Goal: Information Seeking & Learning: Learn about a topic

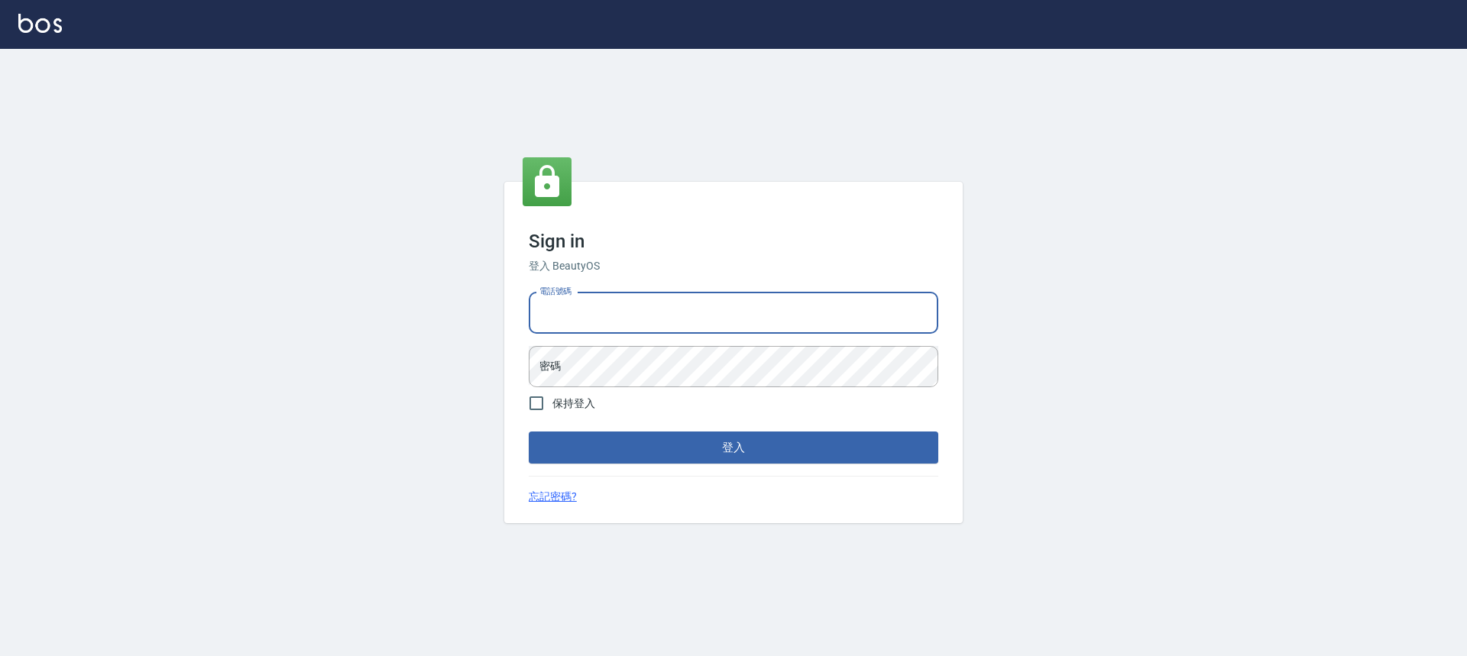
click at [729, 294] on input "電話號碼" at bounding box center [734, 313] width 410 height 41
type input "0989189977"
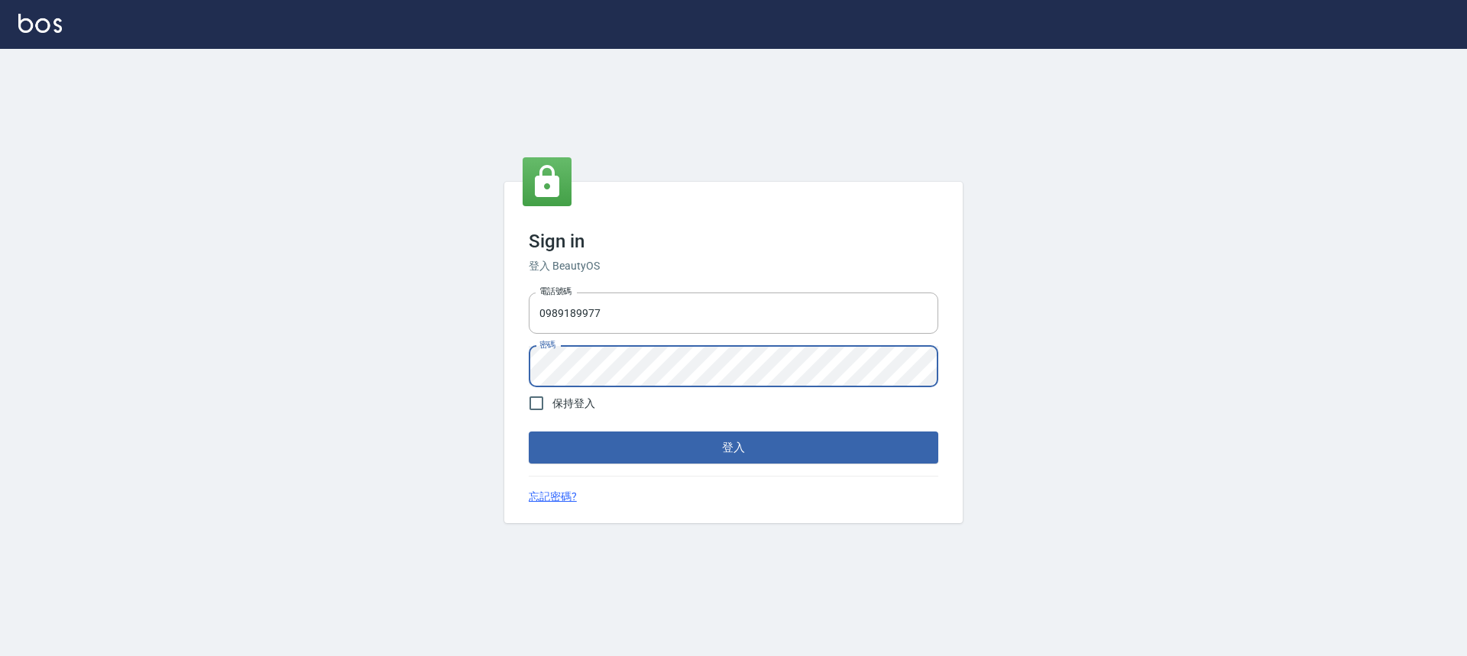
click at [529, 432] on button "登入" at bounding box center [734, 448] width 410 height 32
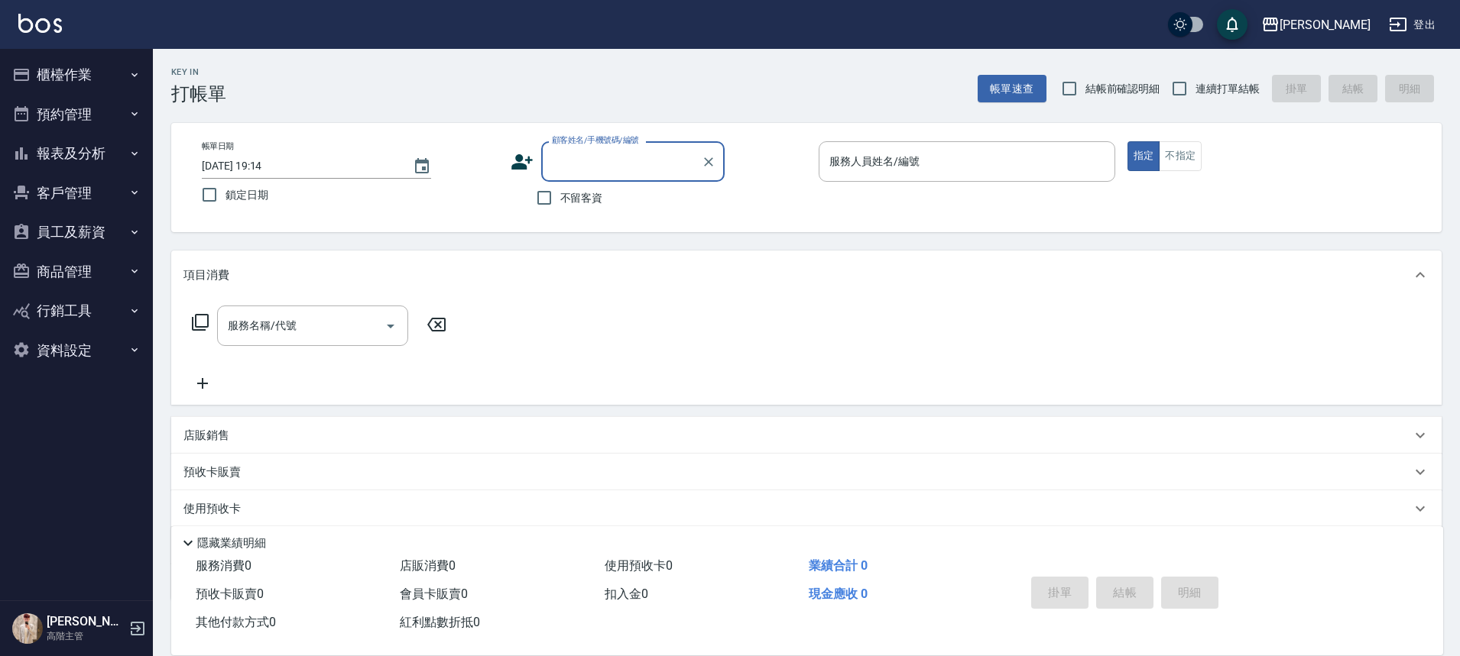
click at [572, 203] on span "不留客資" at bounding box center [581, 198] width 43 height 16
click at [560, 203] on input "不留客資" at bounding box center [544, 198] width 32 height 32
checkbox input "true"
click at [1189, 90] on input "連續打單結帳" at bounding box center [1179, 89] width 32 height 32
checkbox input "true"
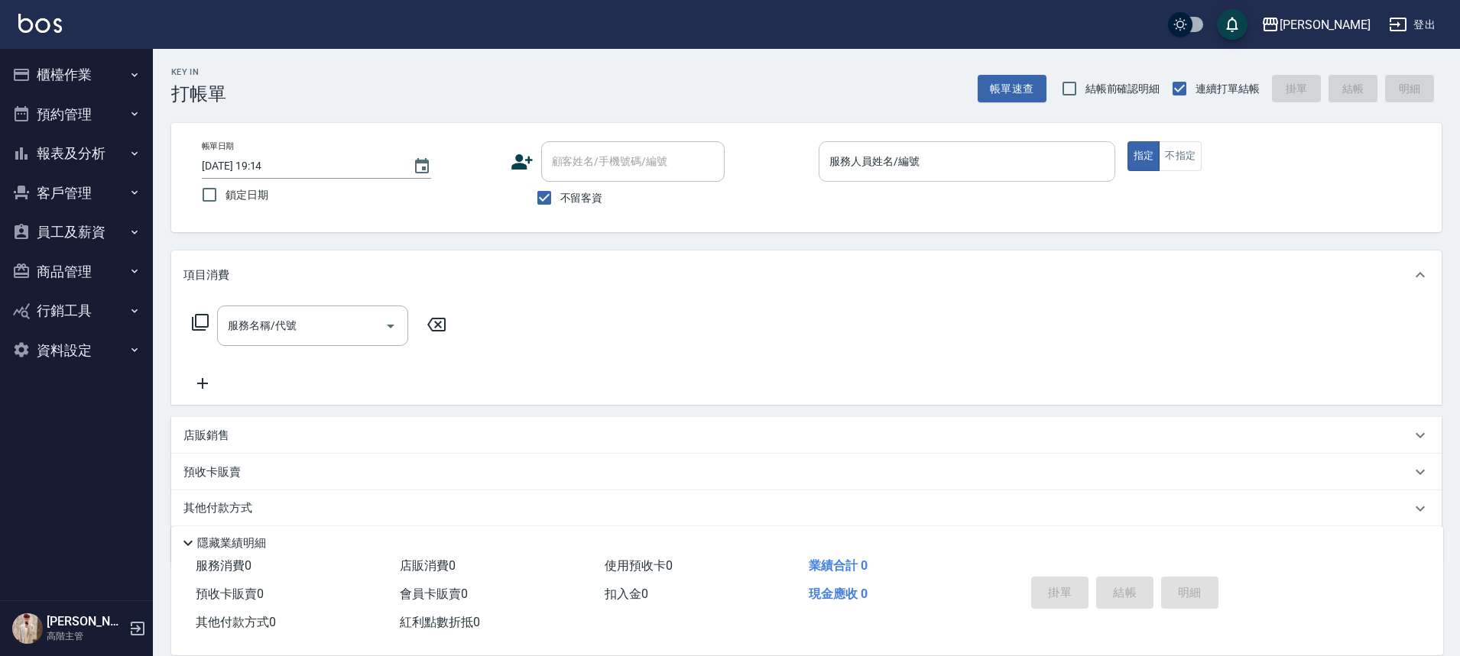
click at [907, 160] on input "服務人員姓名/編號" at bounding box center [966, 161] width 283 height 27
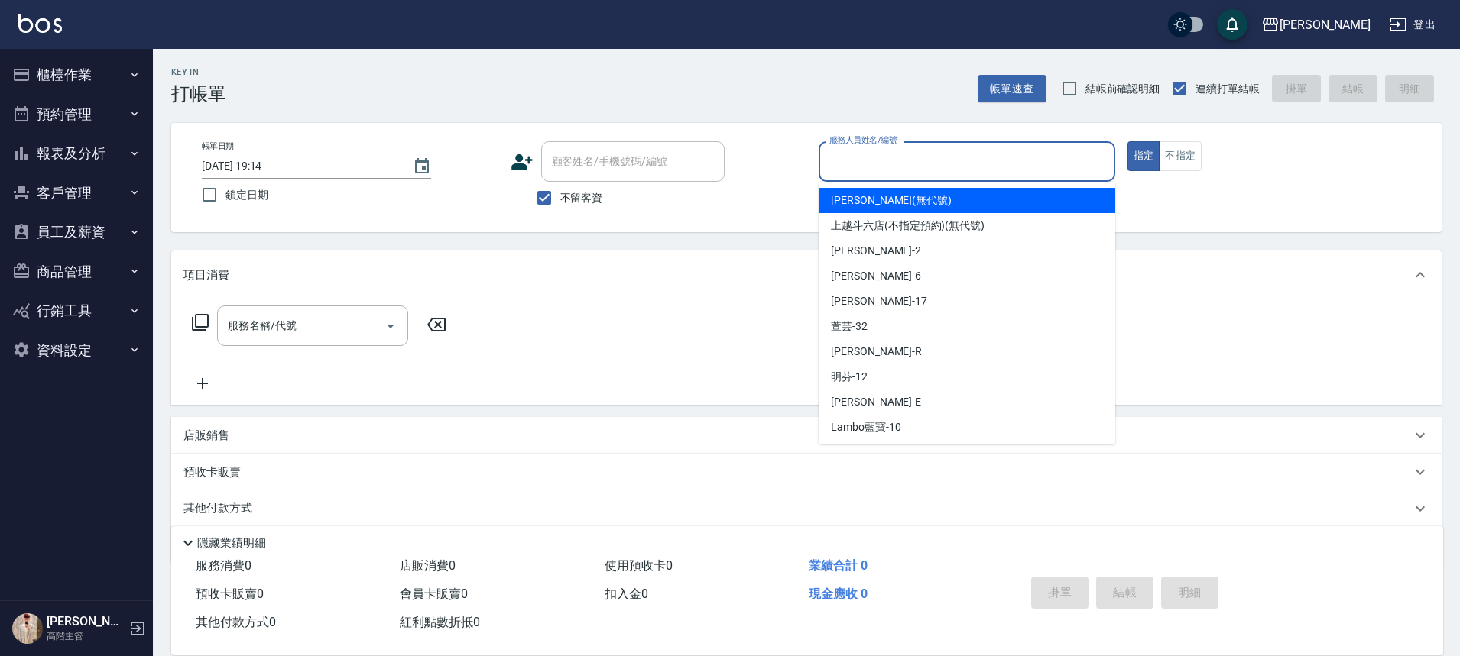
type input "ㄐ"
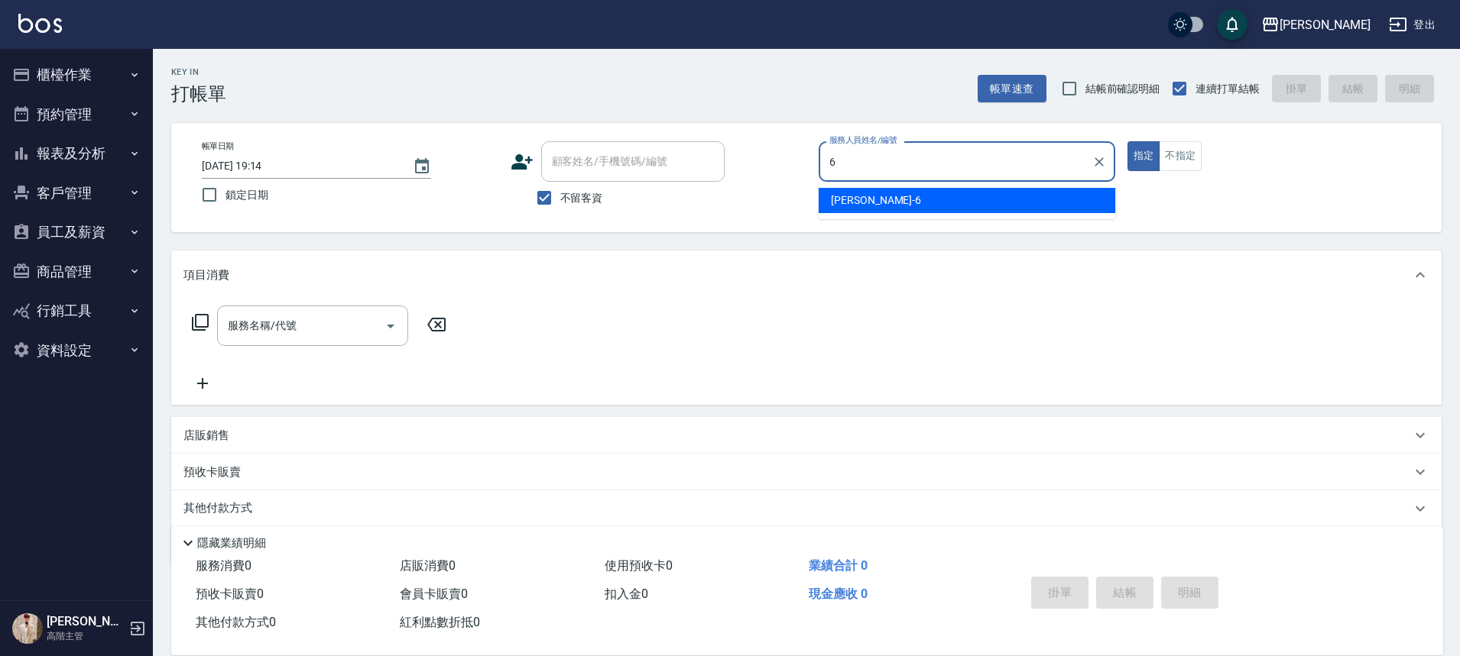
type input "6"
type button "true"
type input "[PERSON_NAME]-6"
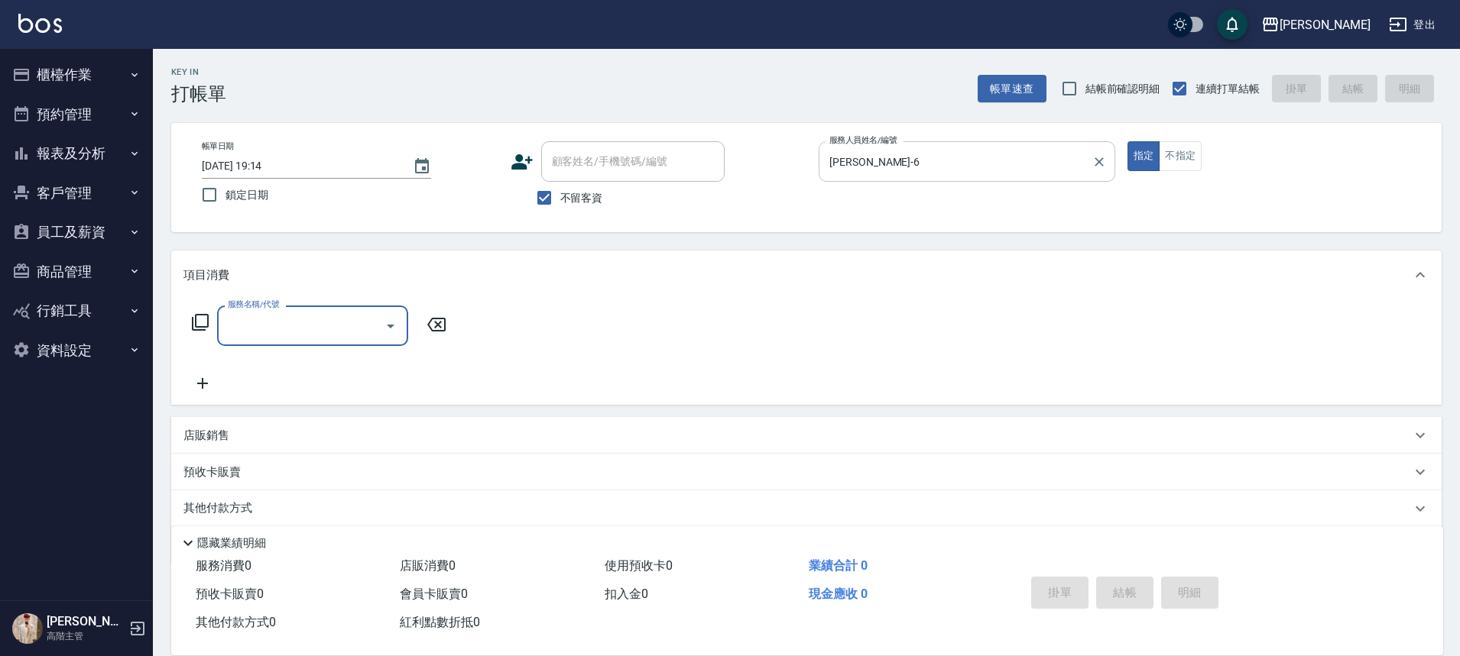
type input "ㄍ"
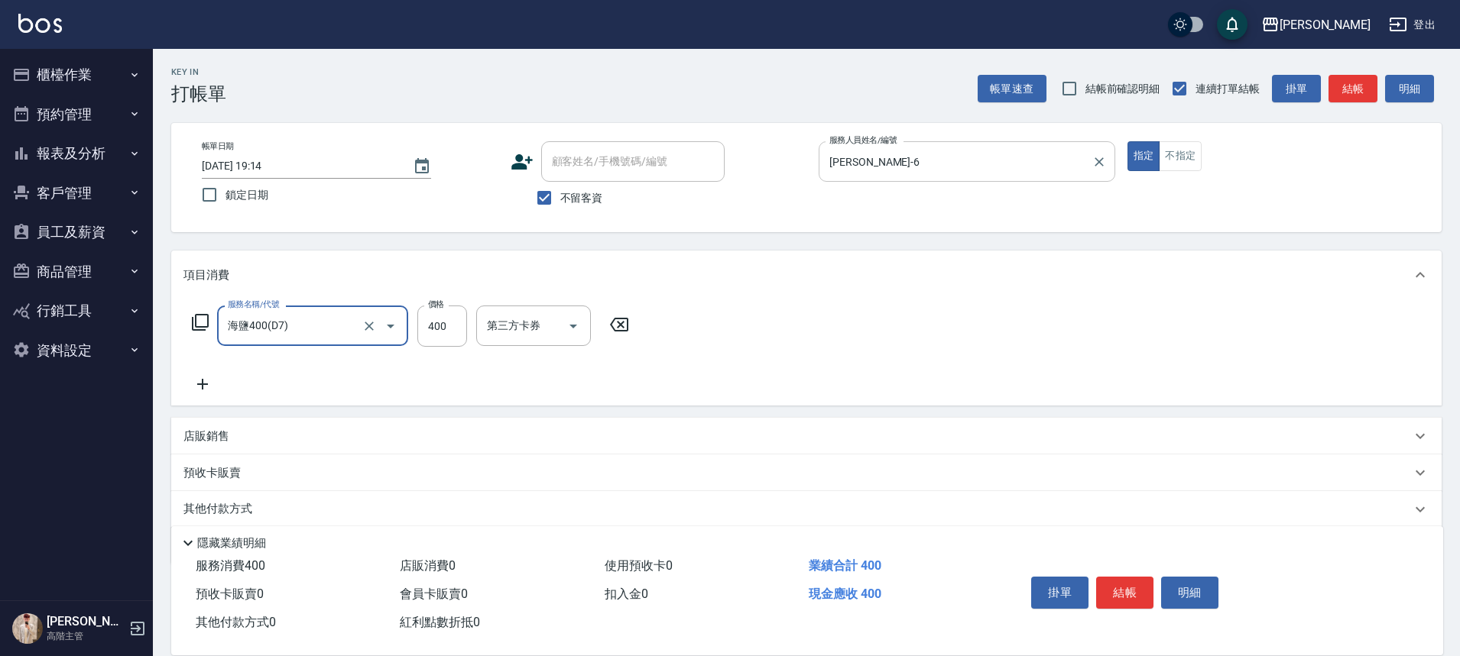
type input "海鹽400(D7)"
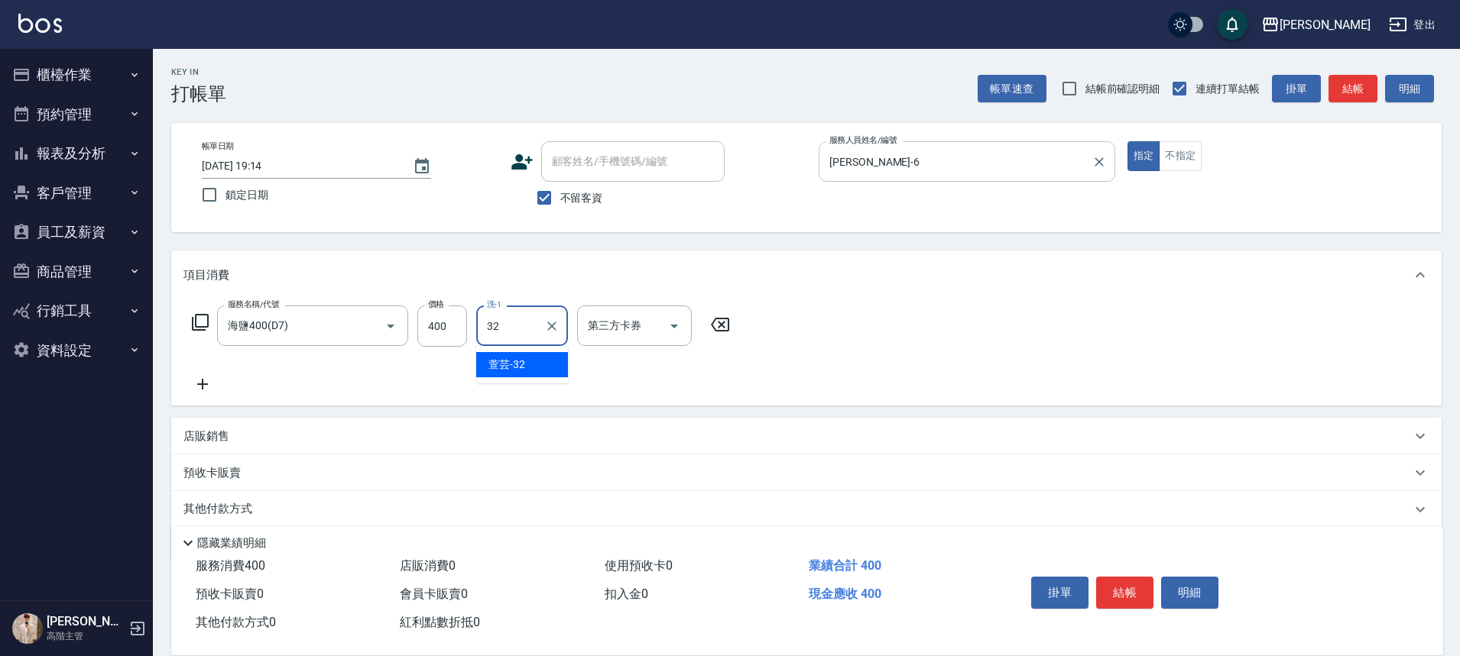
type input "萱芸-32"
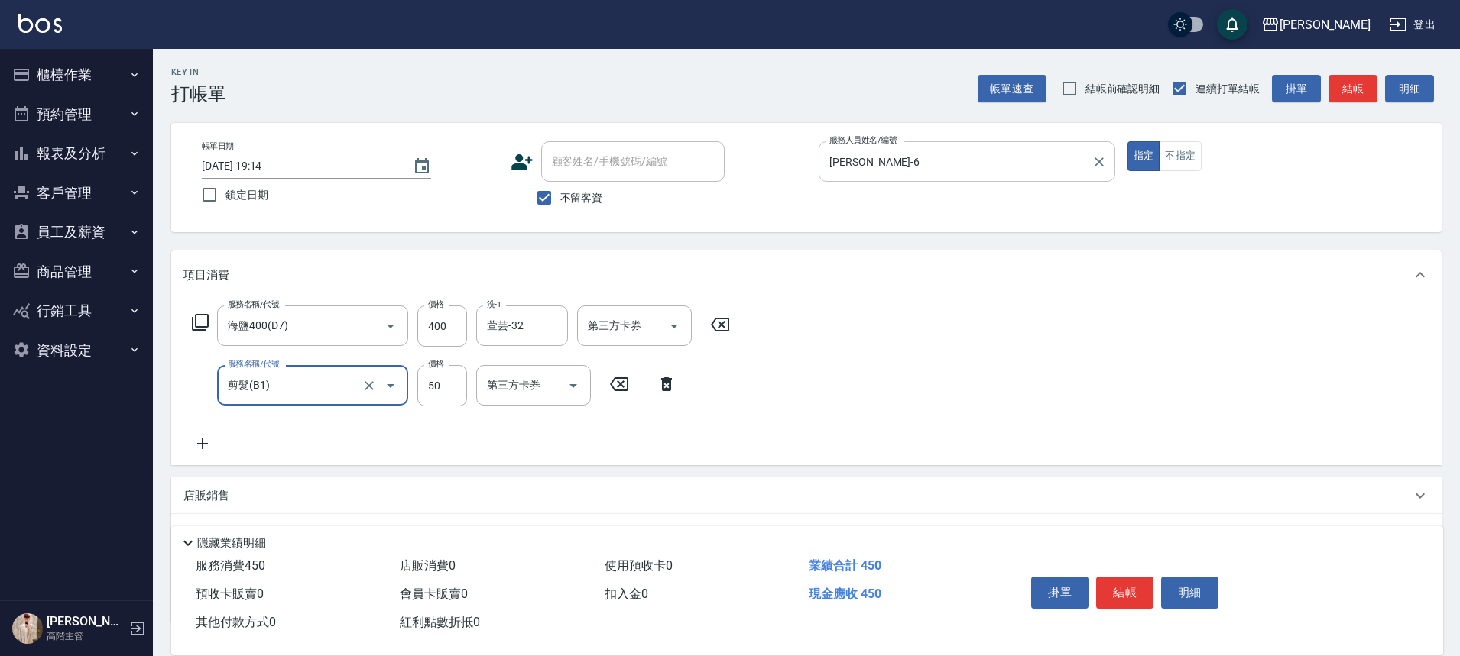
type input "剪髮(B1)"
type input "350"
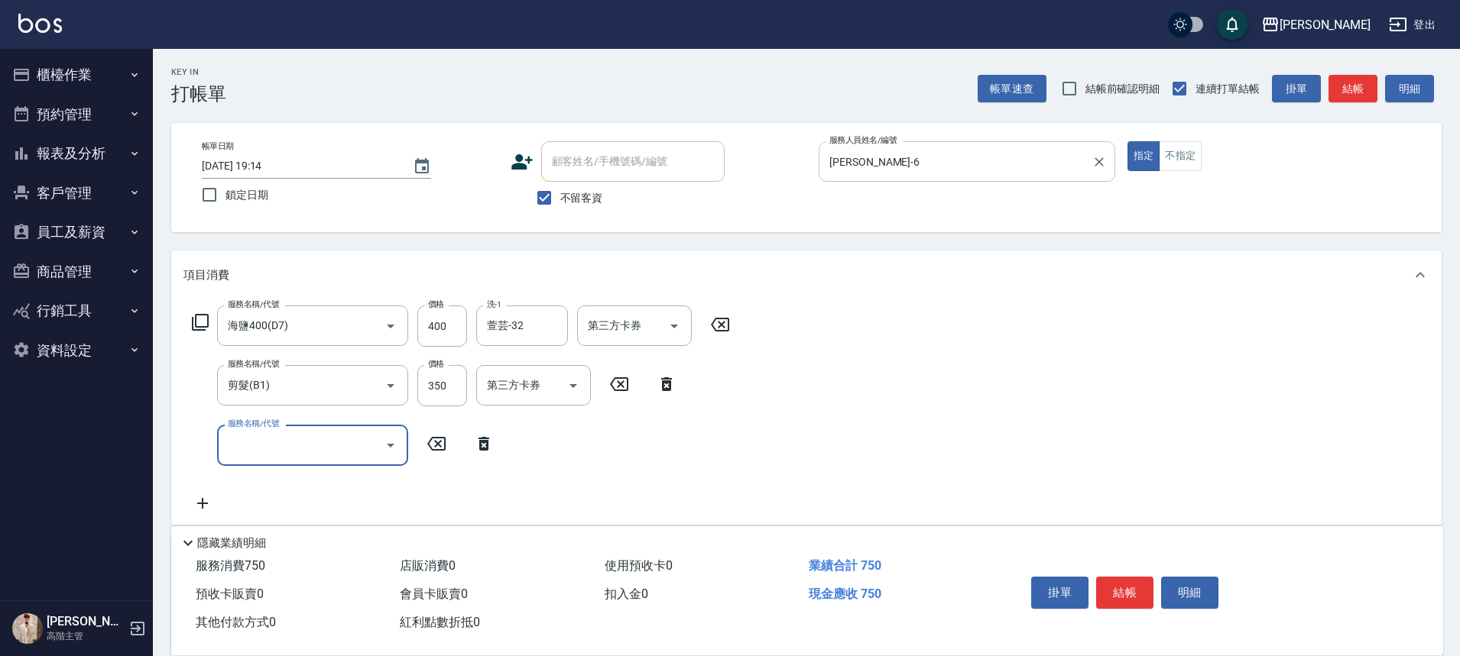
type input "ㄕ"
type input "過年洗+潤絲 350(年2)"
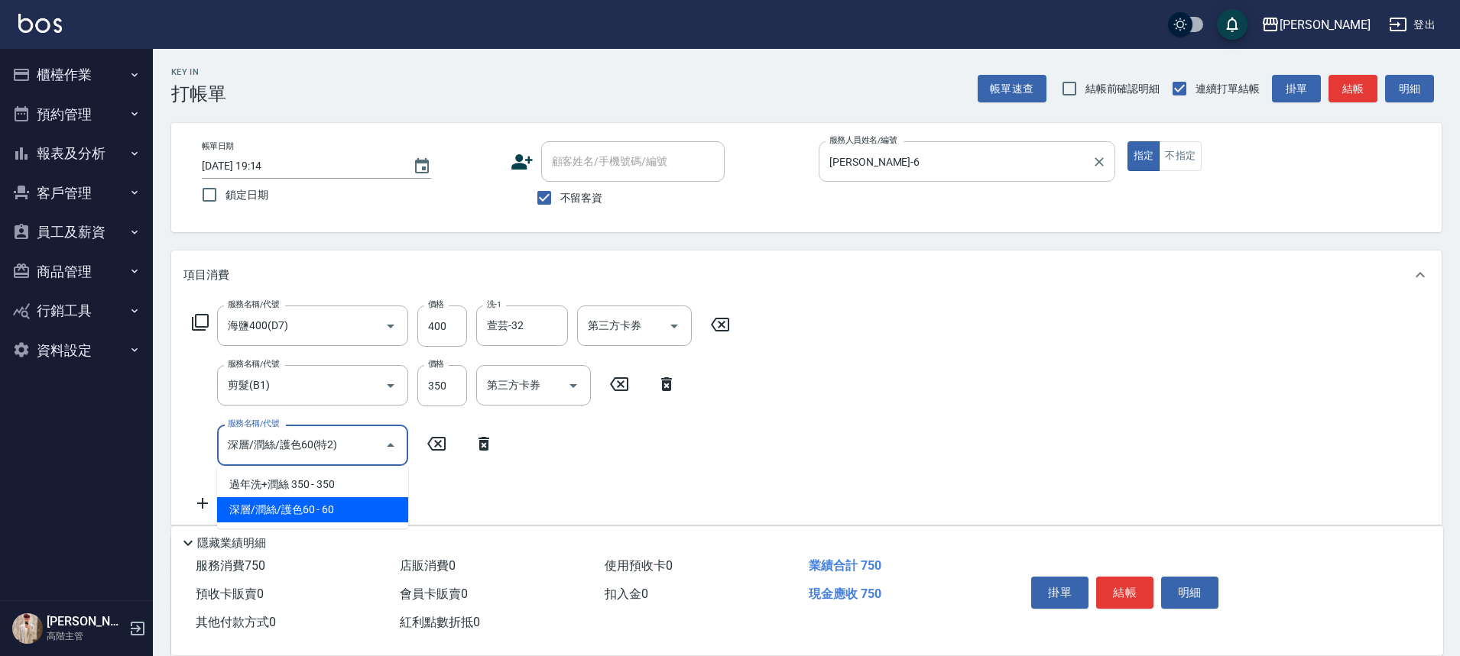
type input "深層/潤絲/護色60(特2)"
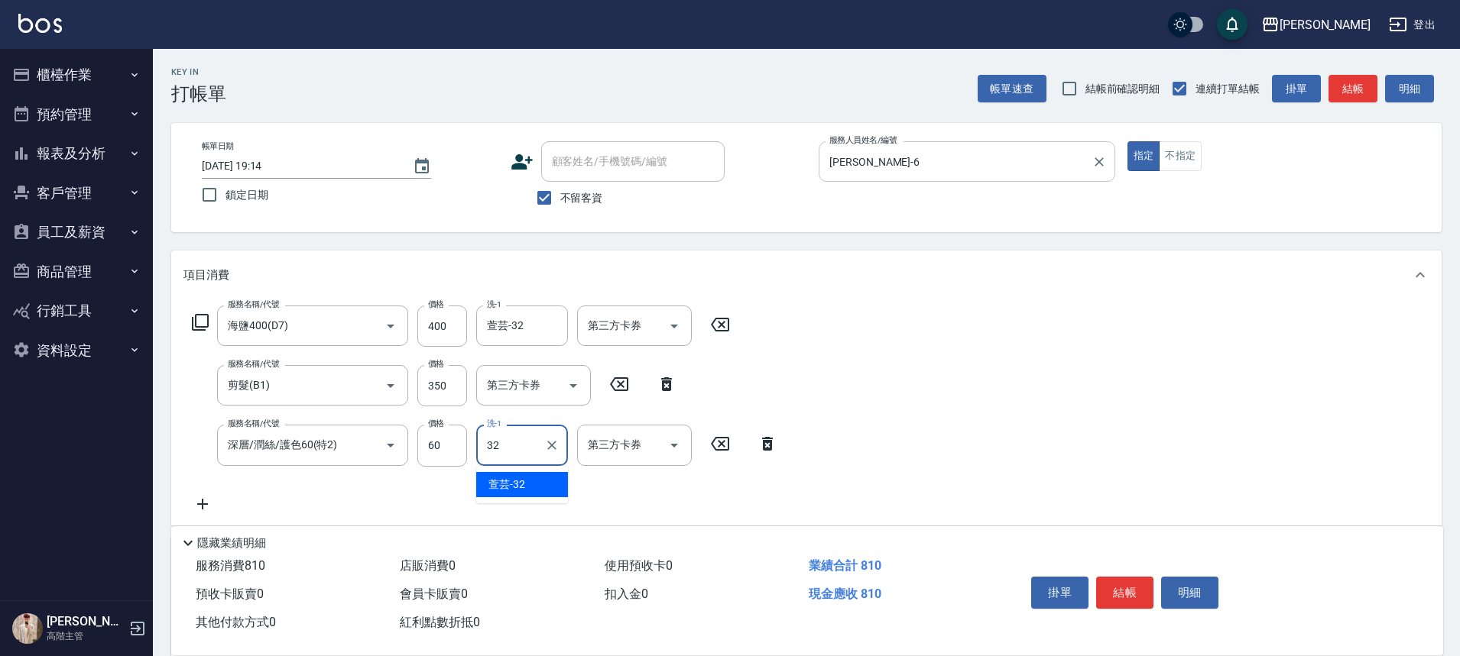
type input "萱芸-32"
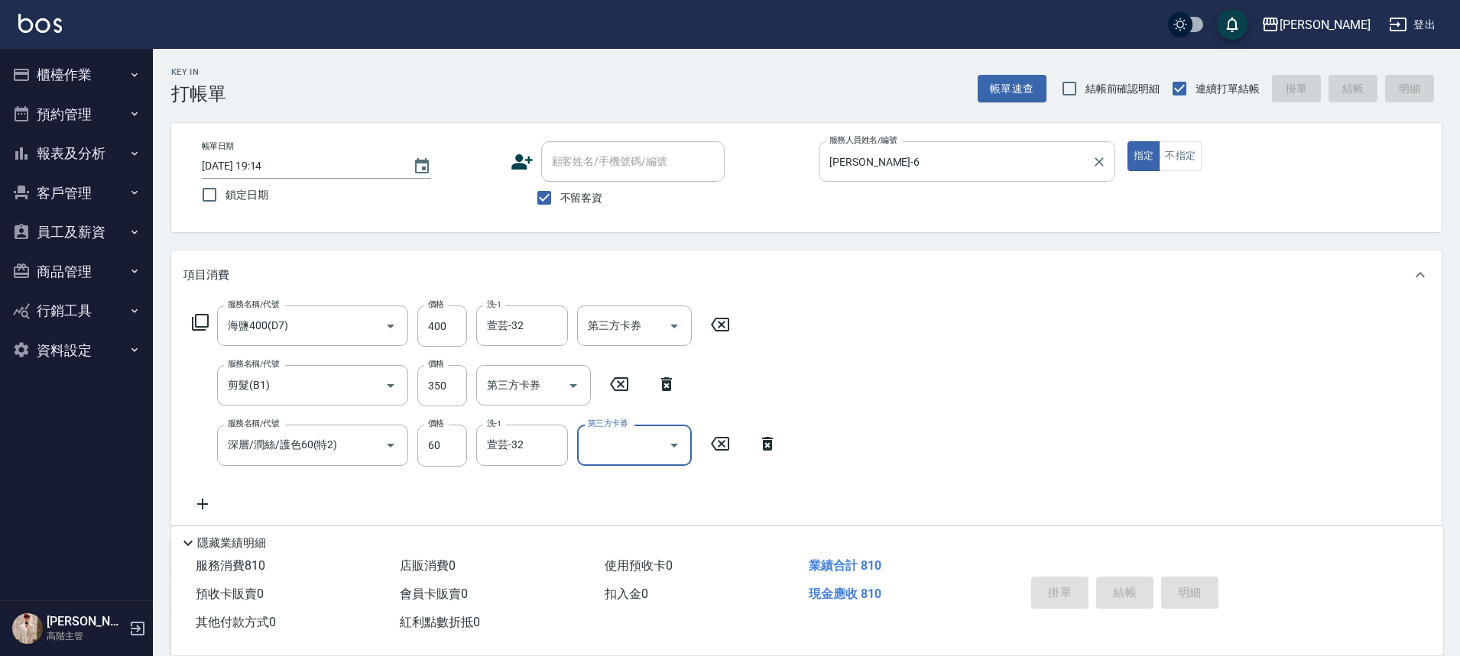
type input "[DATE] 19:15"
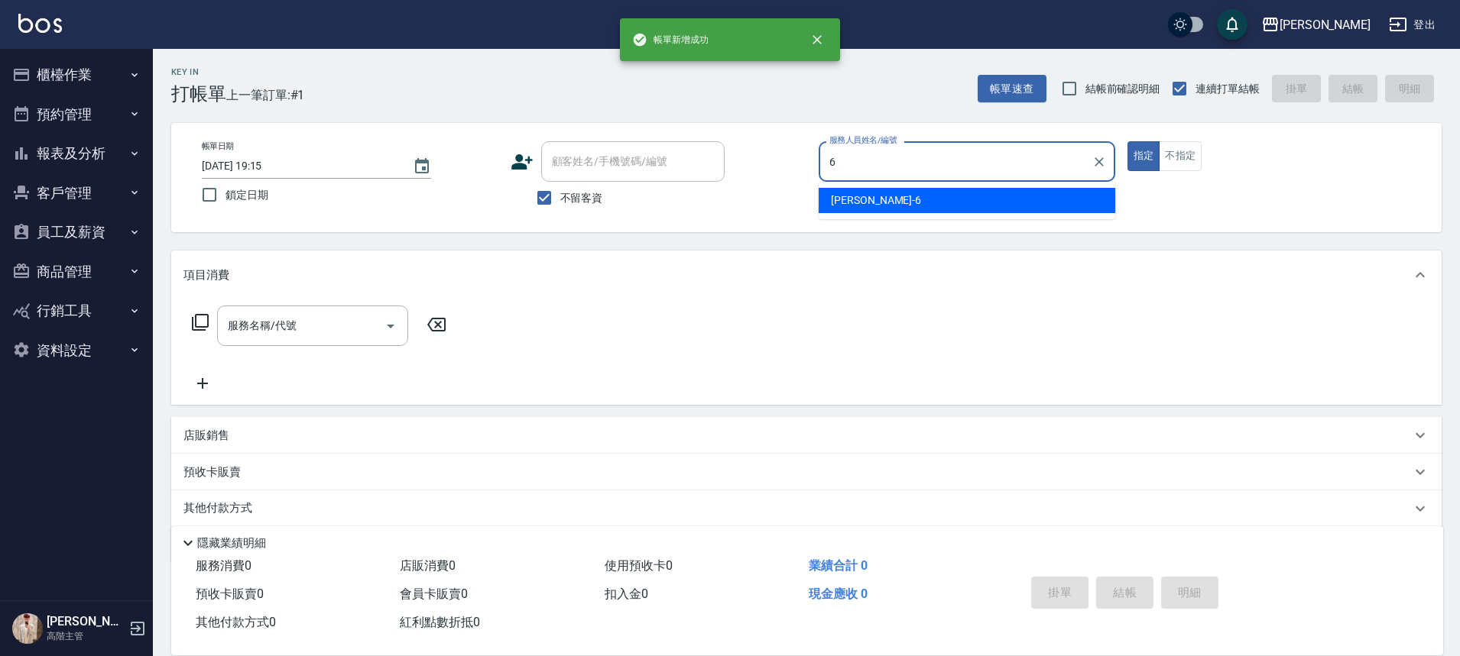
type input "[PERSON_NAME]-6"
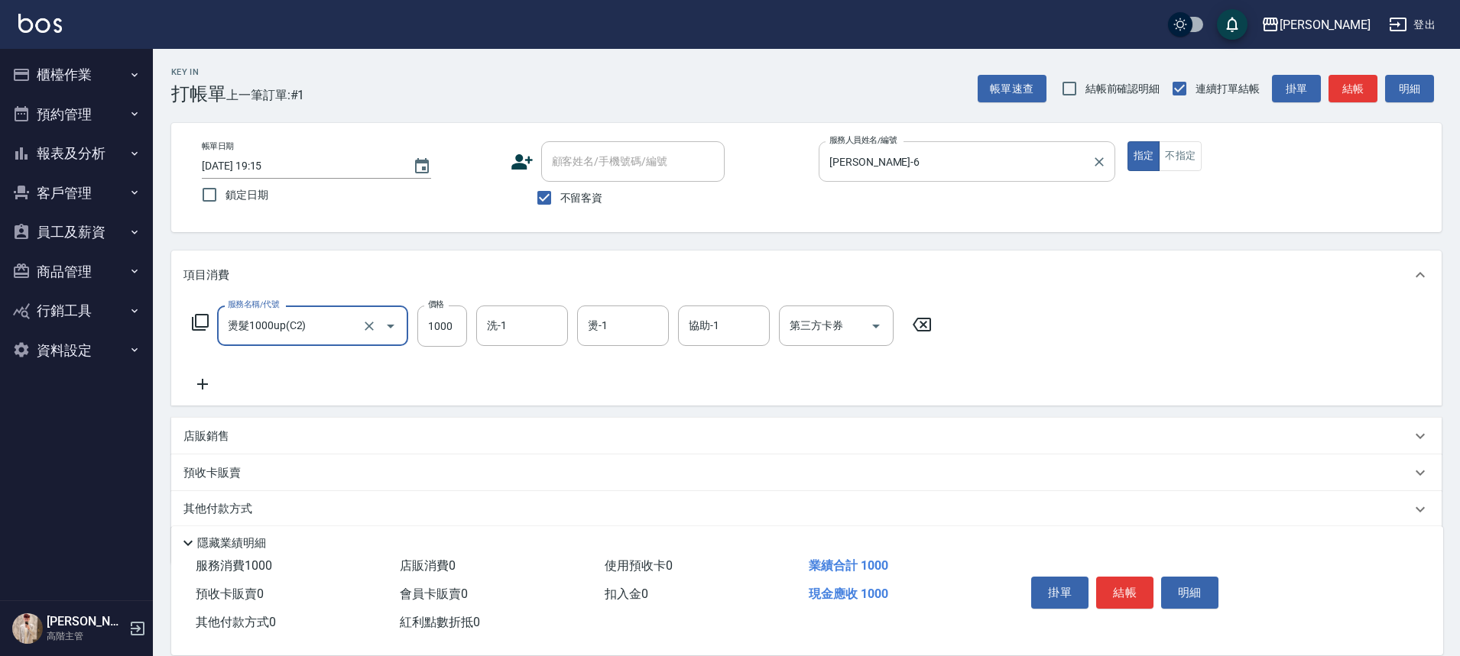
type input "燙髮1000up(C2)"
type input "2300"
type input "萱芸-32"
type input "[PERSON_NAME]-6"
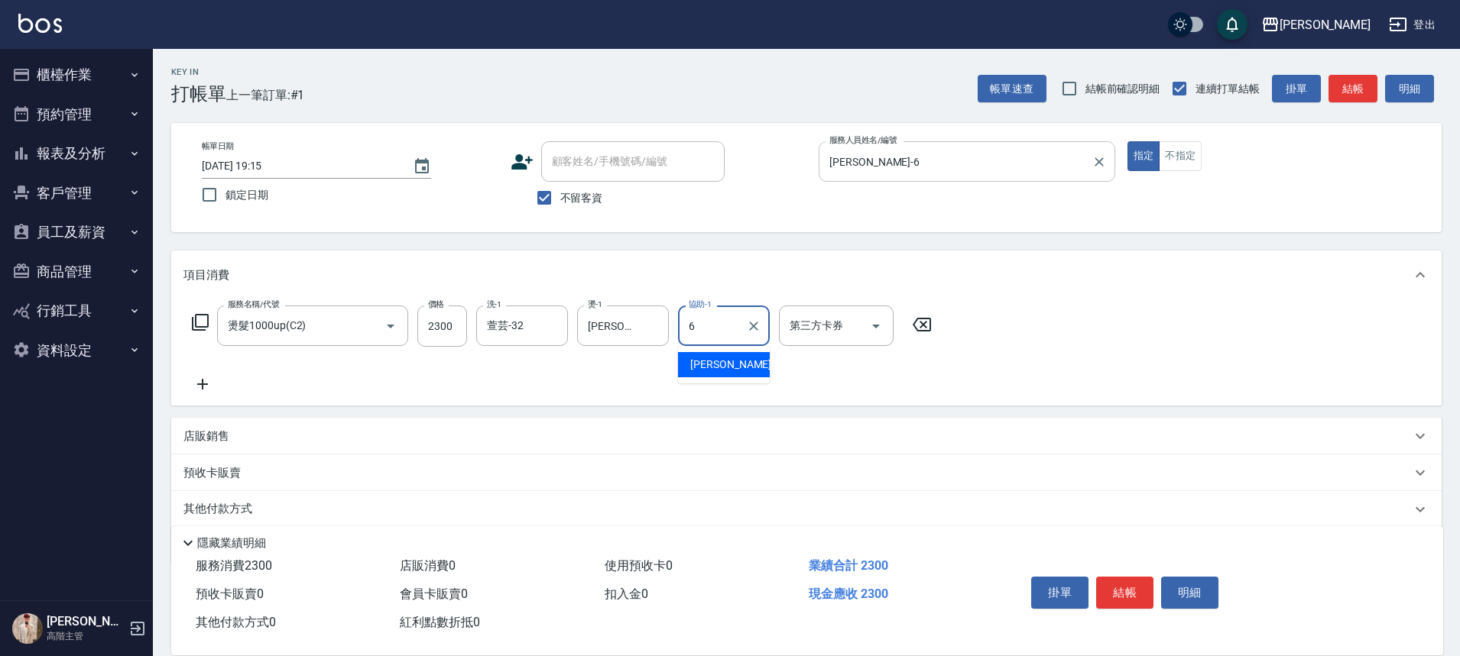
type input "[PERSON_NAME]-6"
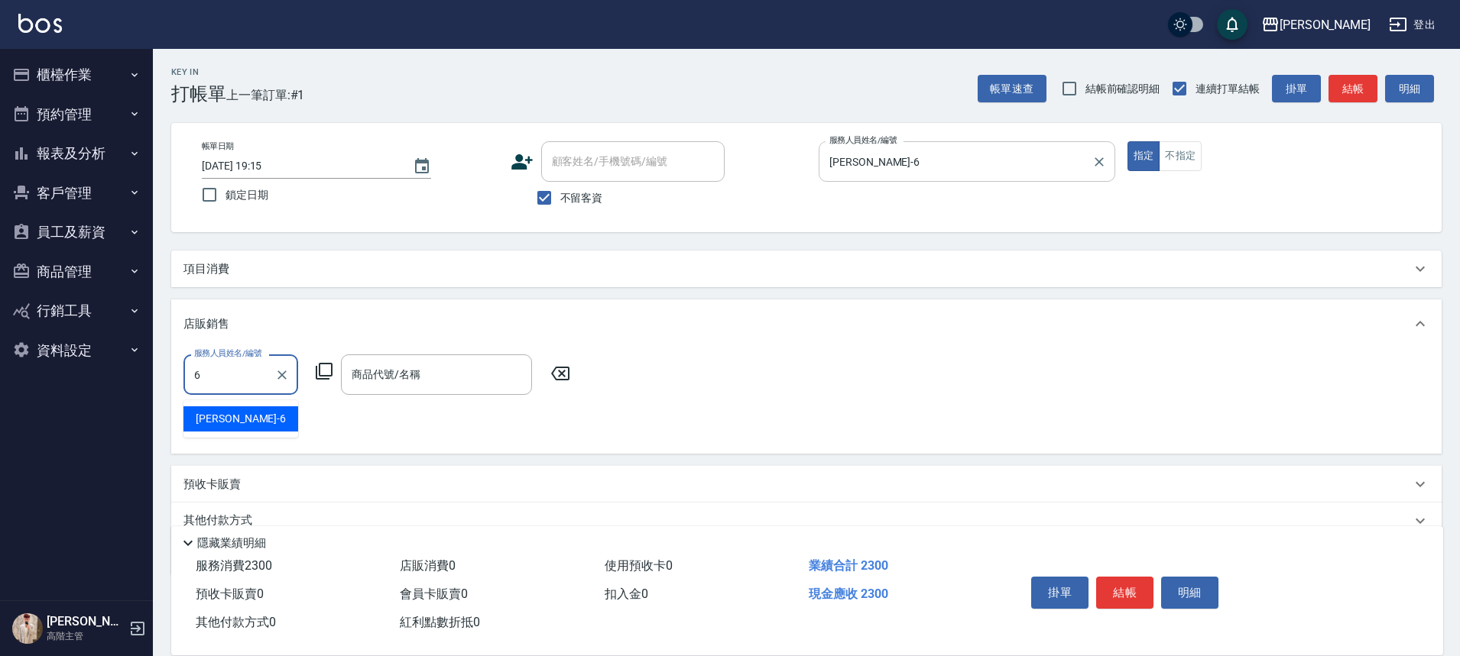
type input "[PERSON_NAME]-6"
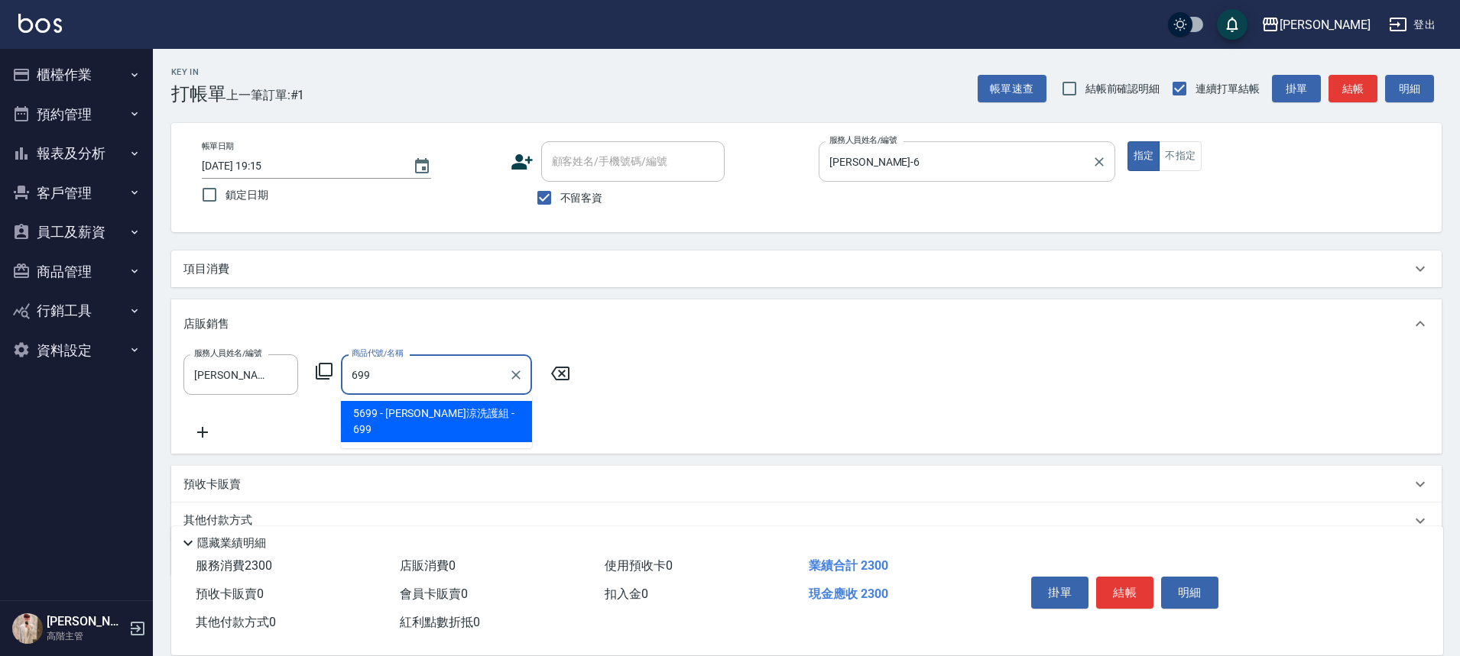
type input "水水沁涼洗護組"
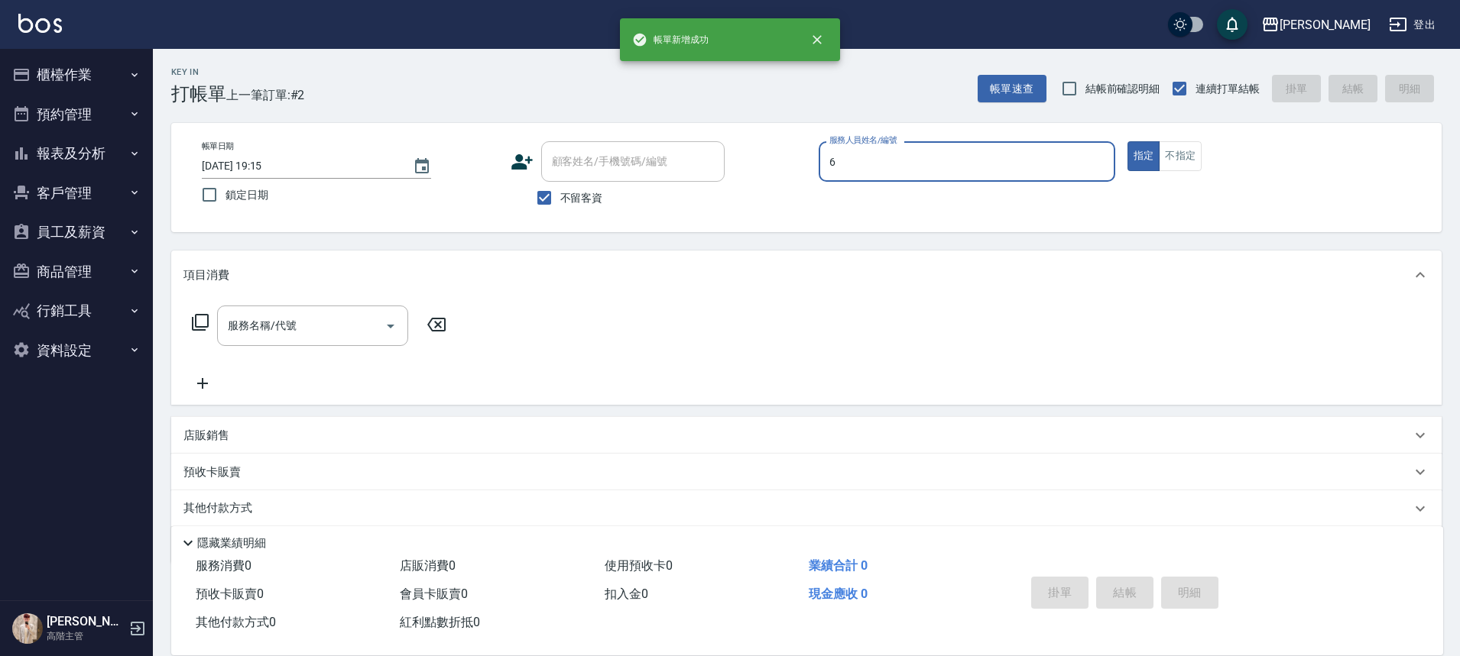
type input "[PERSON_NAME]-6"
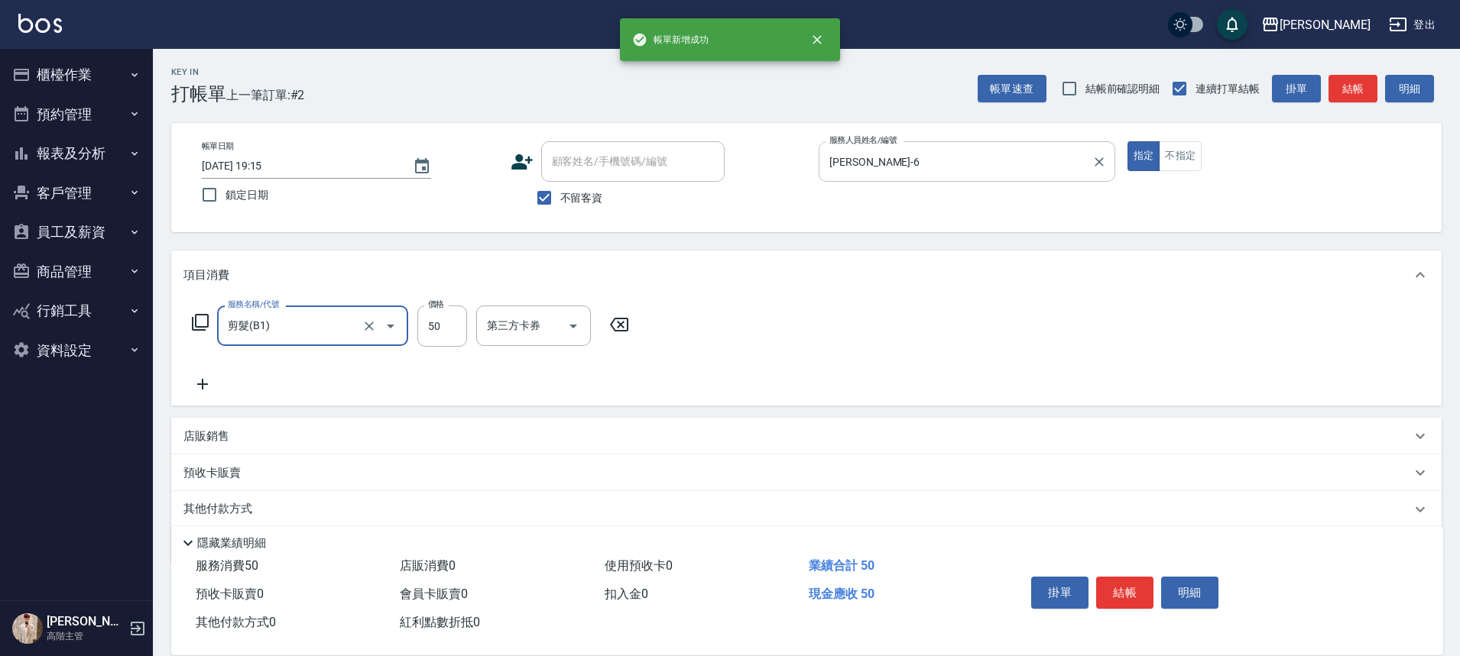
type input "剪髮(B1)"
type input "350"
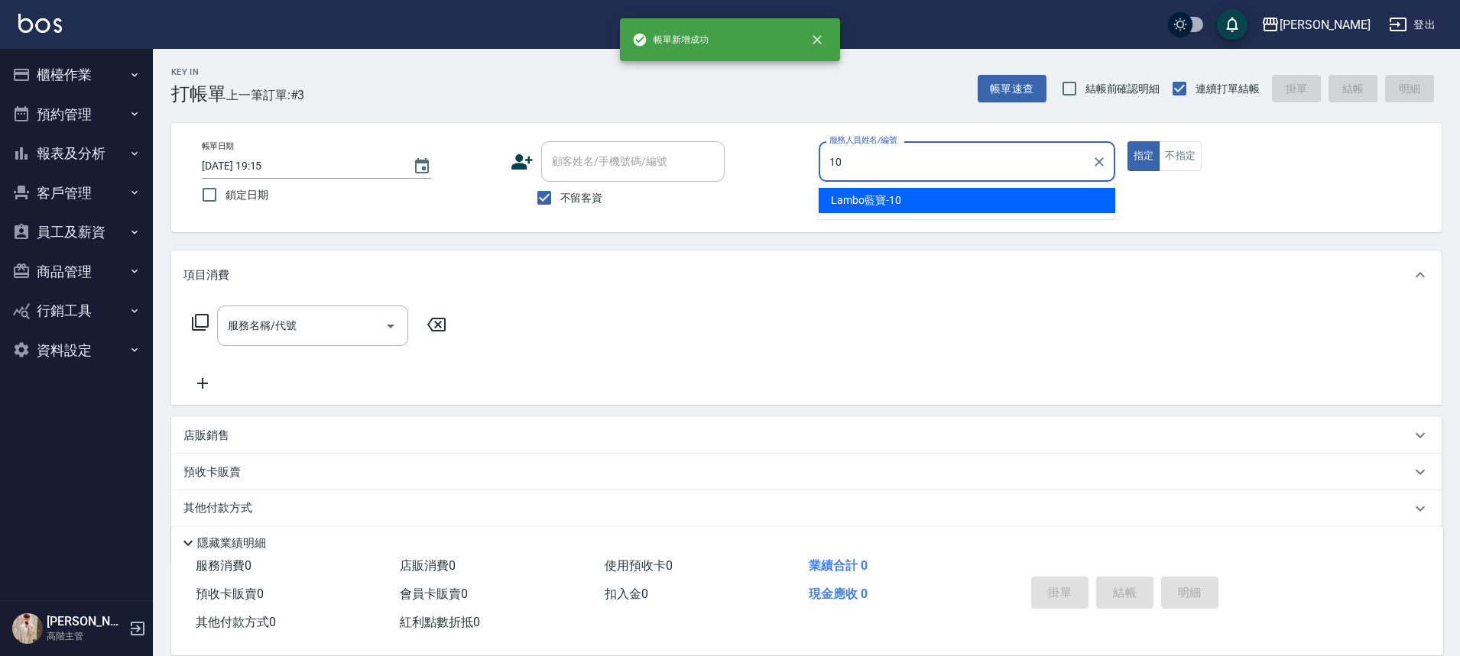
type input "Lambo藍寶-10"
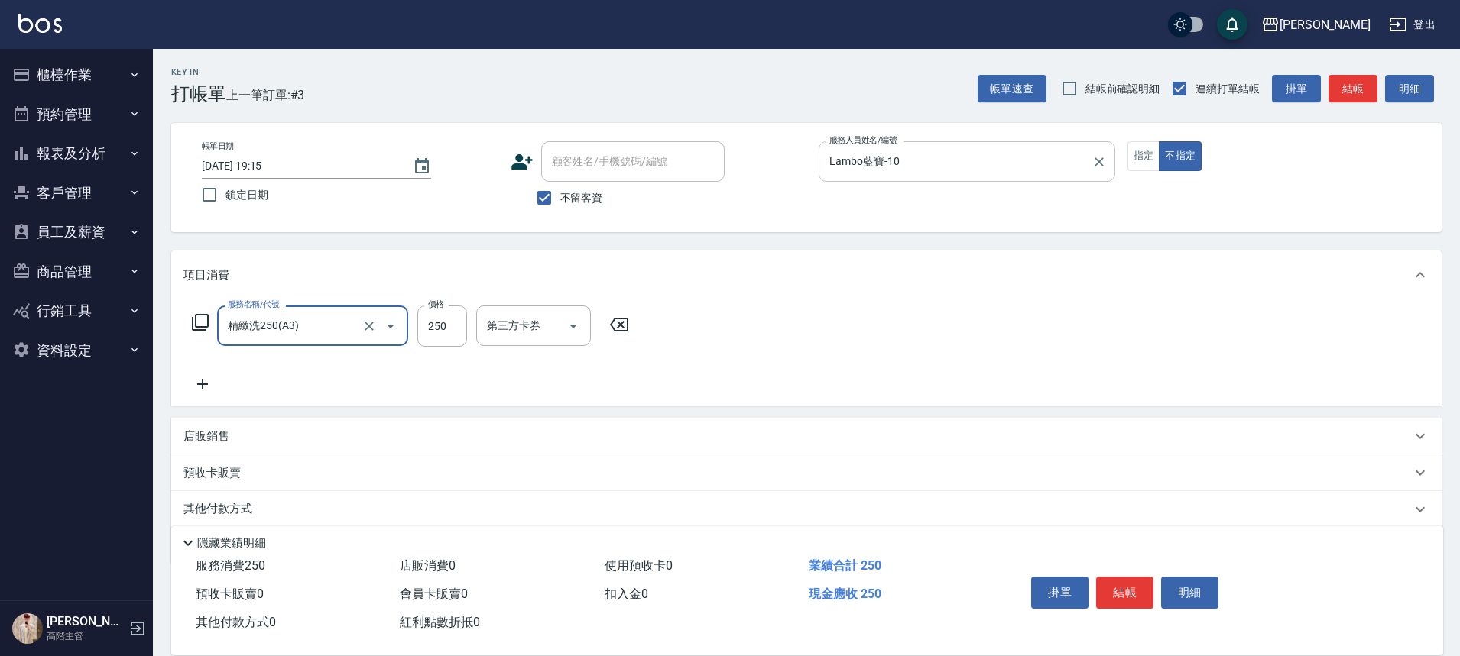
type input "精緻洗250(A3)"
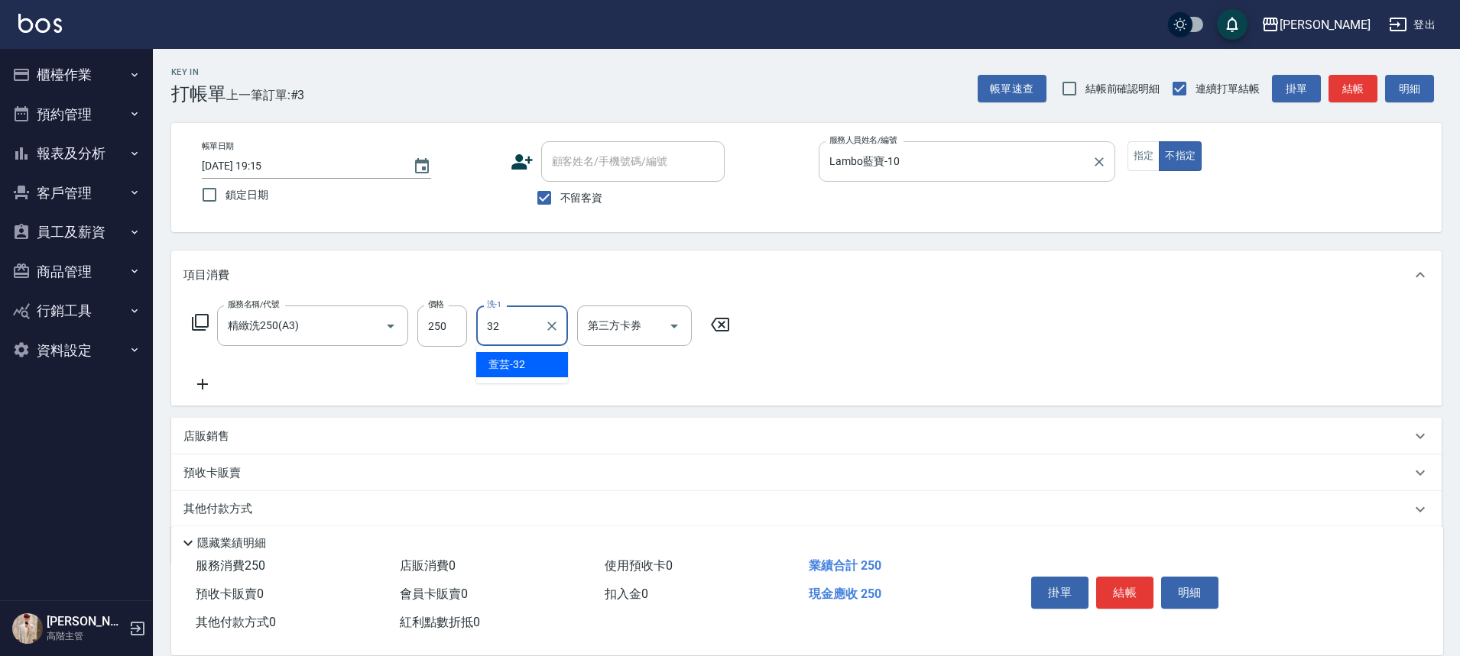
type input "萱芸-32"
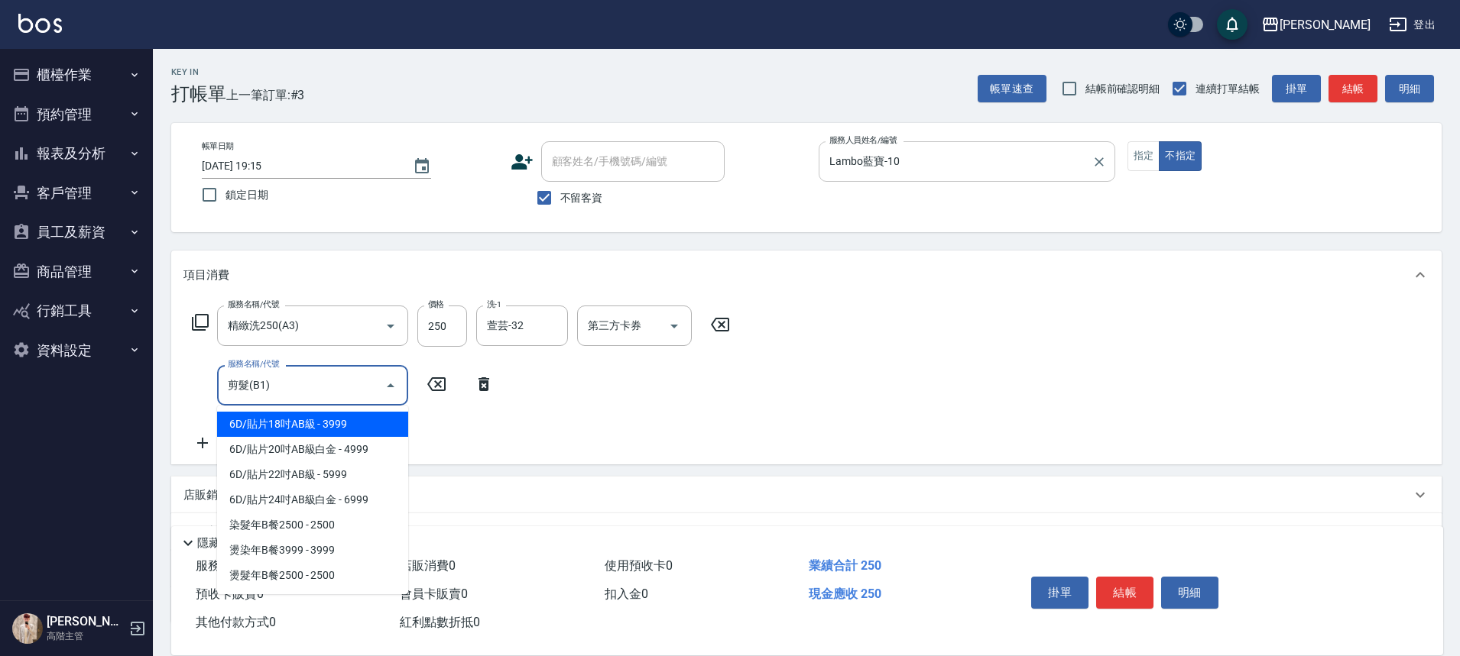
type input "剪髮(B1)"
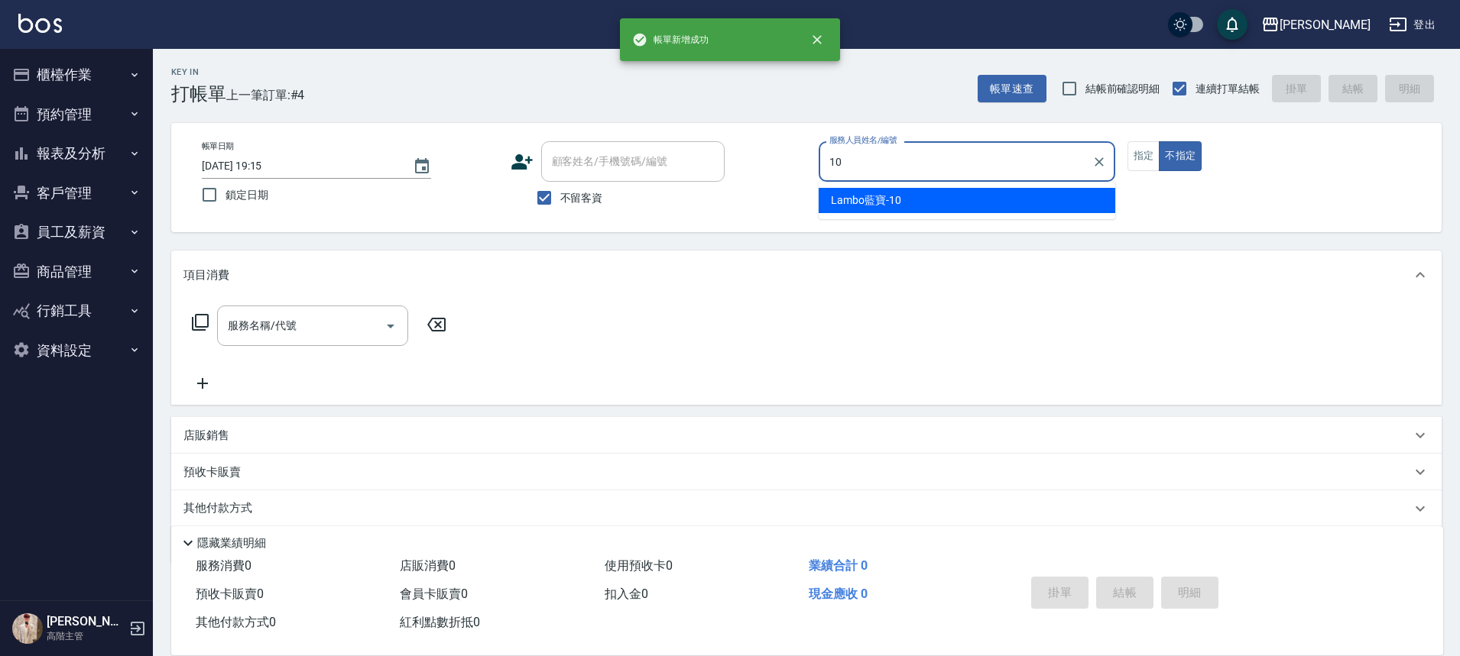
type input "Lambo藍寶-10"
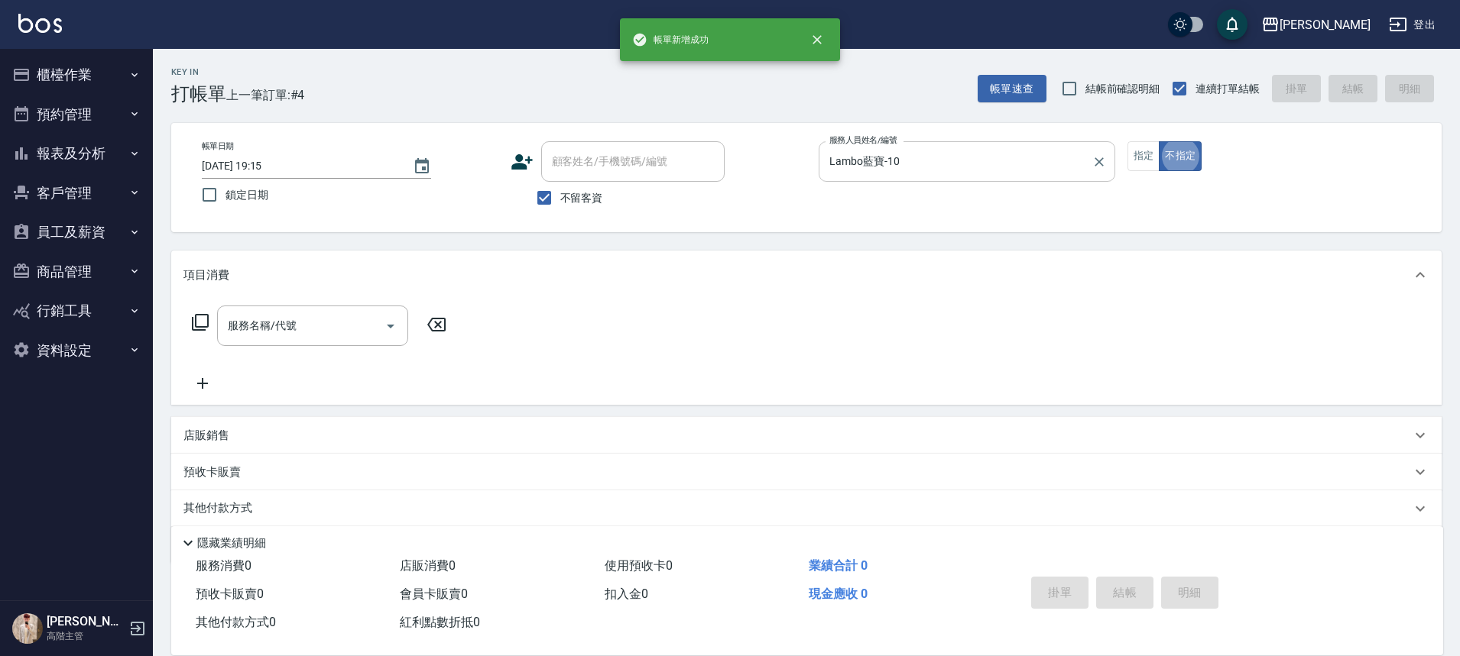
type button "false"
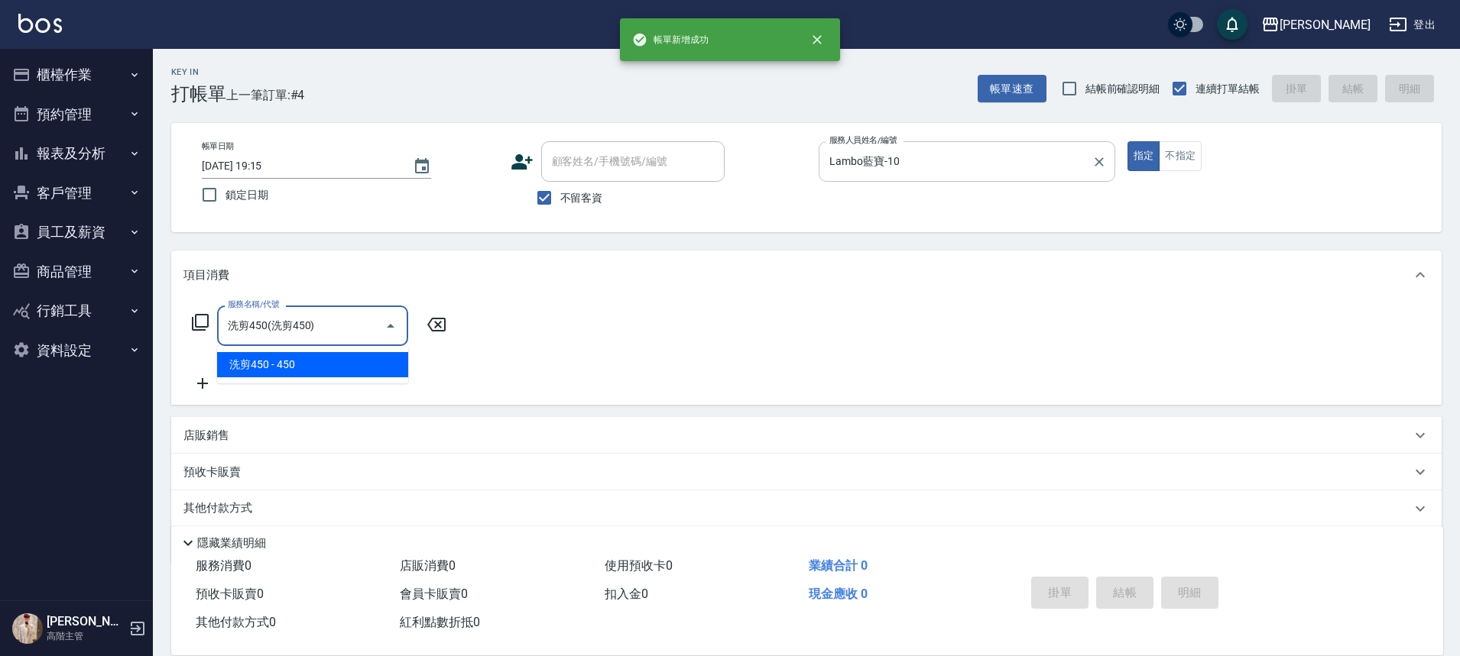
type input "洗剪450"
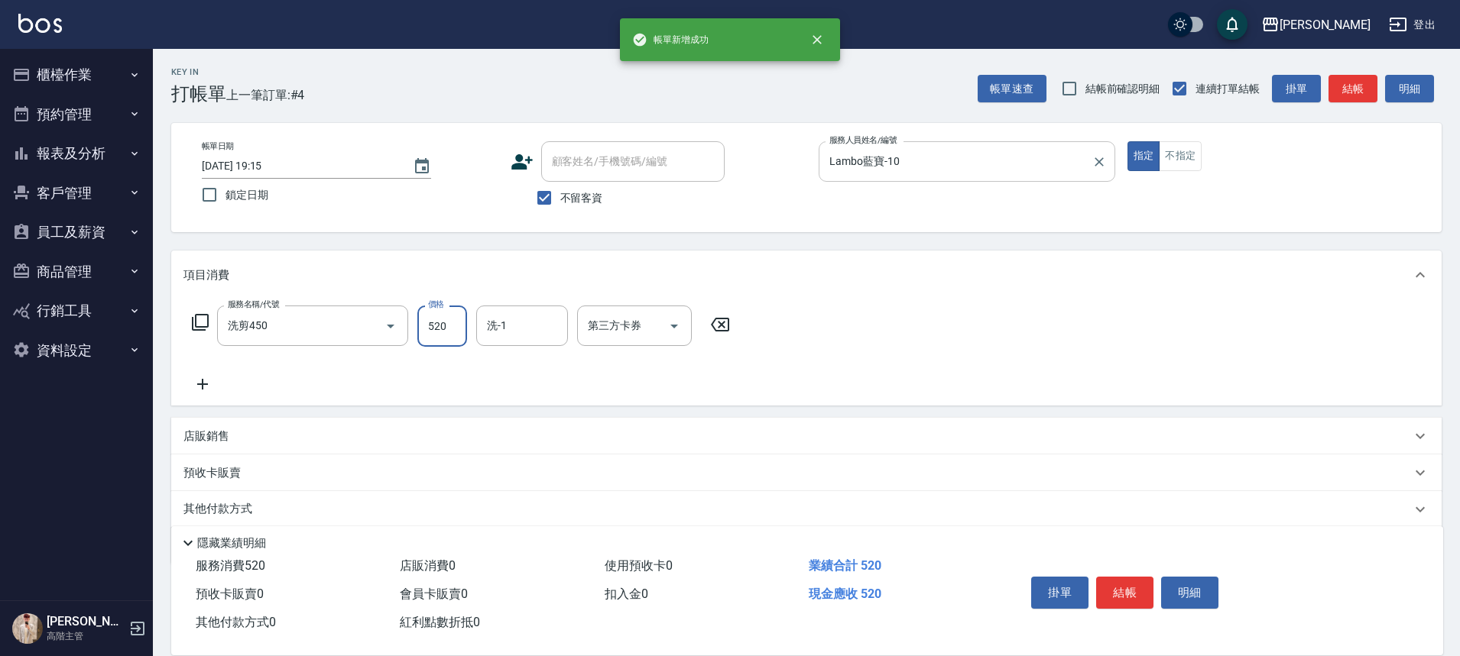
type input "520"
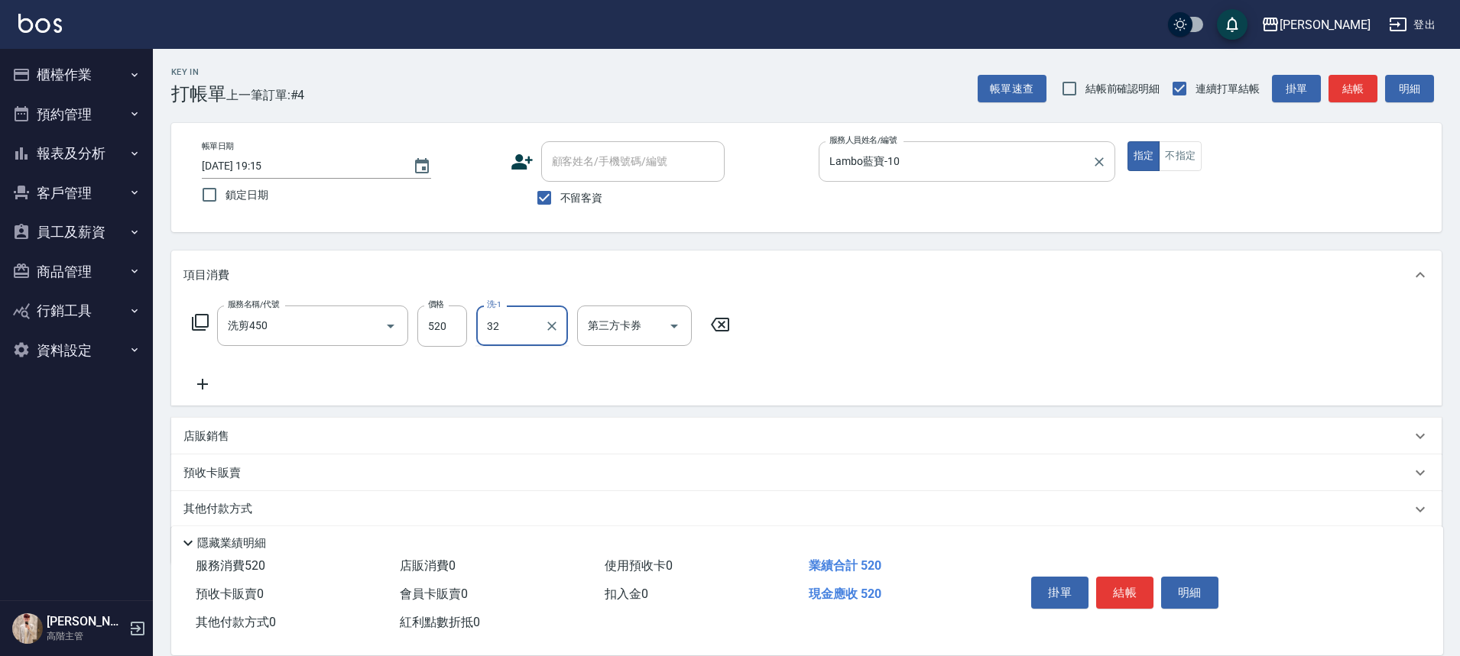
type input "萱芸-32"
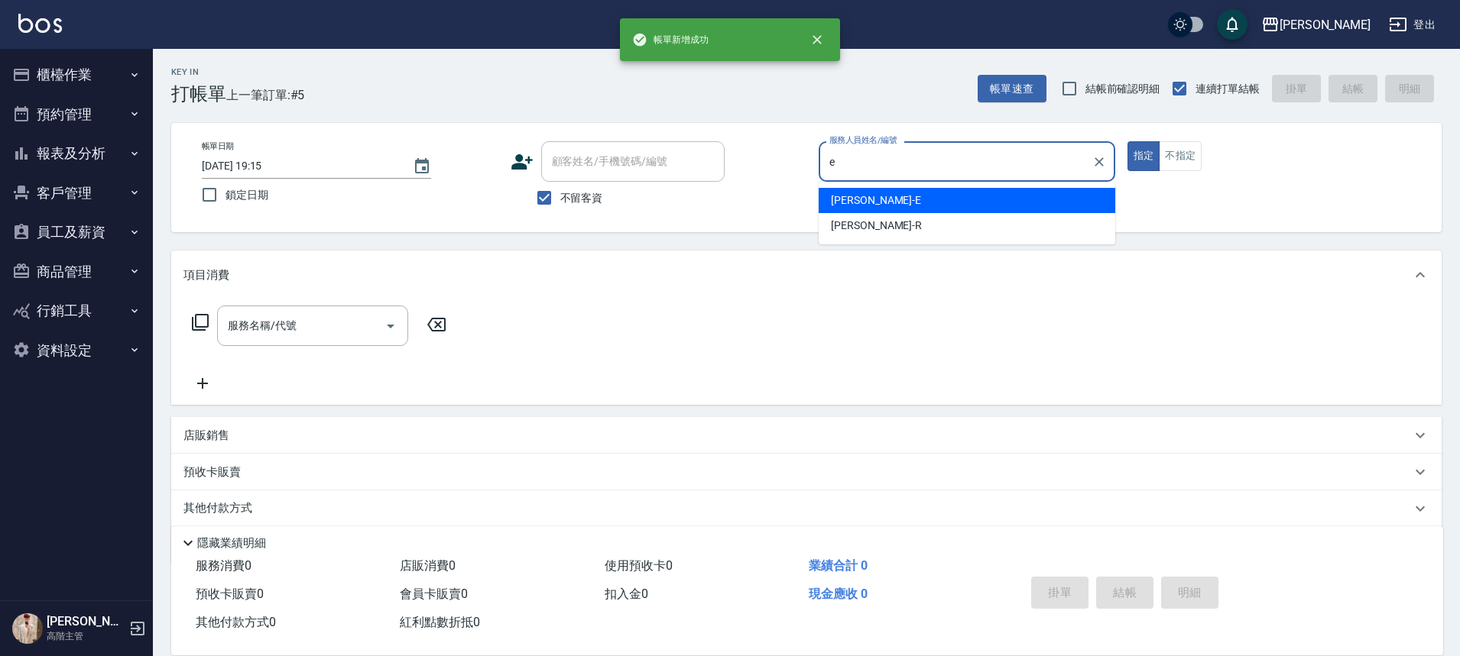
type input "[PERSON_NAME]"
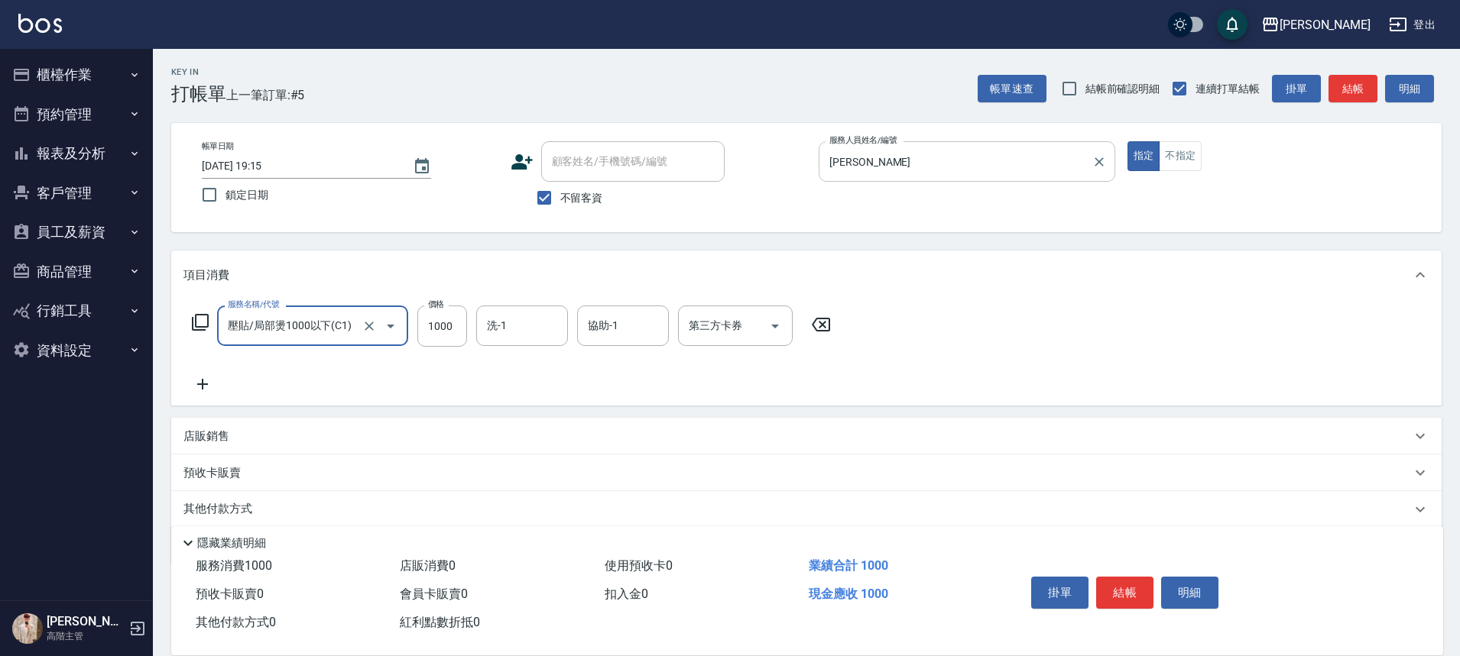
type input "壓貼/局部燙1000以下(C1)"
type input "800"
type input "萱芸-32"
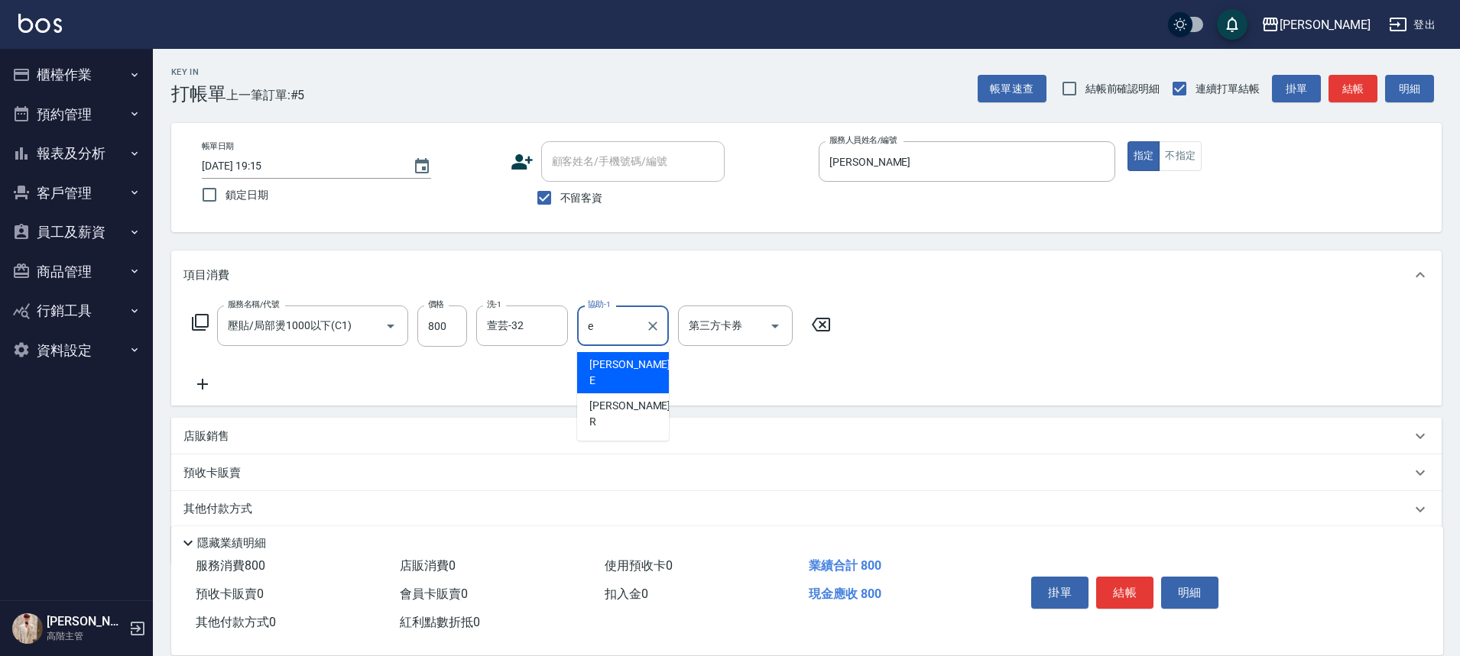
type input "[PERSON_NAME]"
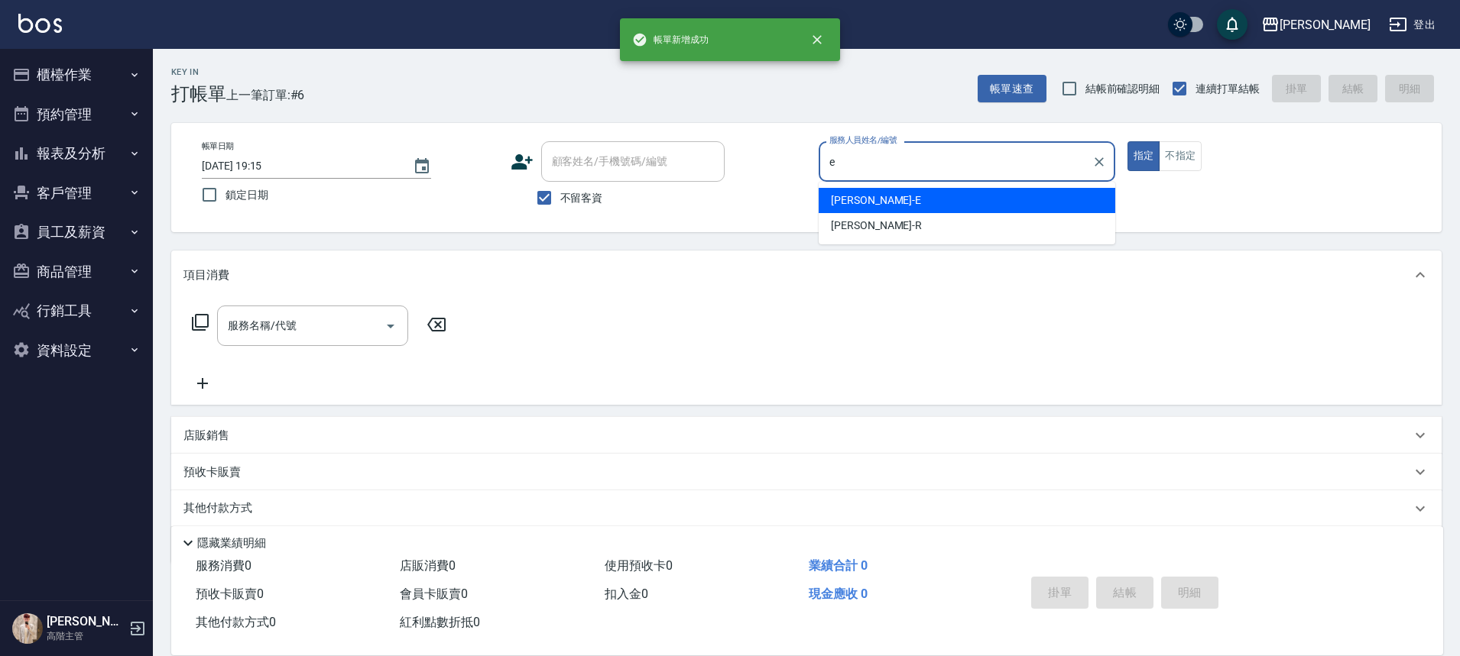
type input "[PERSON_NAME]"
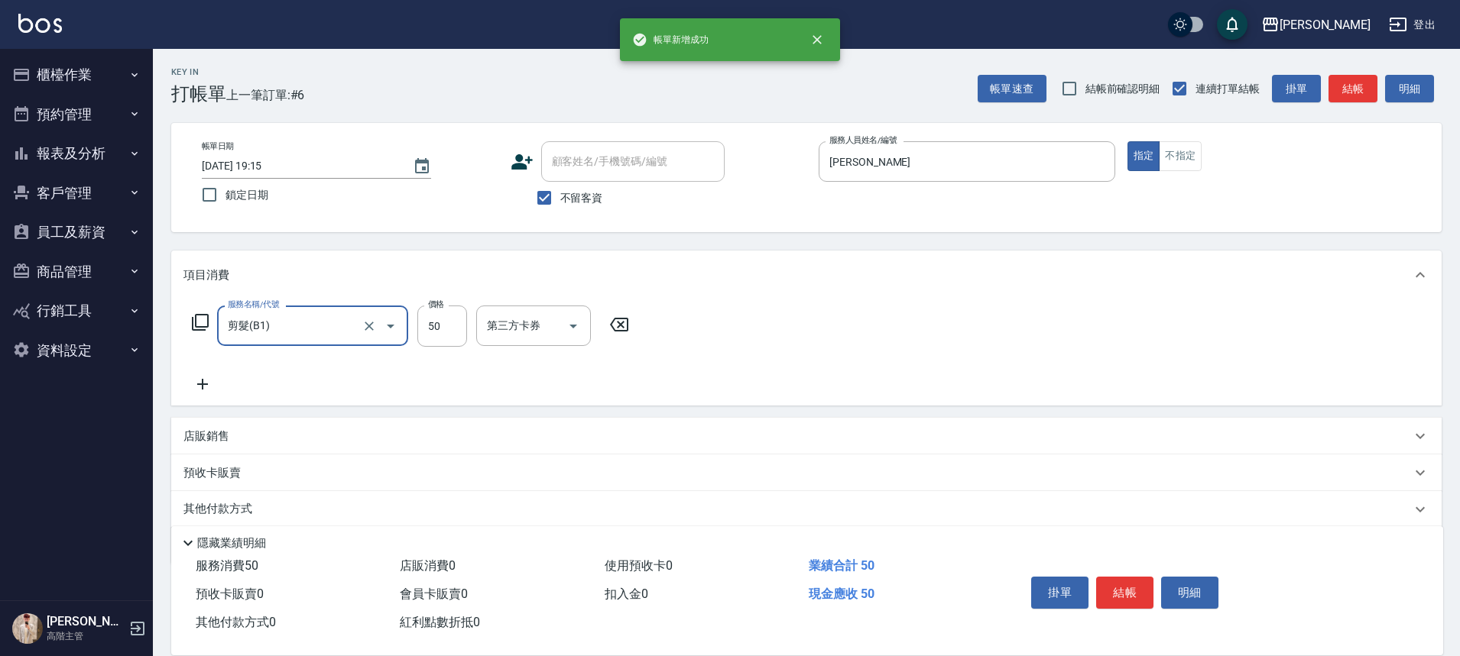
type input "剪髮(B1)"
type input "250"
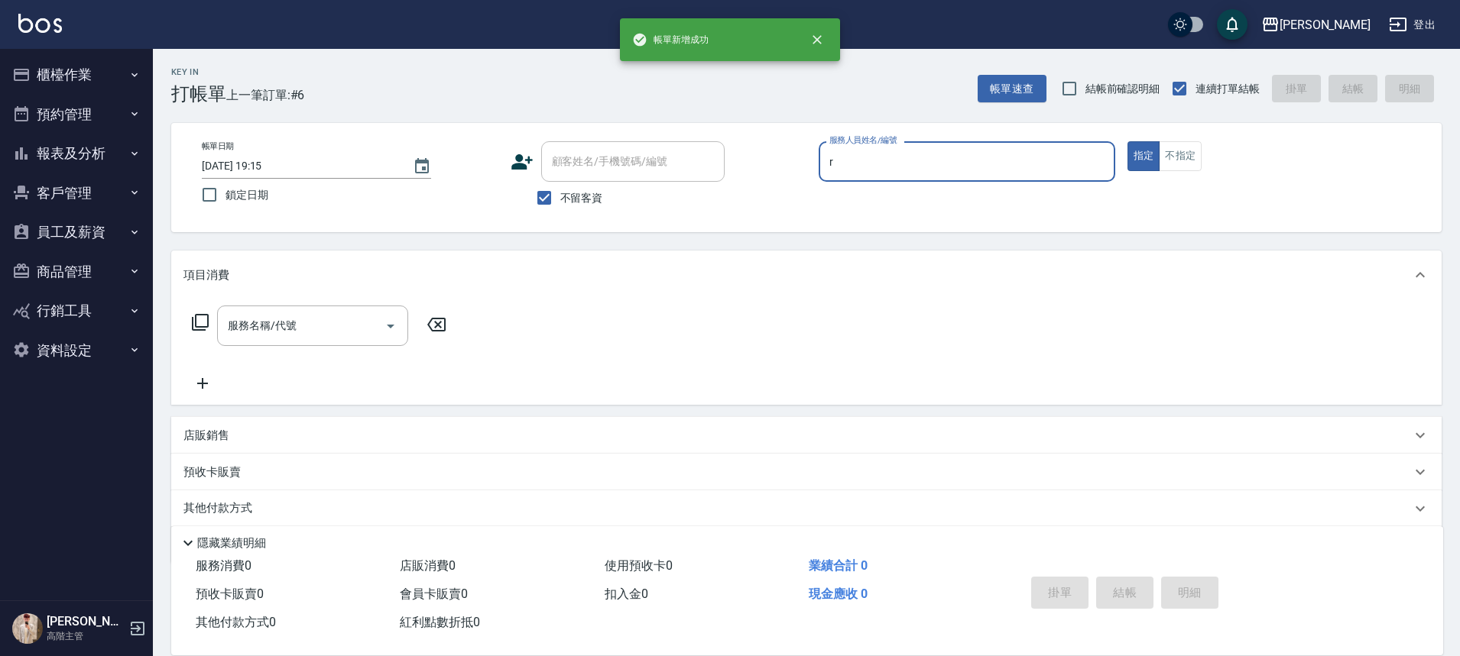
type input "[PERSON_NAME]"
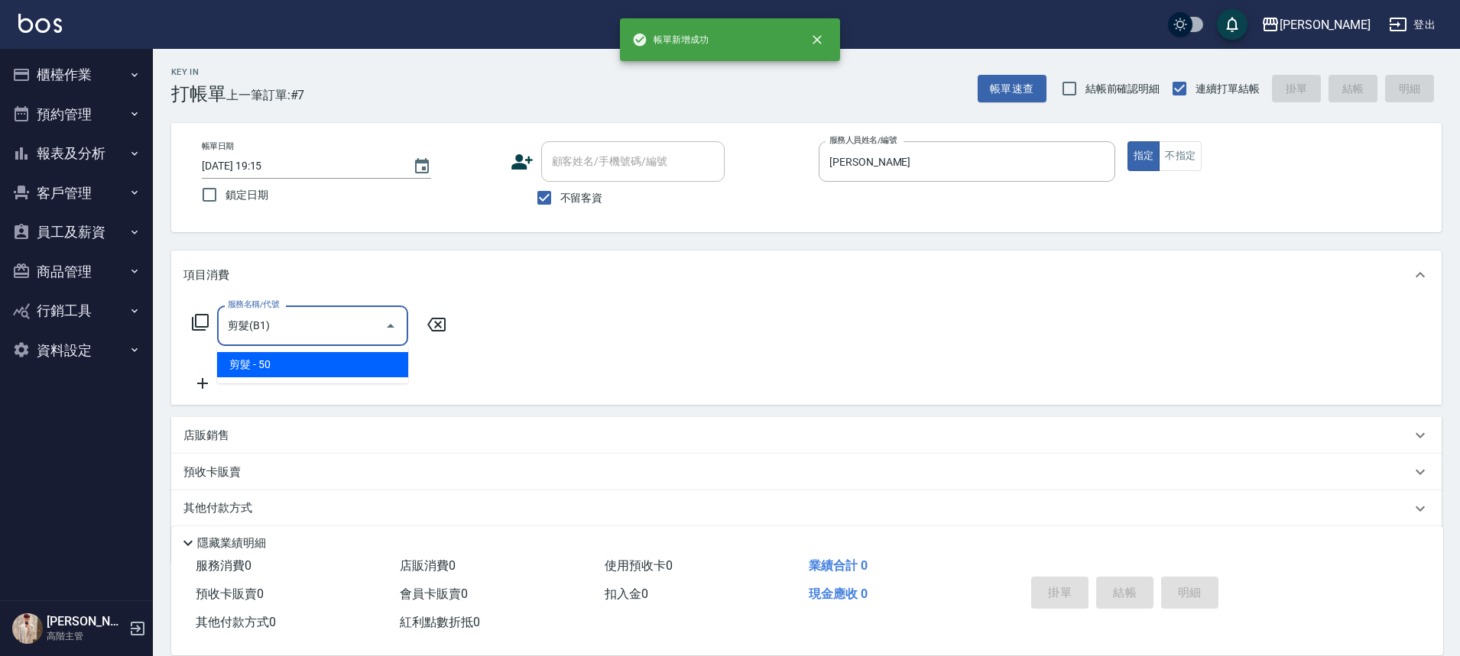
type input "剪髮(B1)"
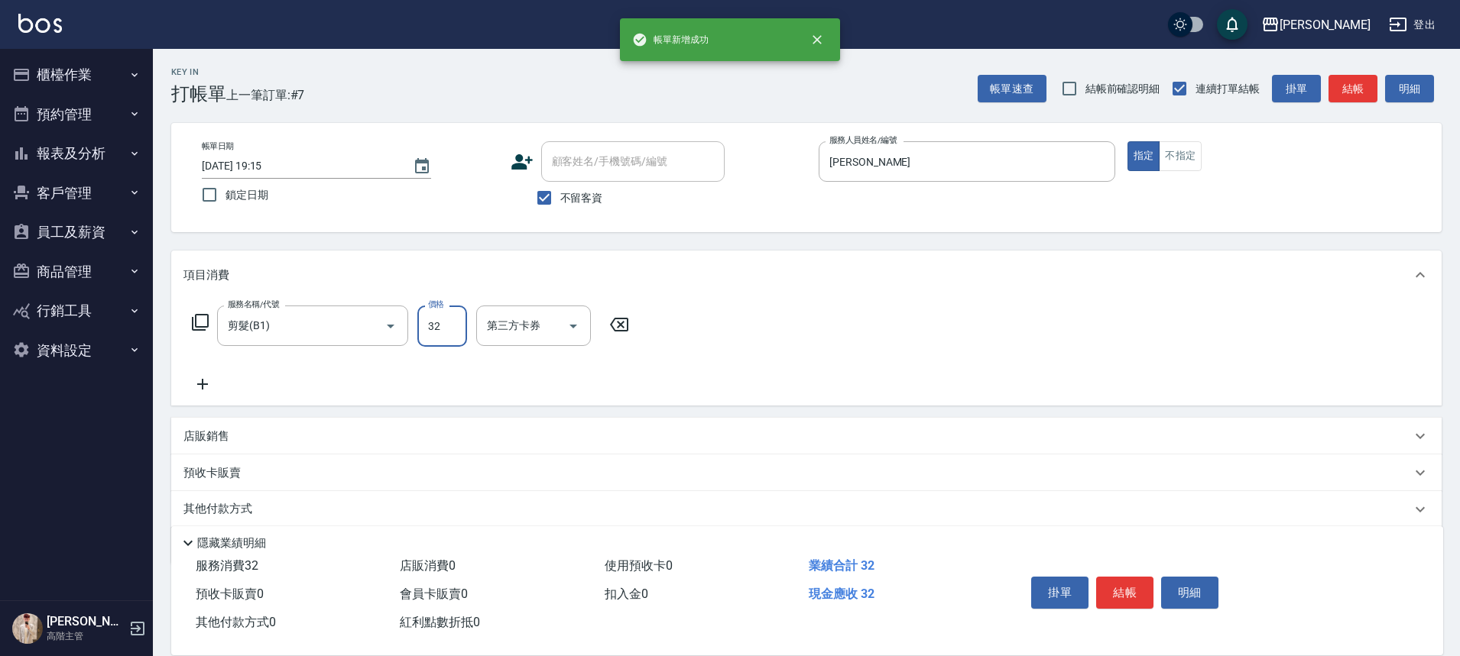
type input "320"
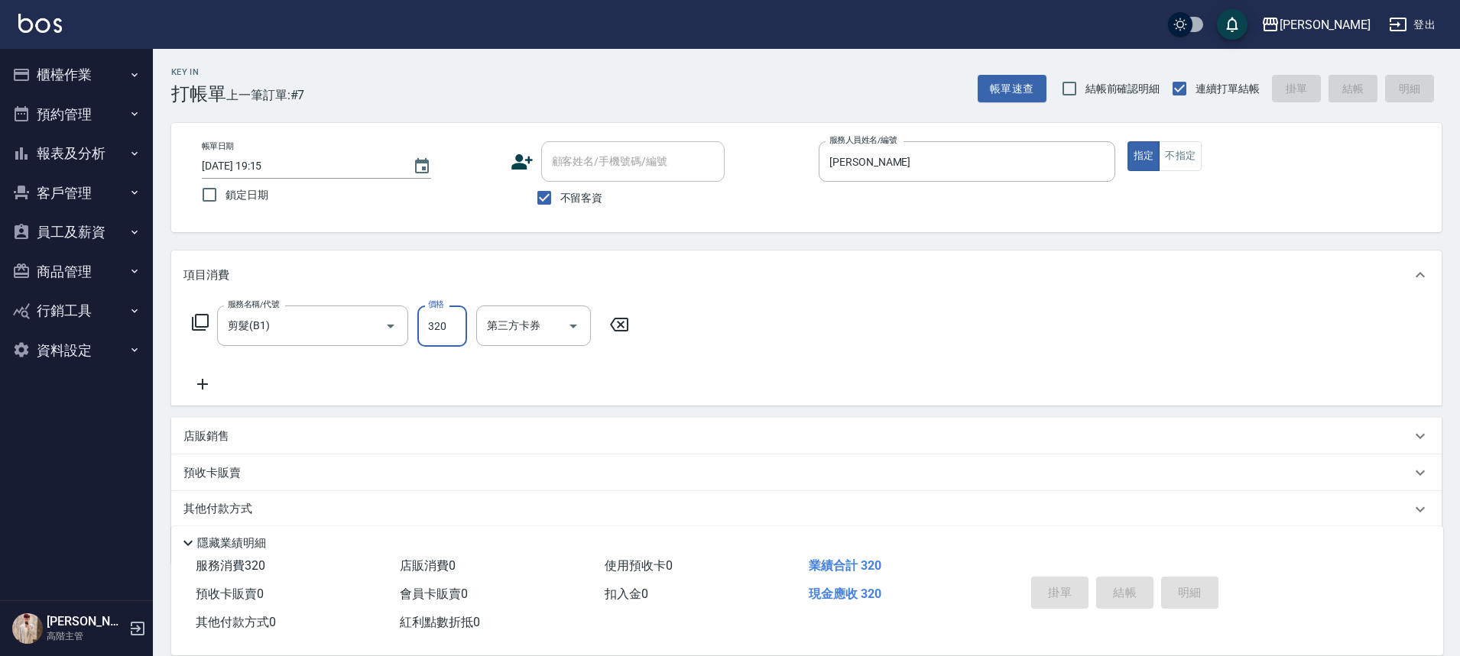
type input "[DATE] 19:16"
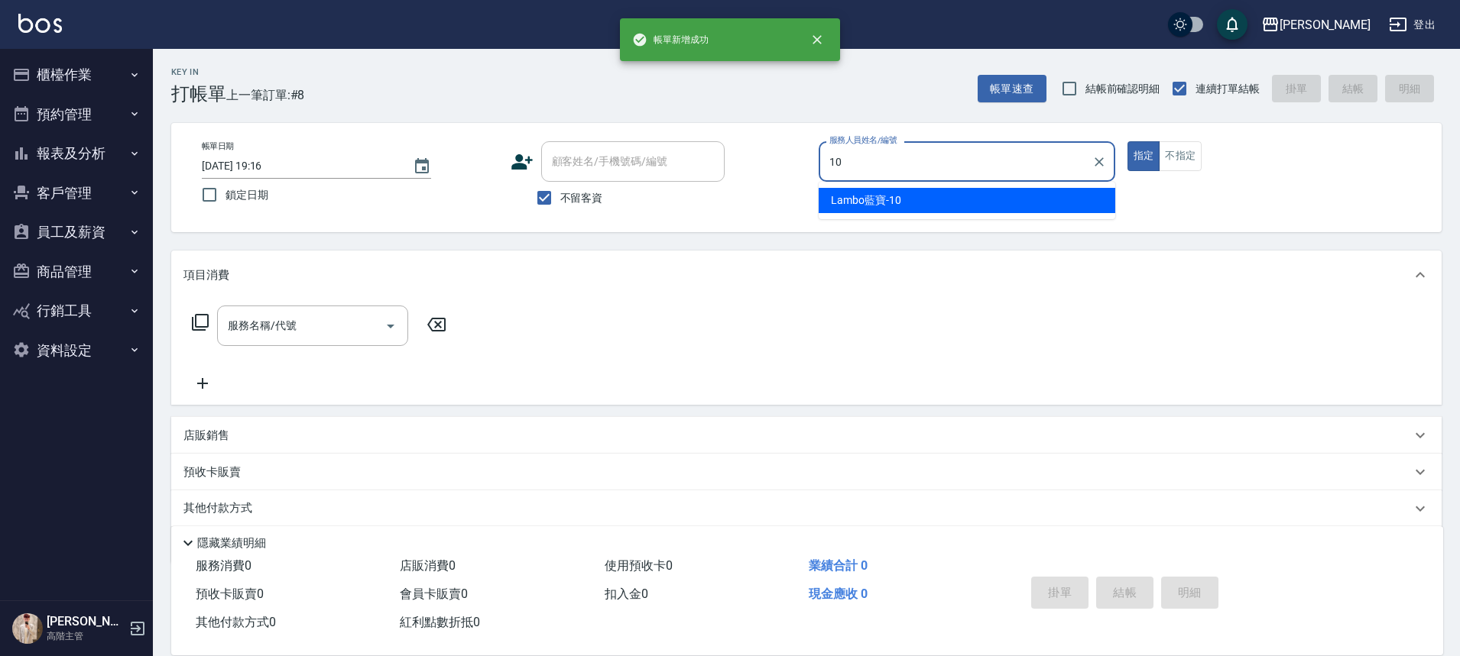
type input "Lambo藍寶-10"
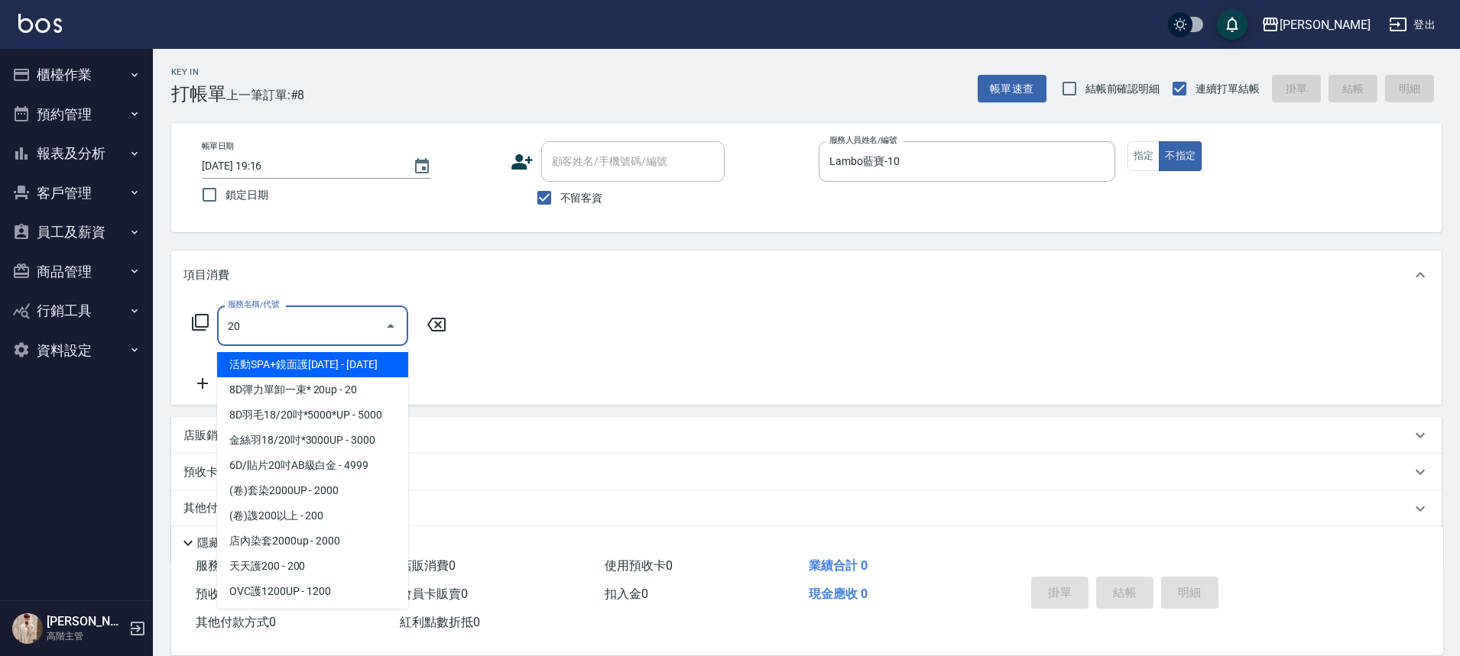
type input "2"
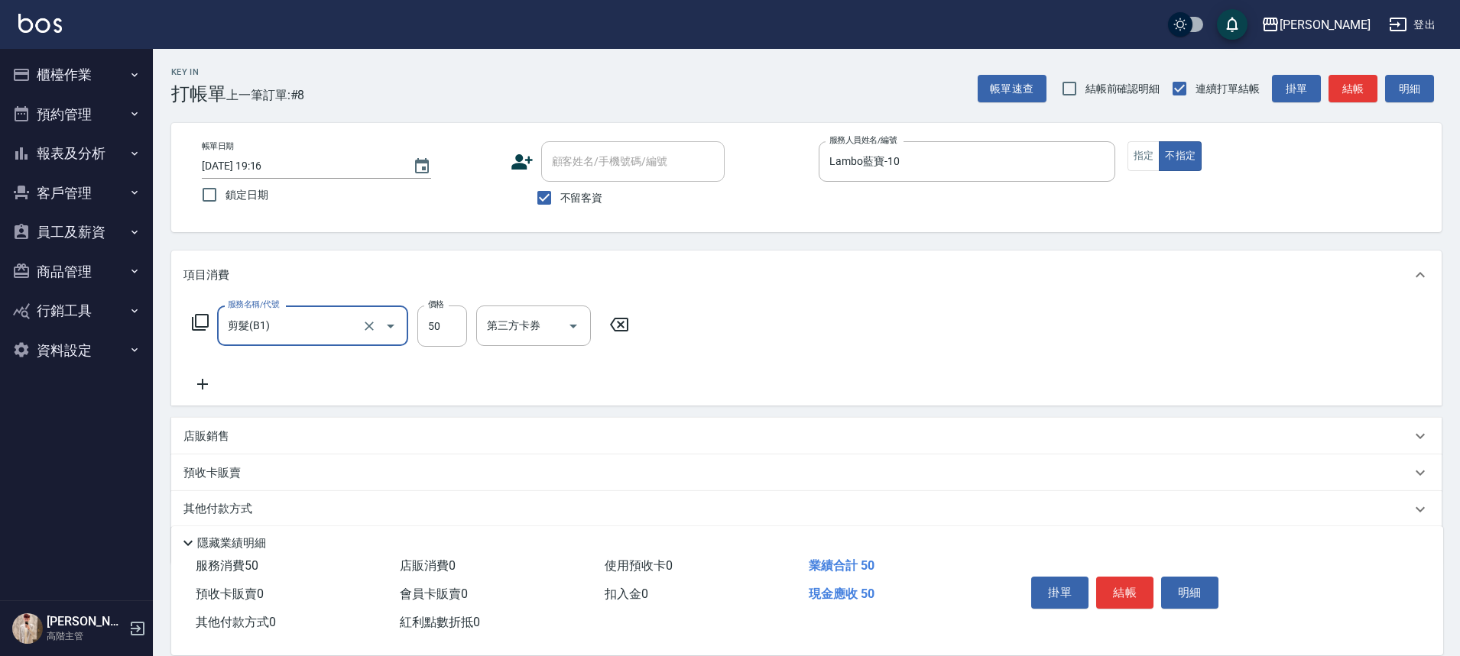
type input "剪髮(B1)"
type input "200"
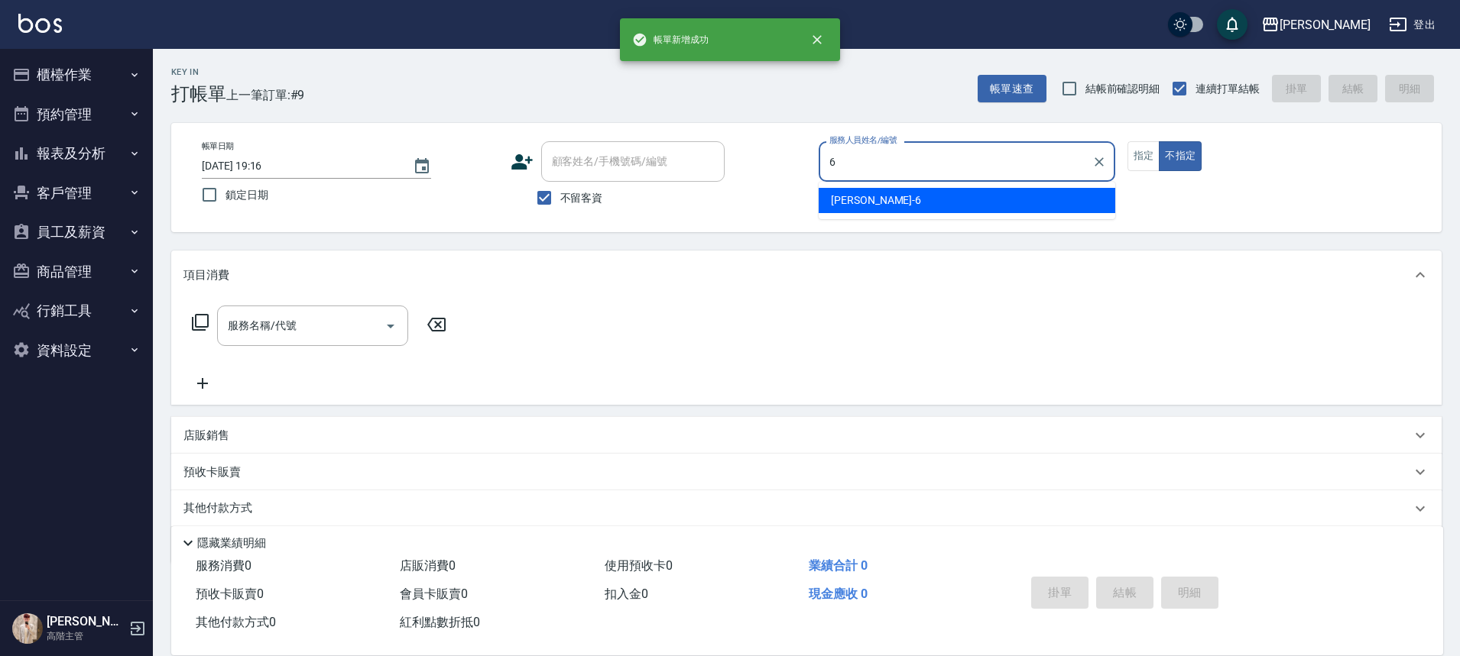
type input "[PERSON_NAME]-6"
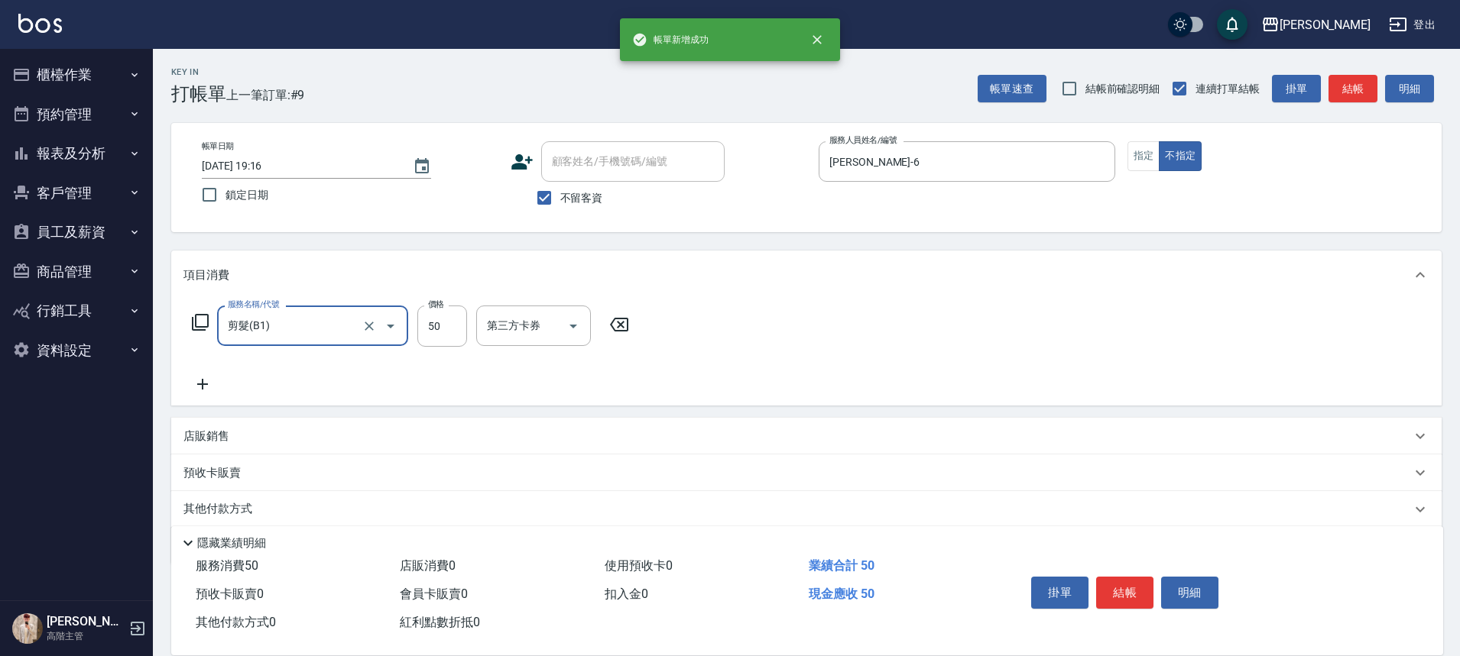
type input "剪髮(B1)"
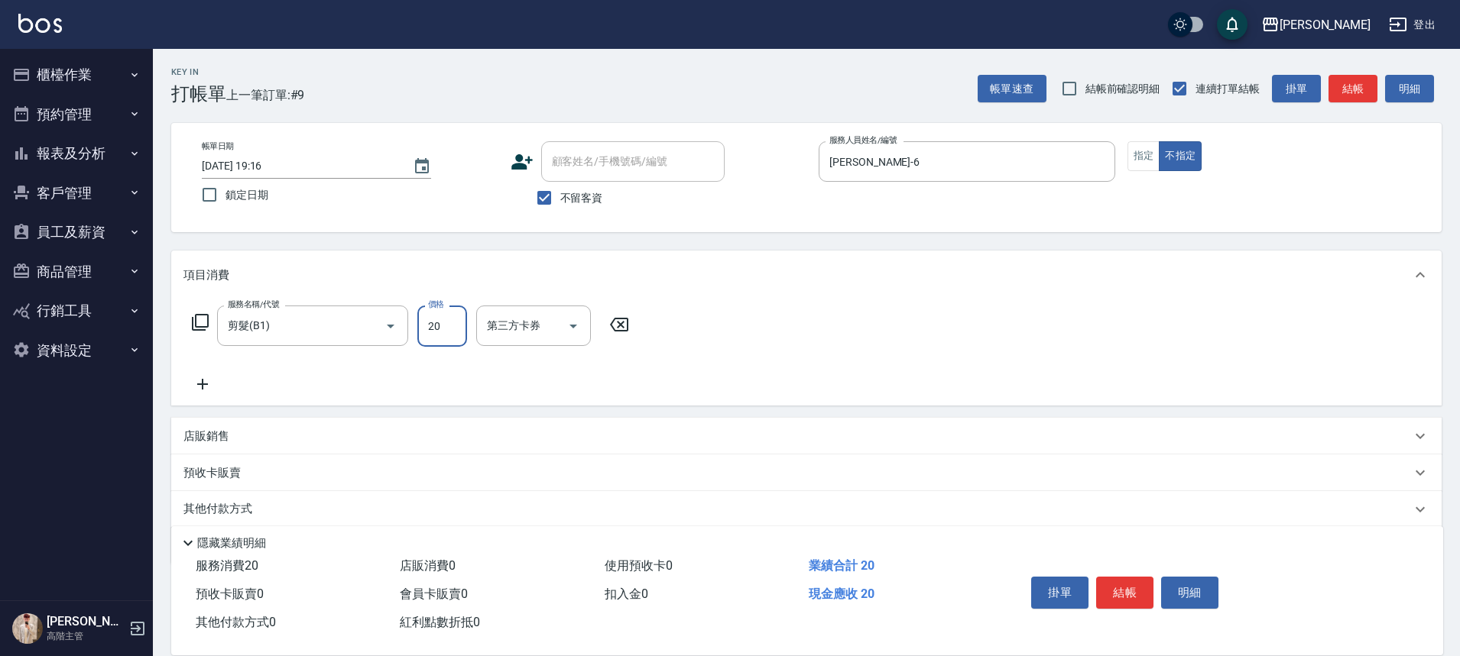
type input "200"
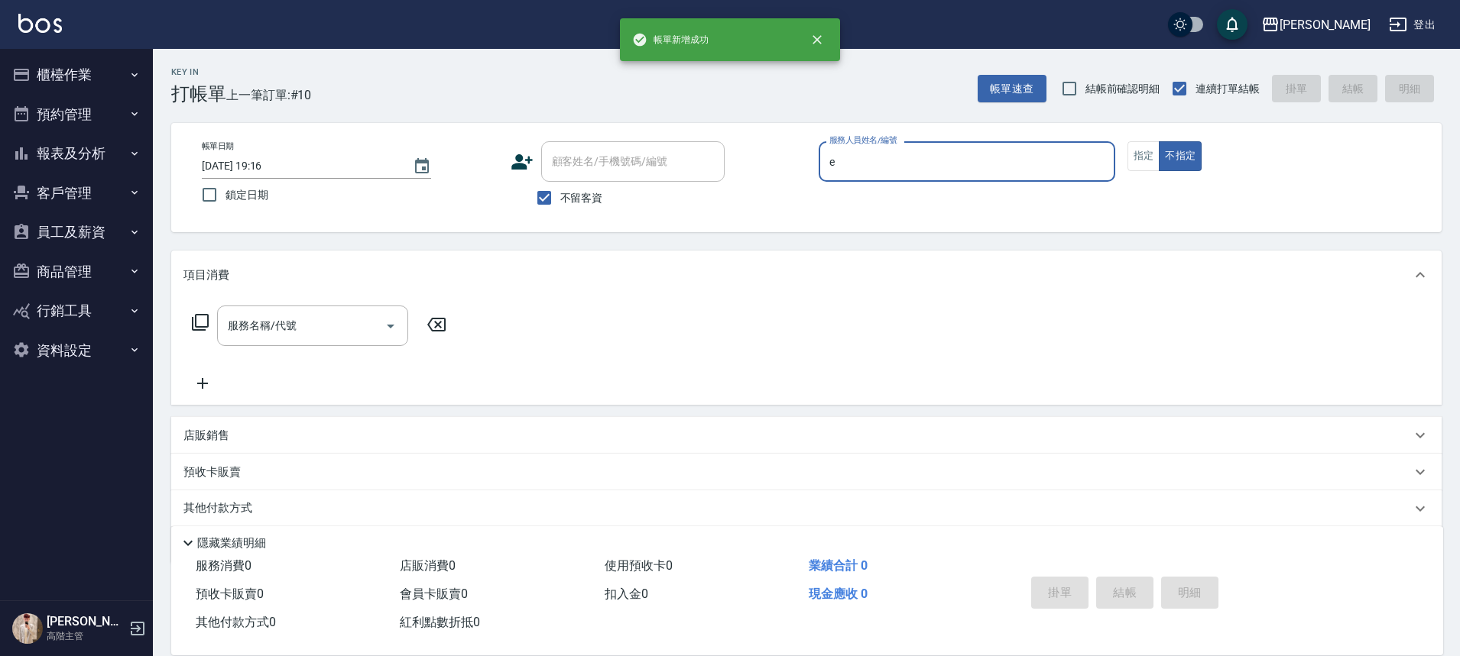
type input "[PERSON_NAME]"
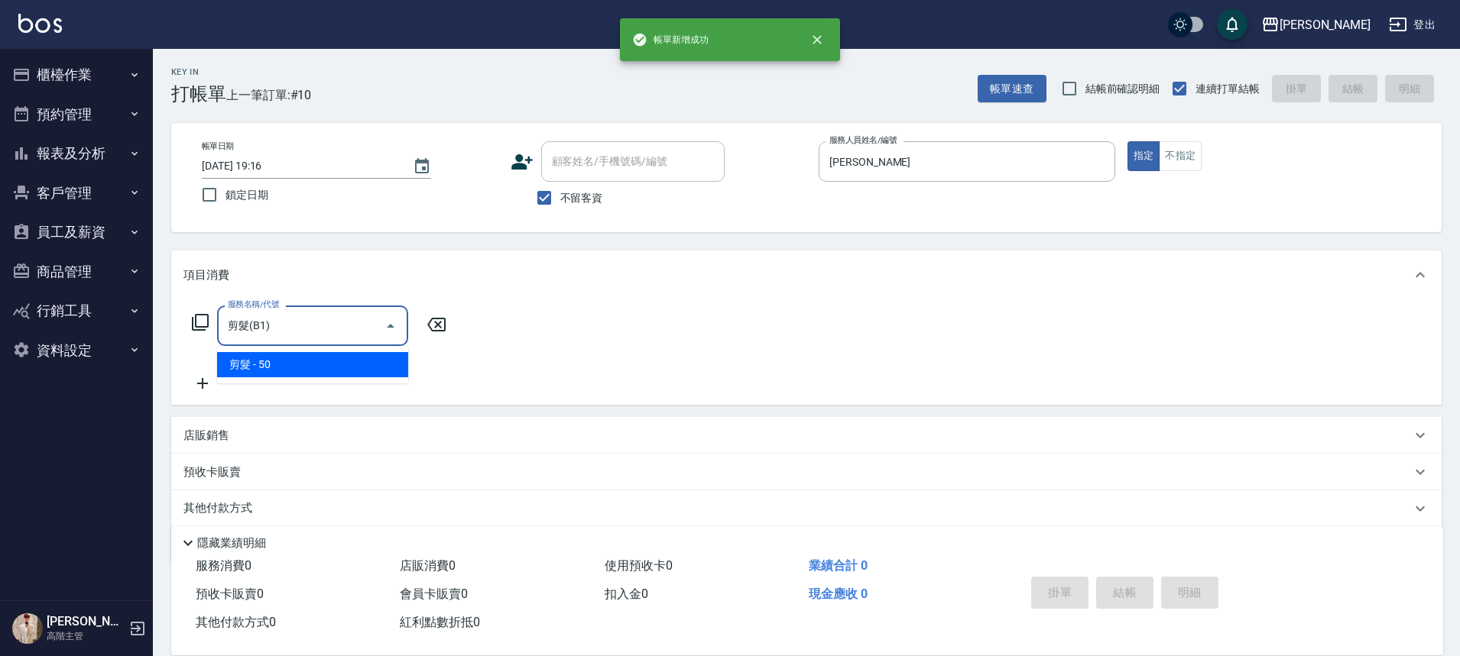
type input "剪髮(B1)"
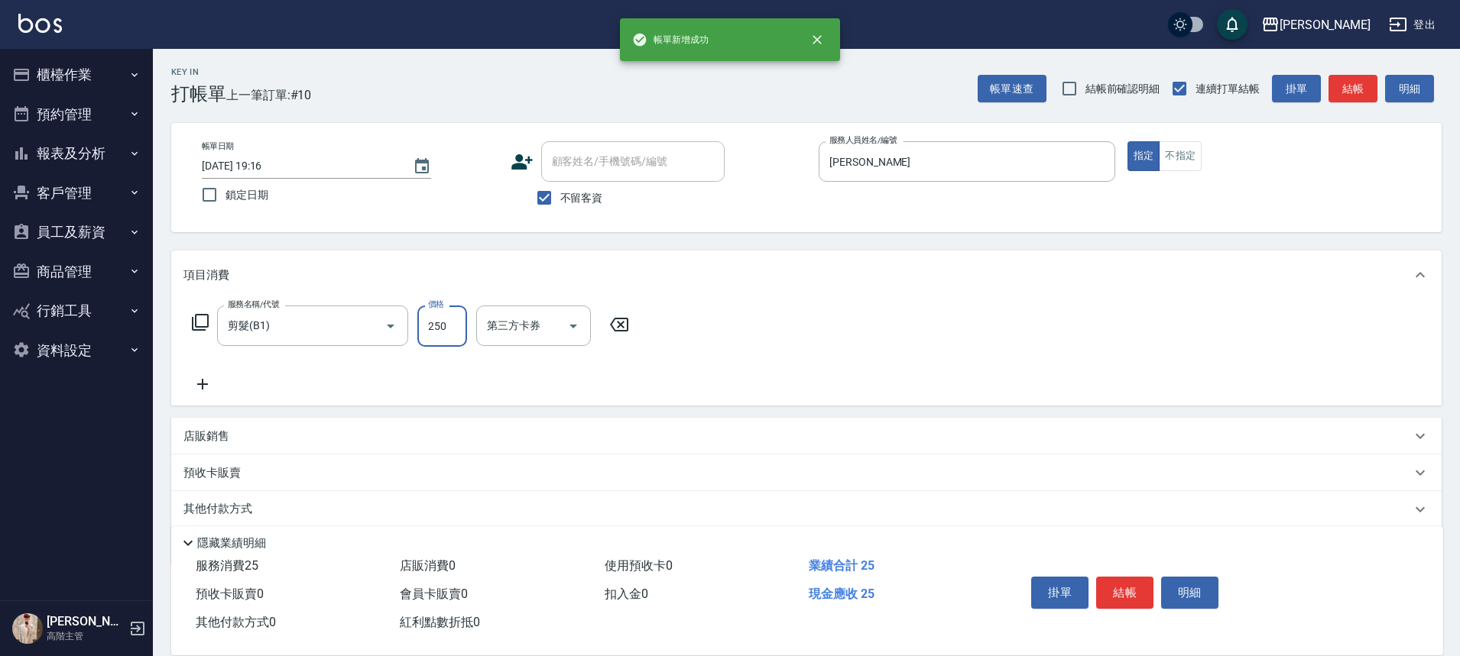
type input "250"
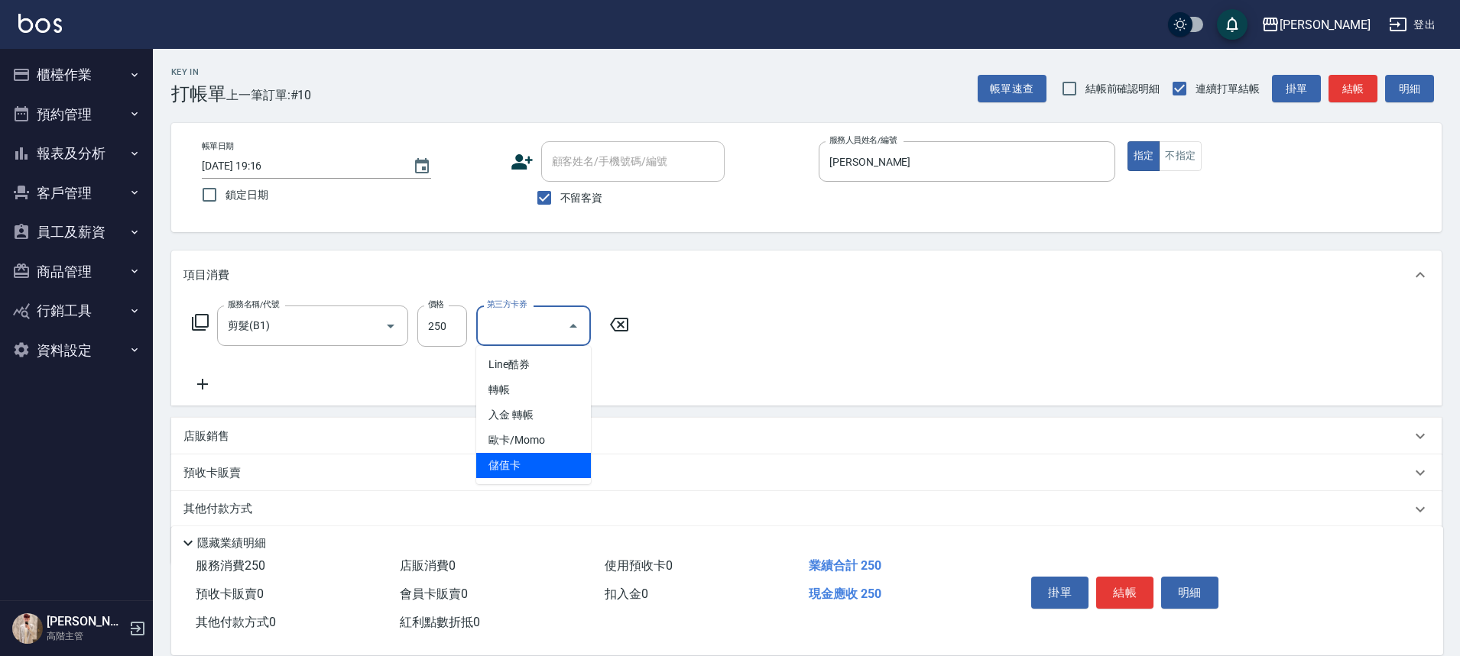
type input "儲值卡"
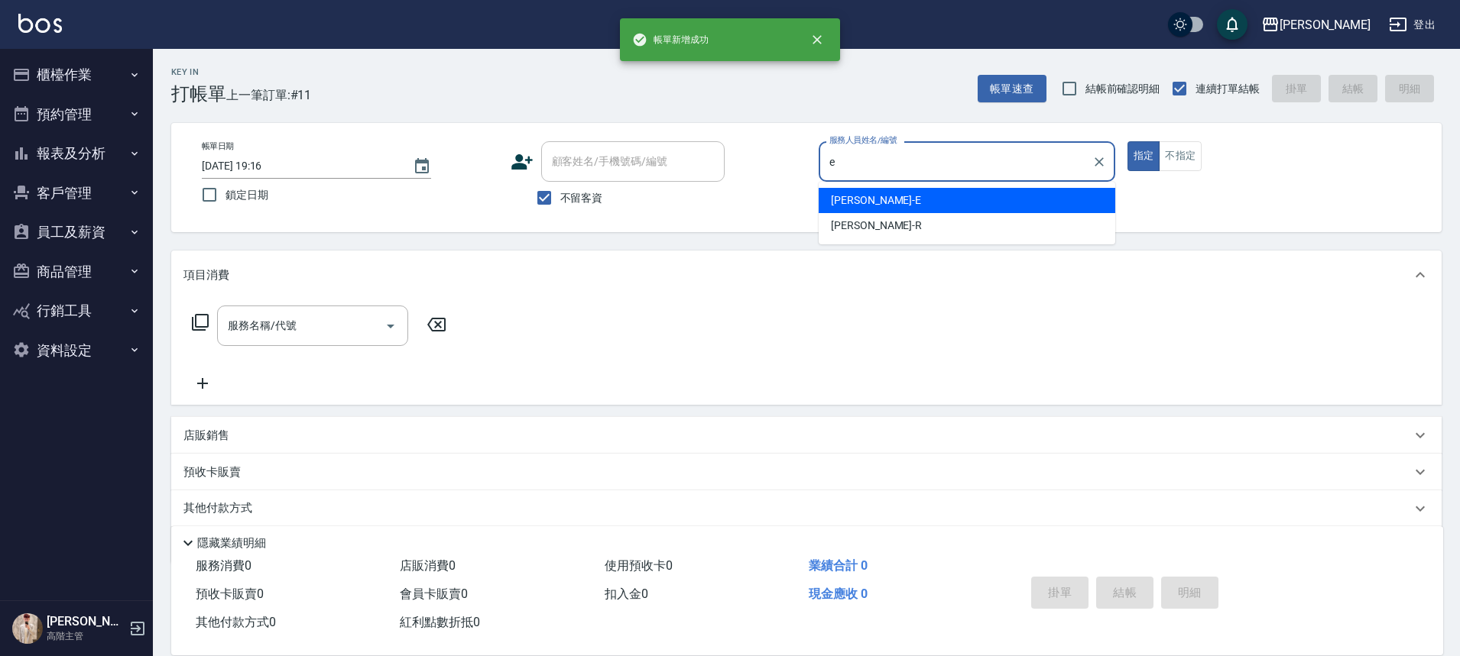
type input "[PERSON_NAME]"
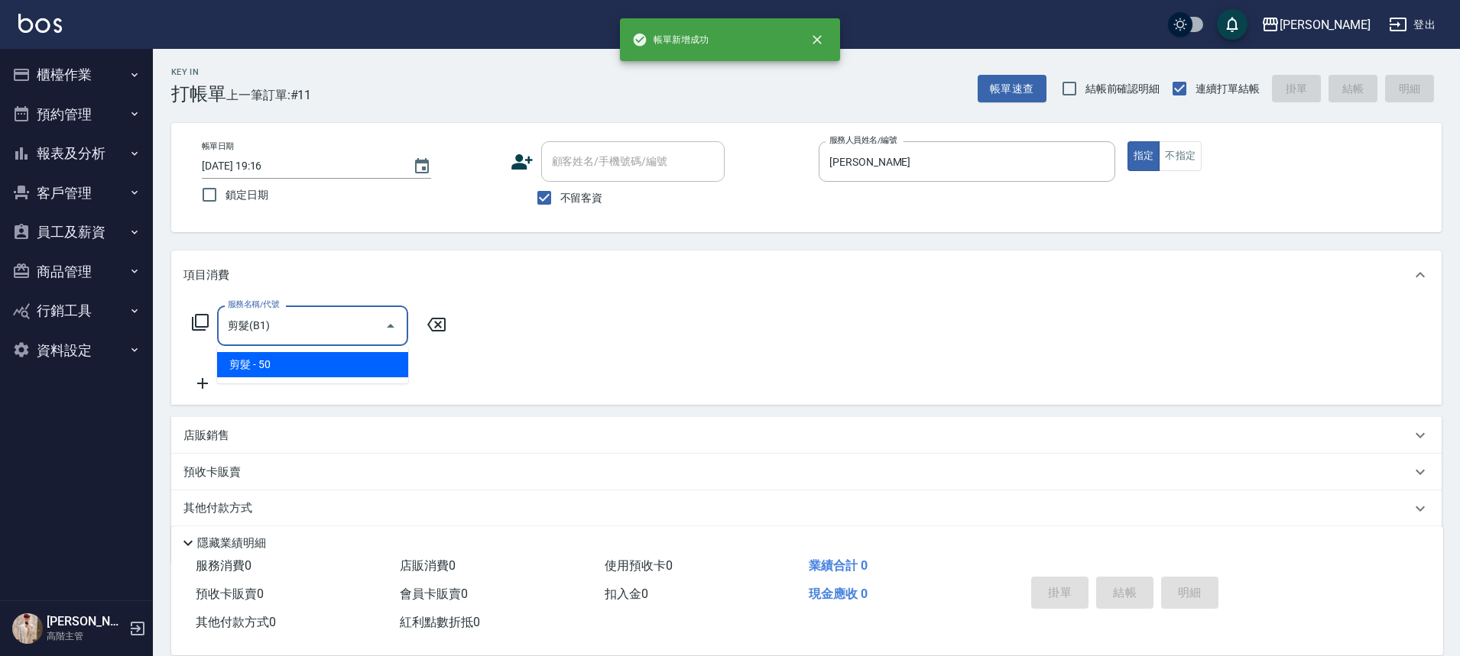
type input "剪髮(B1)"
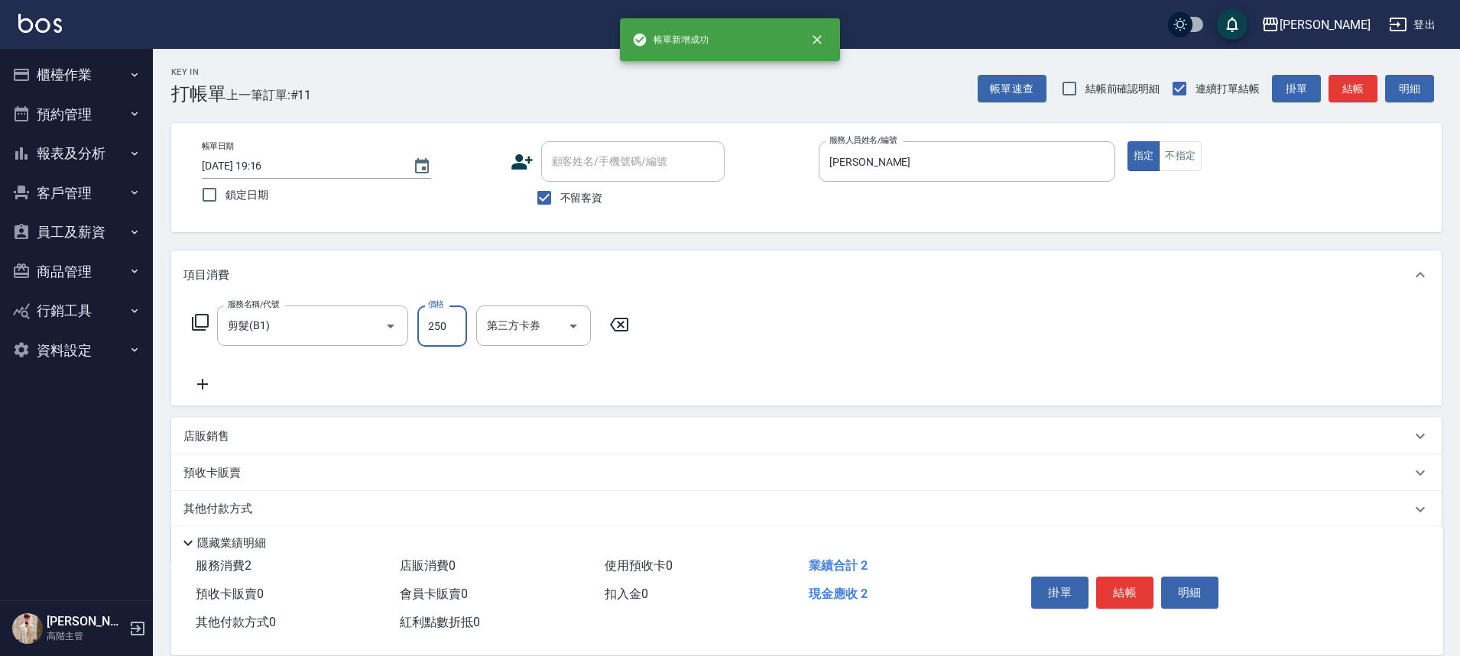
type input "250"
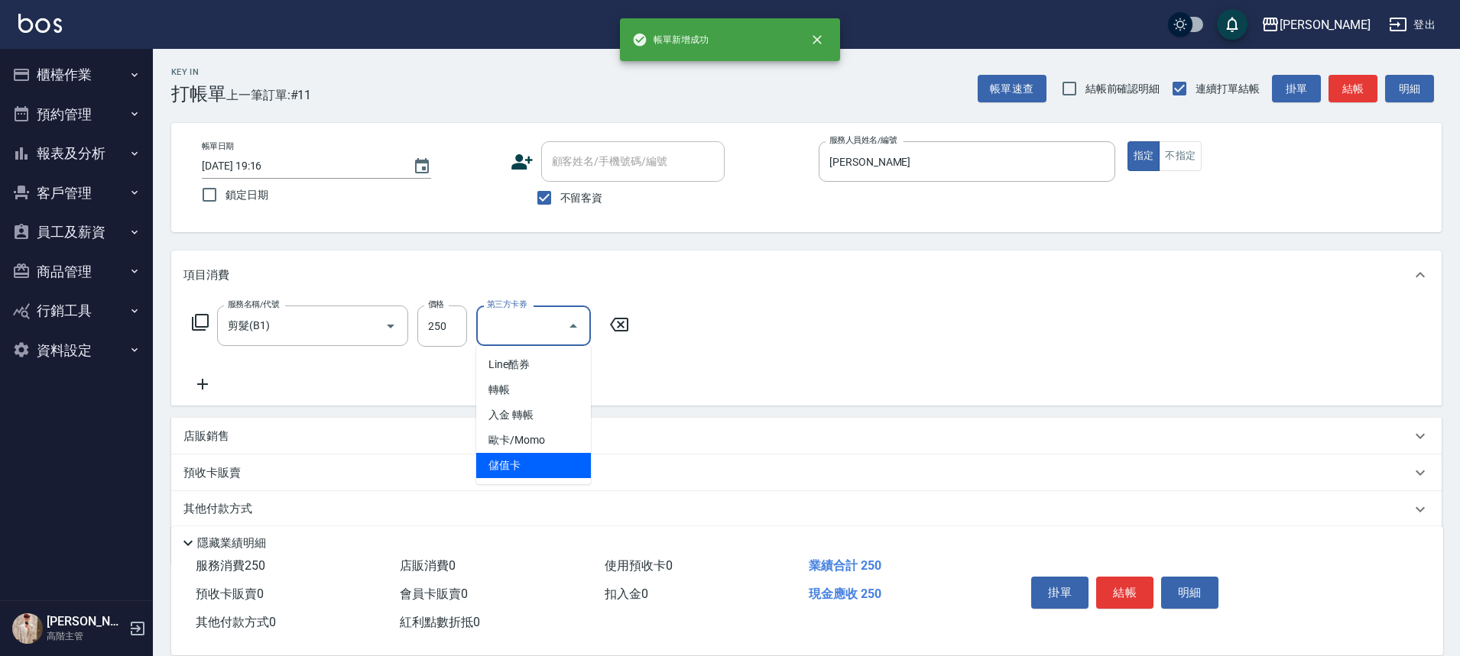
type input "儲值卡"
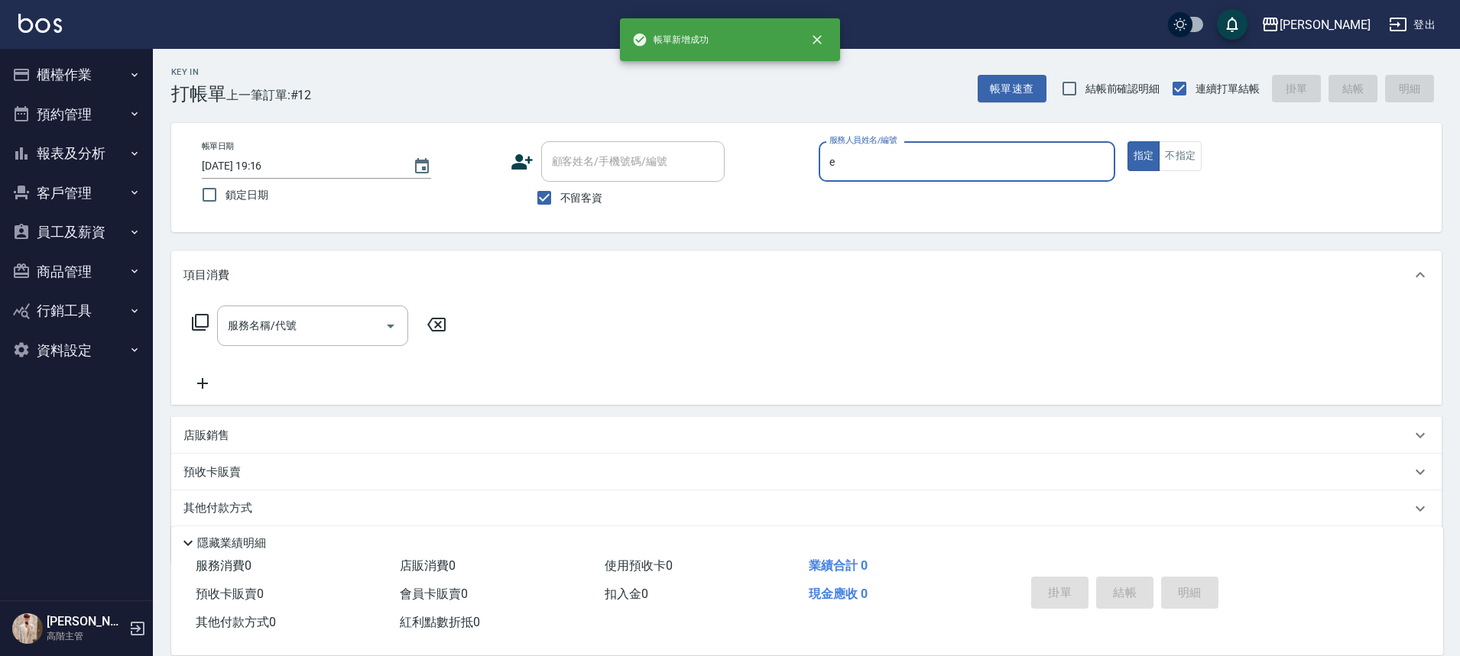
type input "[PERSON_NAME]"
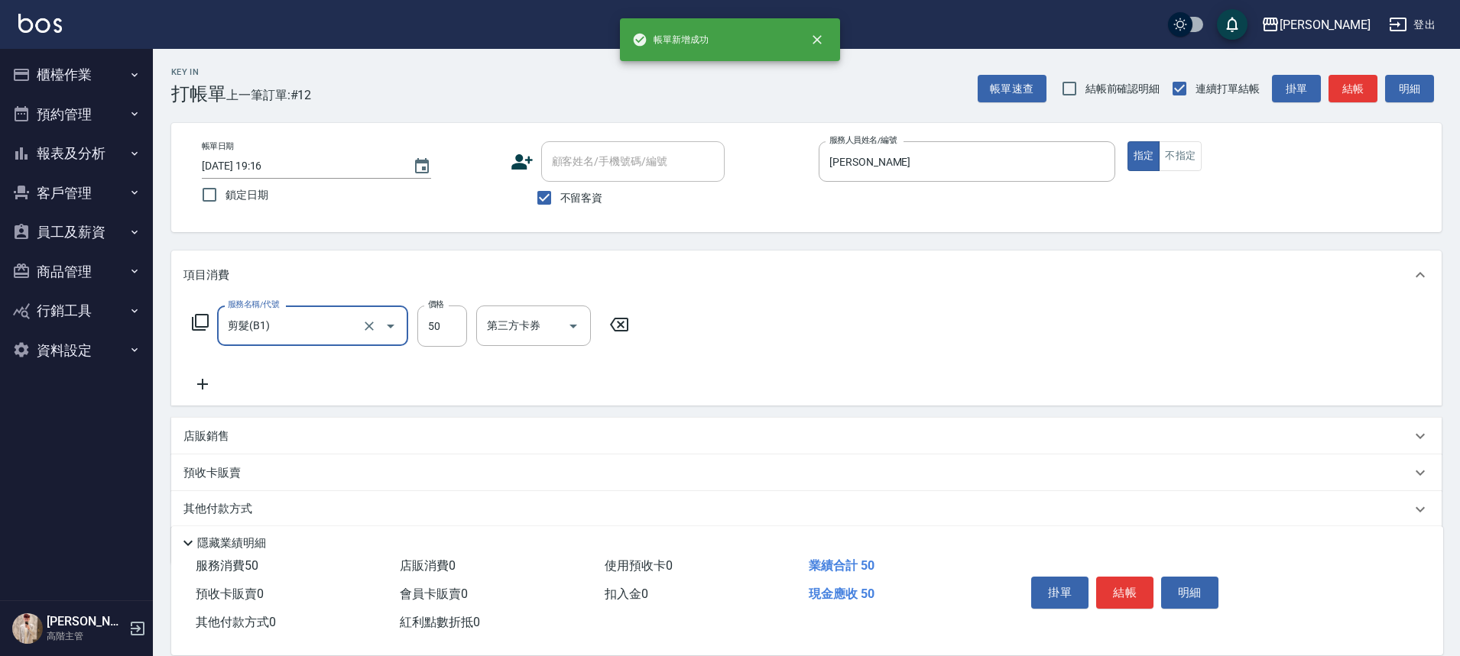
type input "剪髮(B1)"
type input "250"
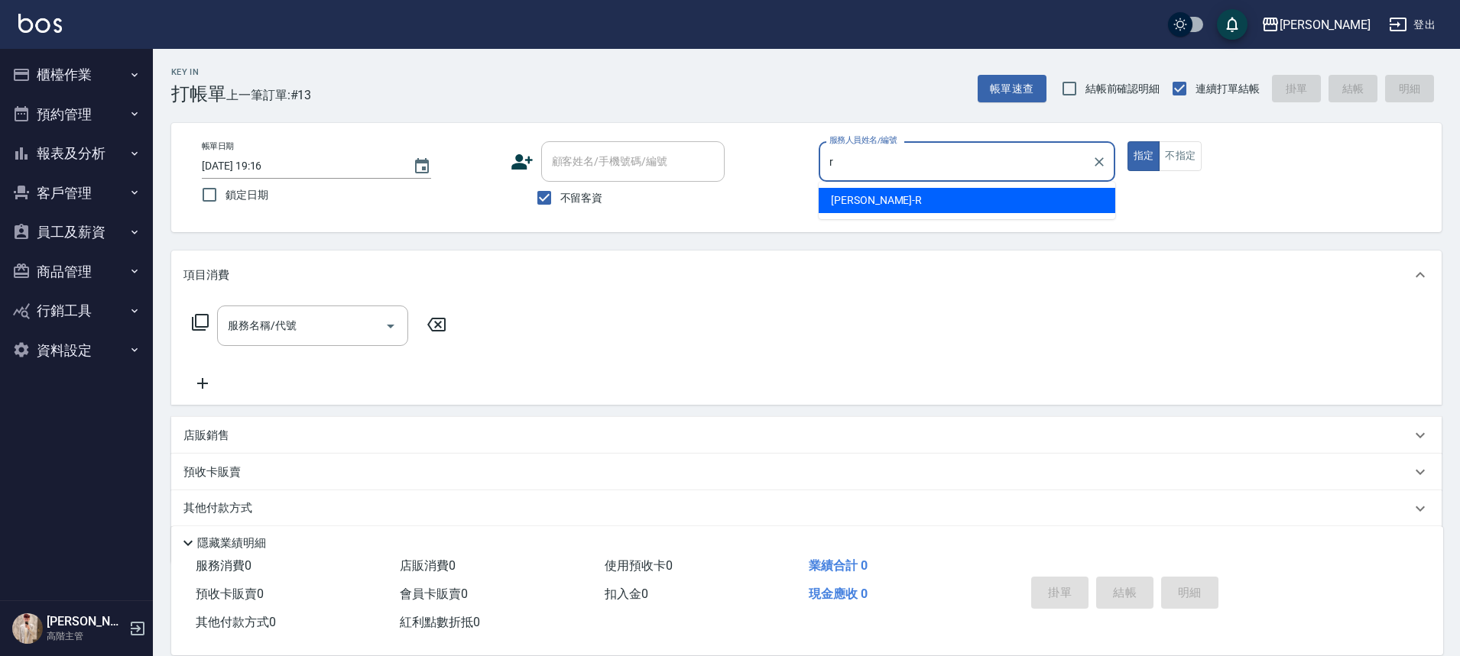
type input "[PERSON_NAME]"
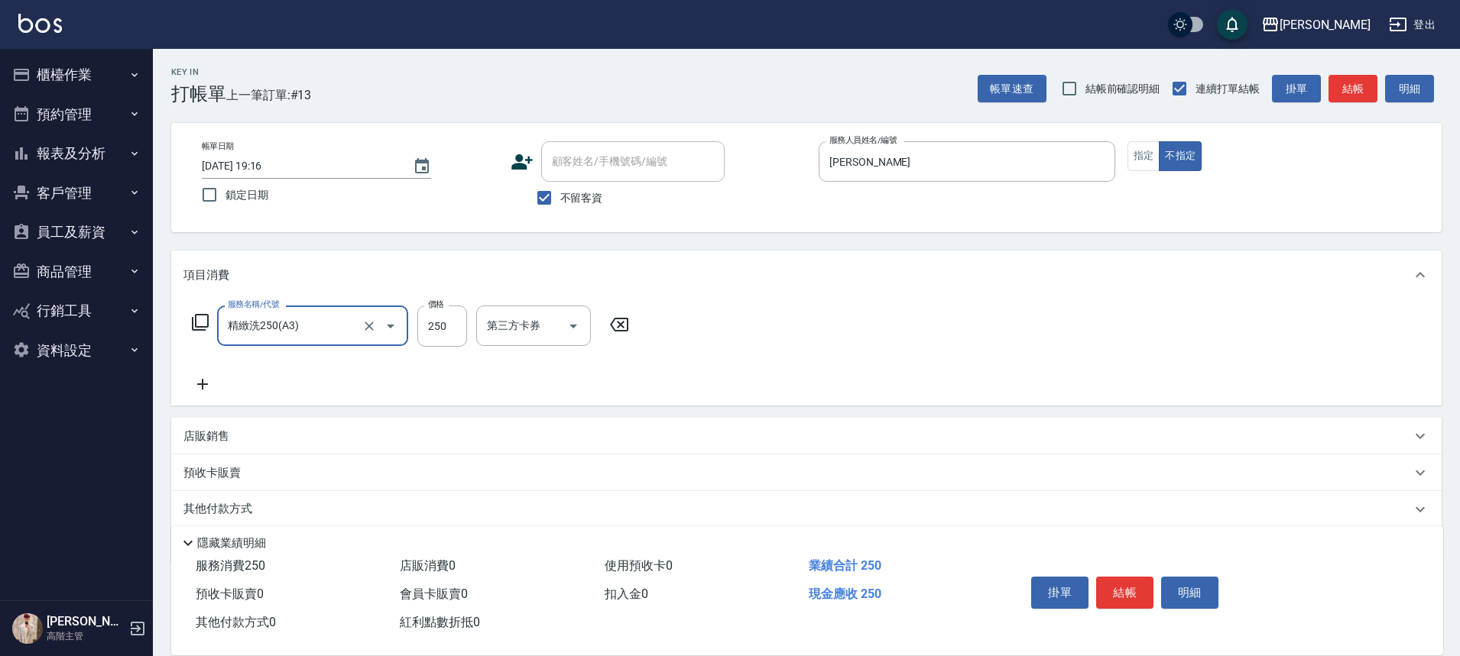
type input "精緻洗250(A3)"
type input "萱芸-32"
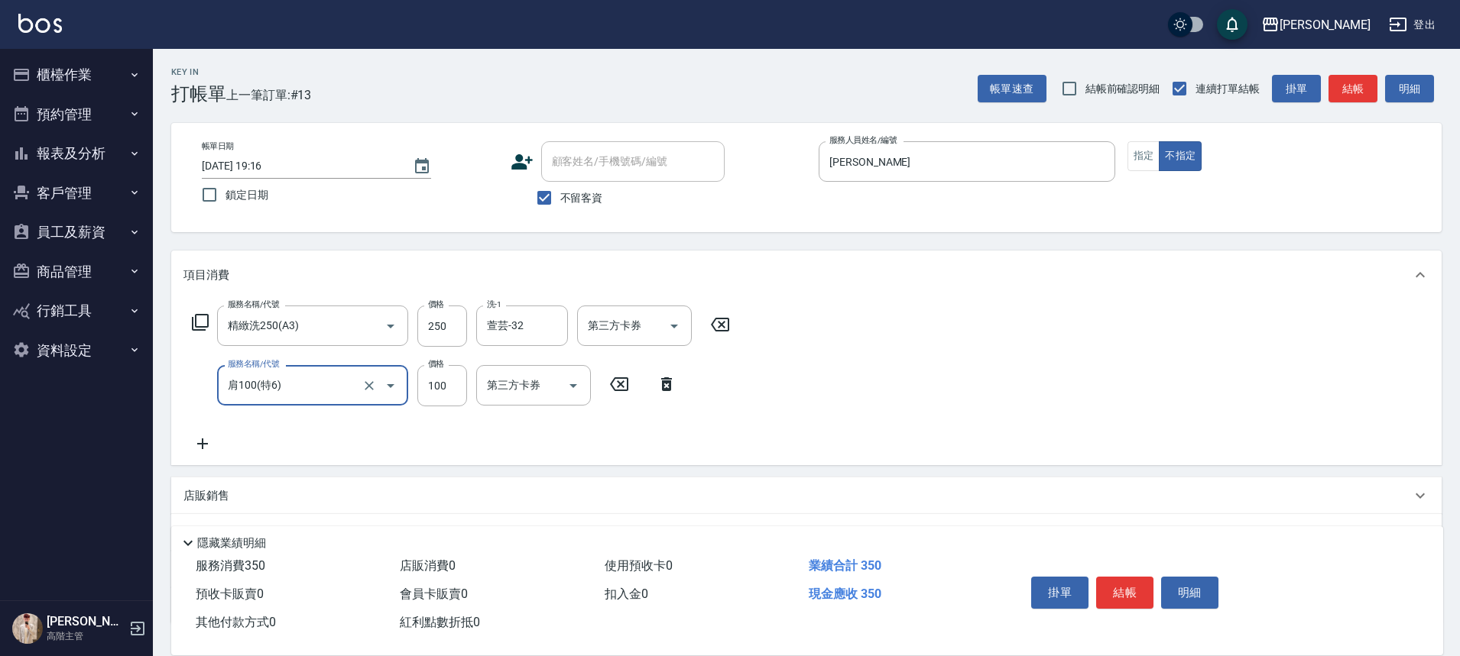
type input "肩100(特6)"
type input "萱芸-32"
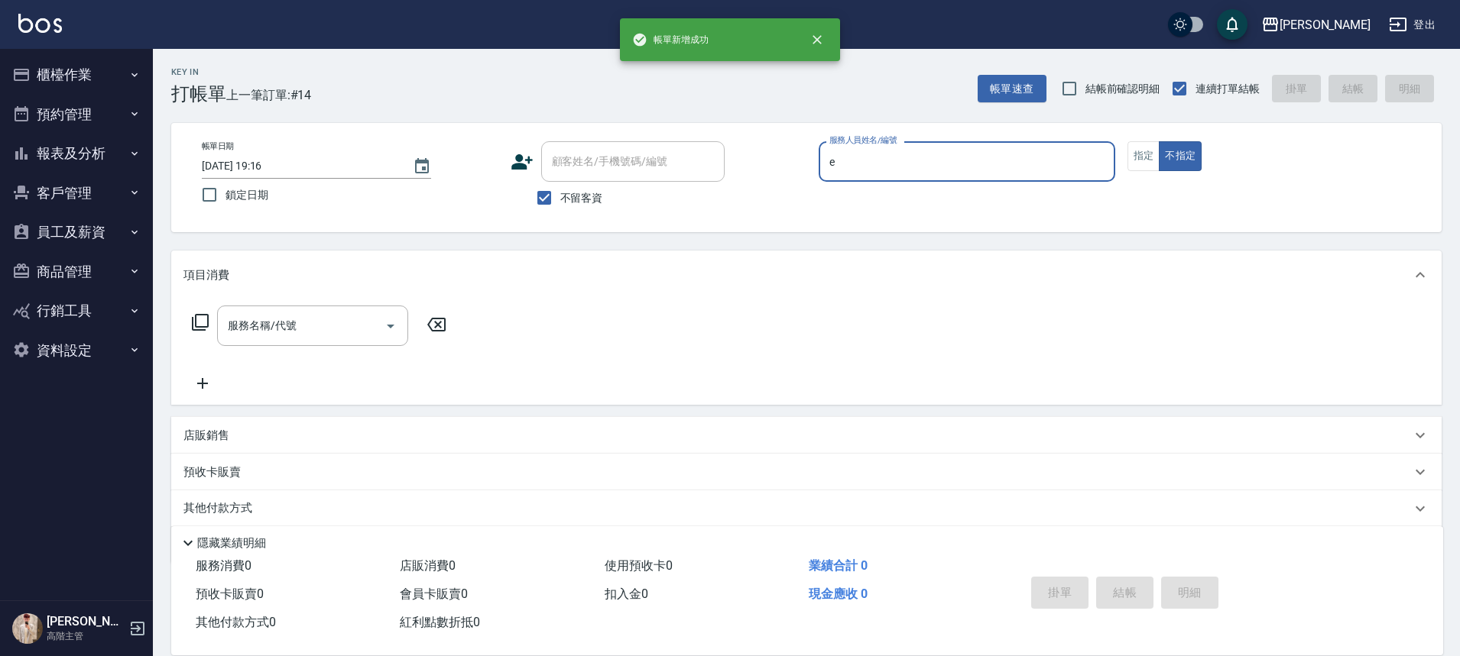
type input "[PERSON_NAME]"
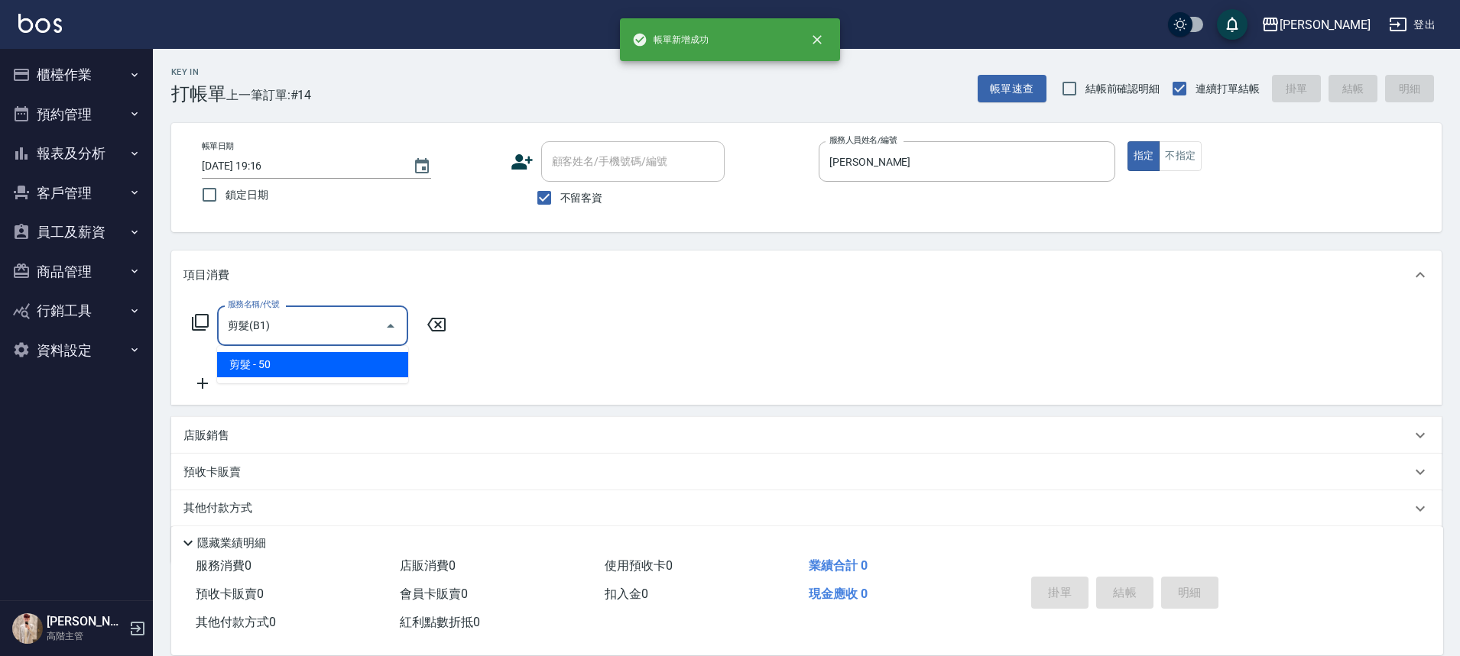
type input "剪髮(B1)"
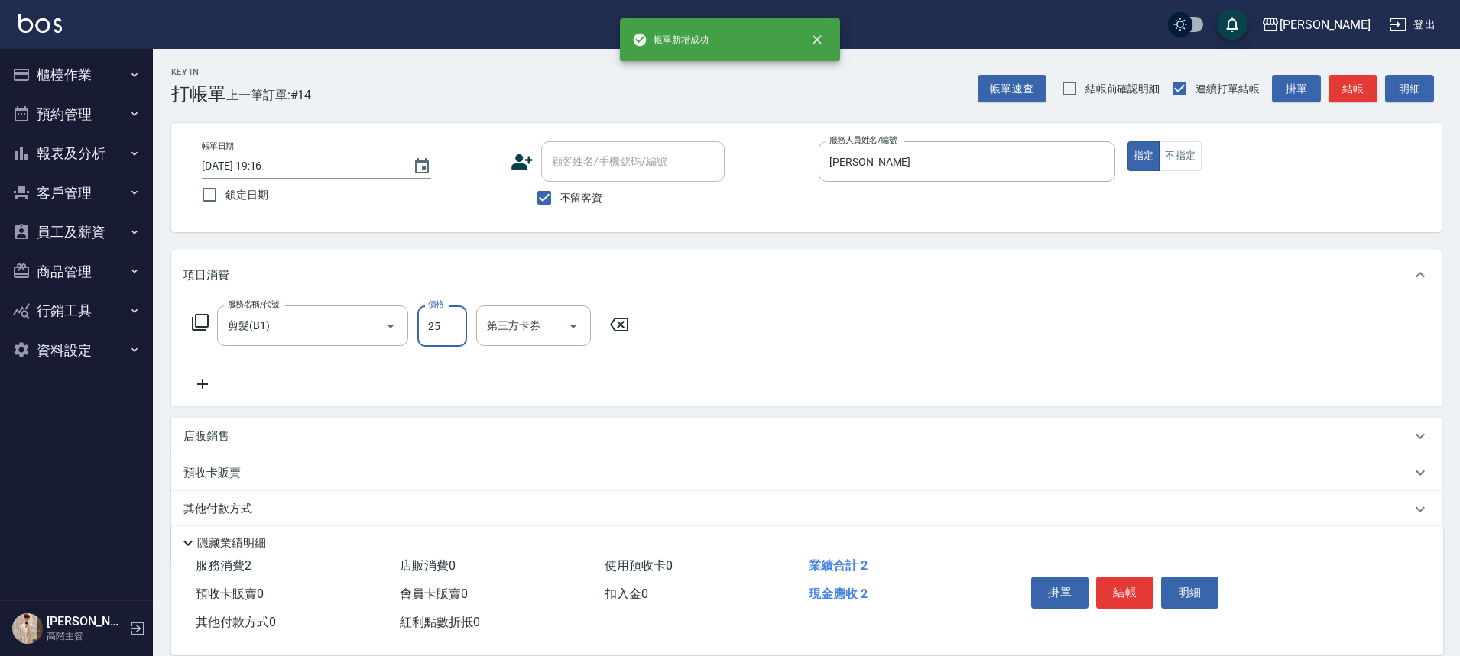
type input "250"
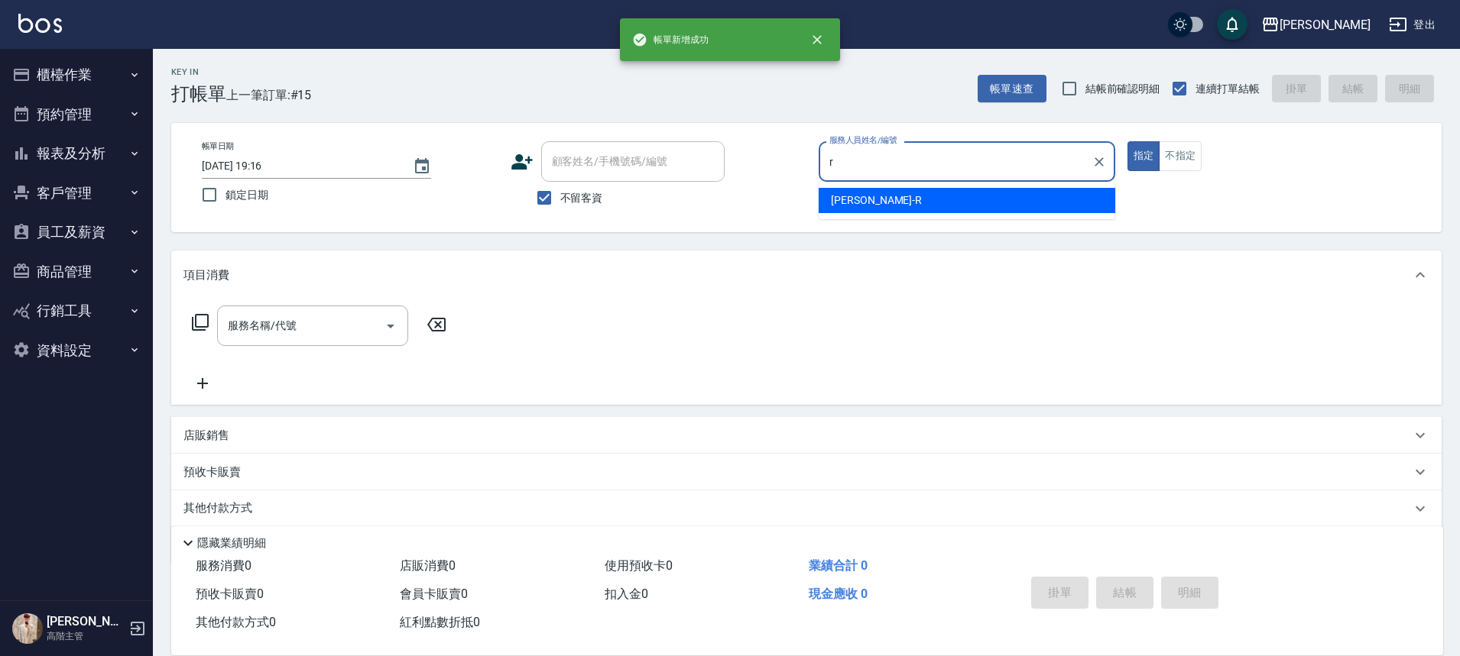
type input "[PERSON_NAME]"
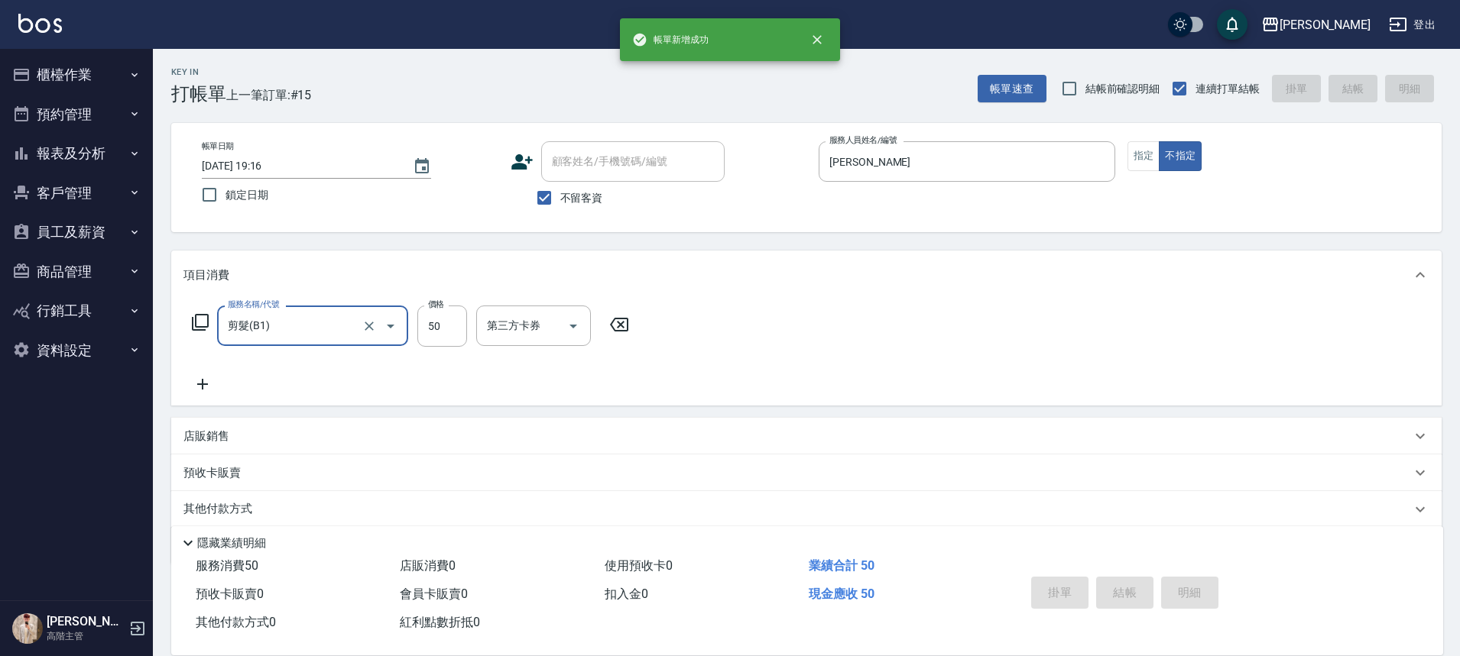
type input "剪髮(B1)"
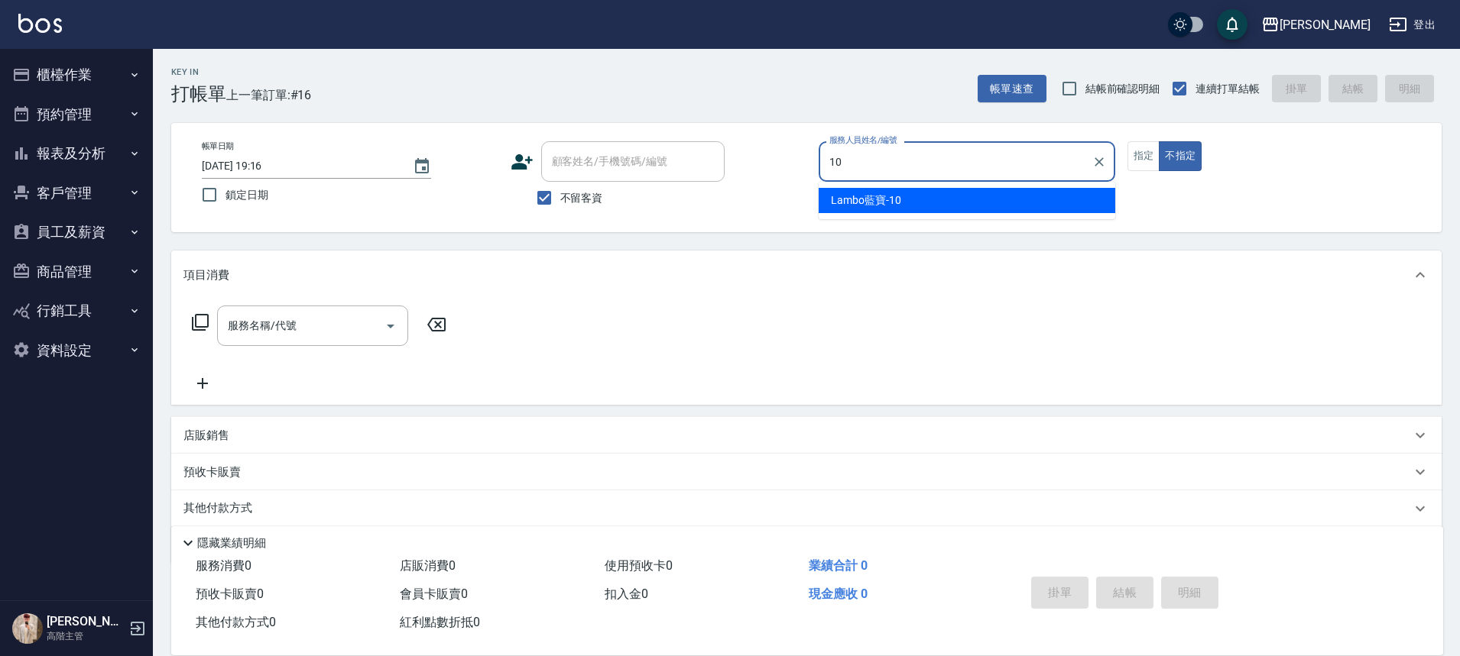
type input "Lambo藍寶-10"
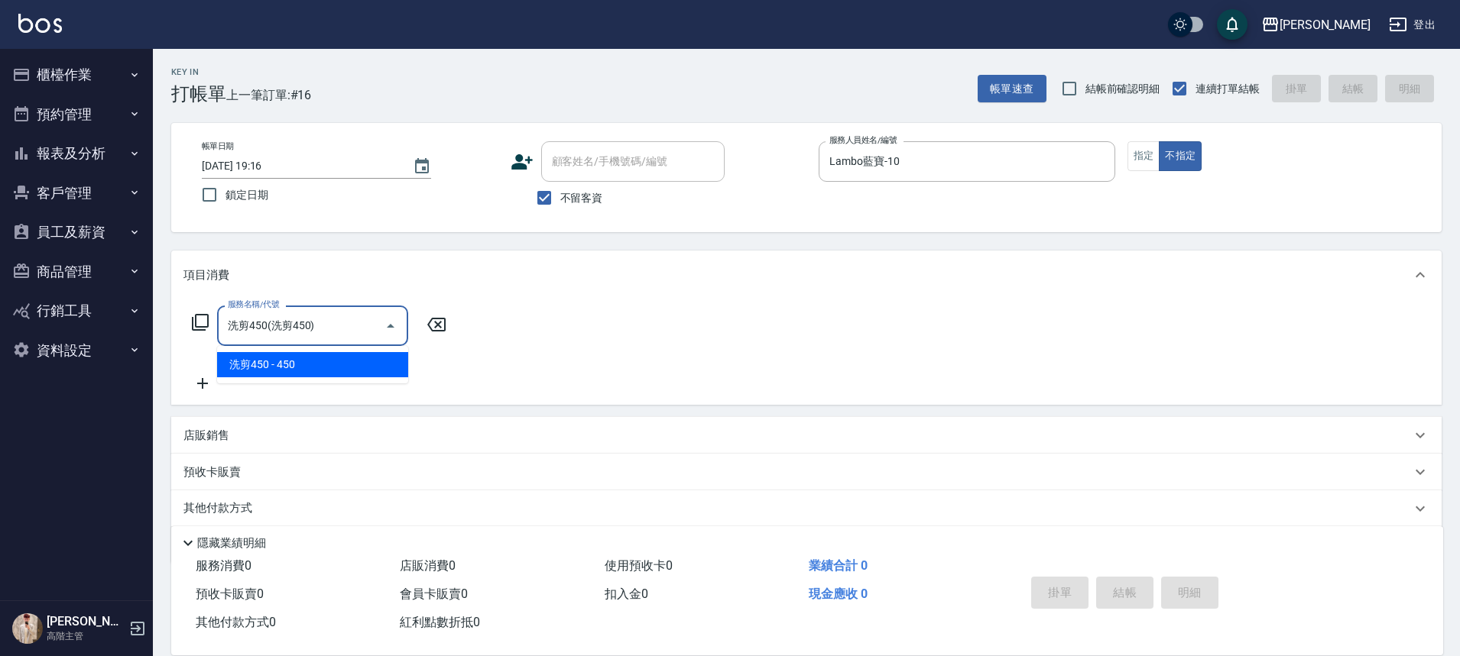
type input "洗剪450"
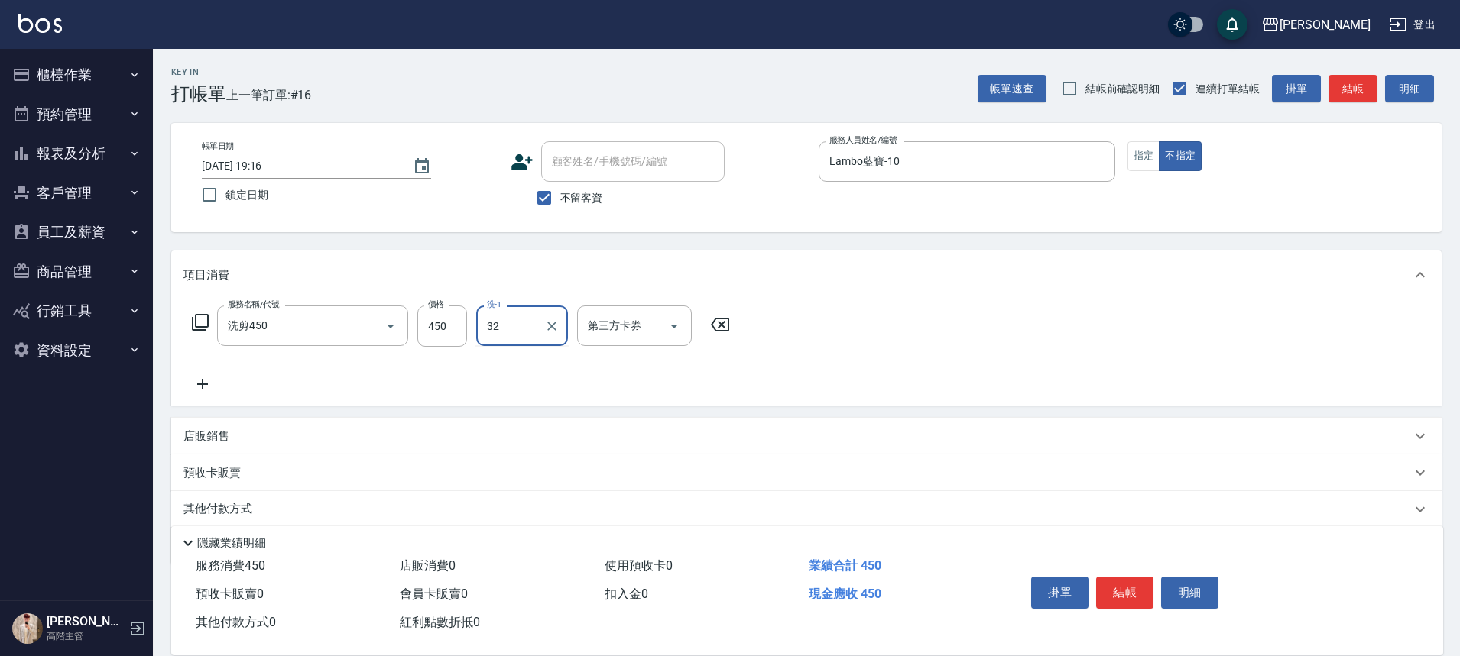
type input "萱芸-32"
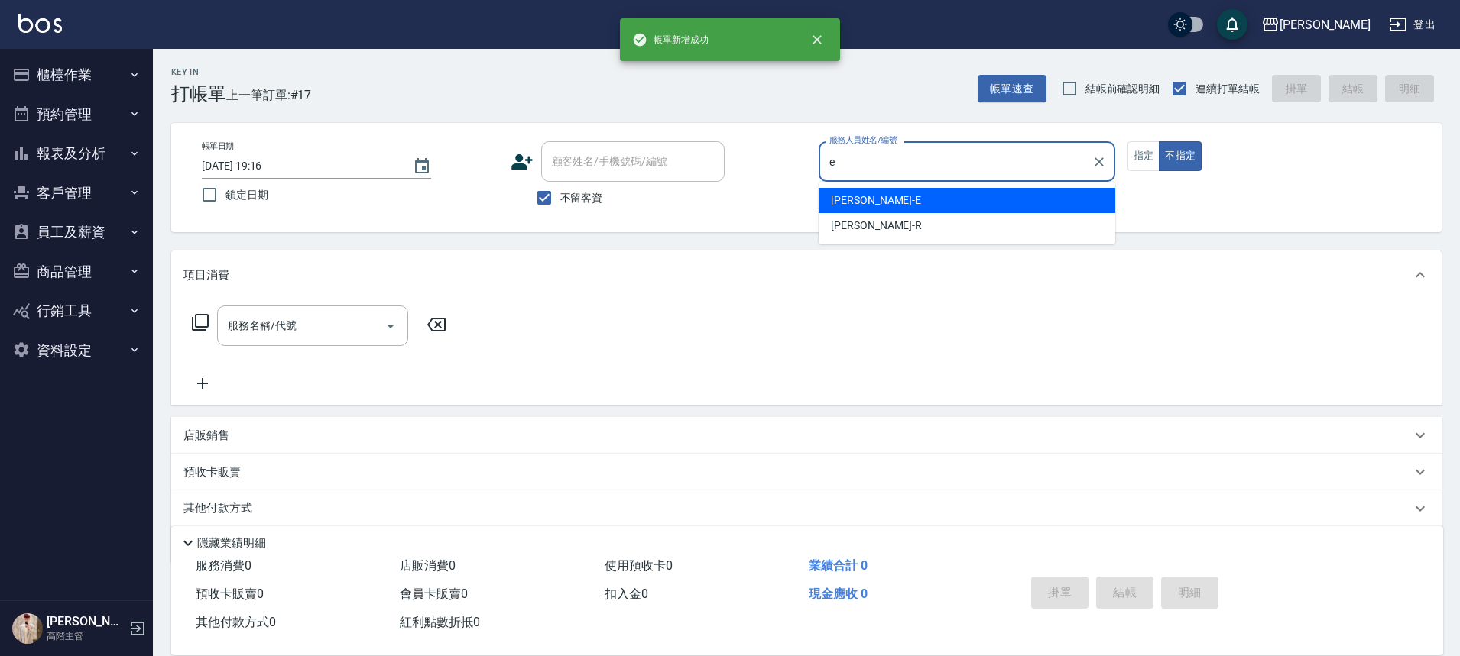
type input "[PERSON_NAME]"
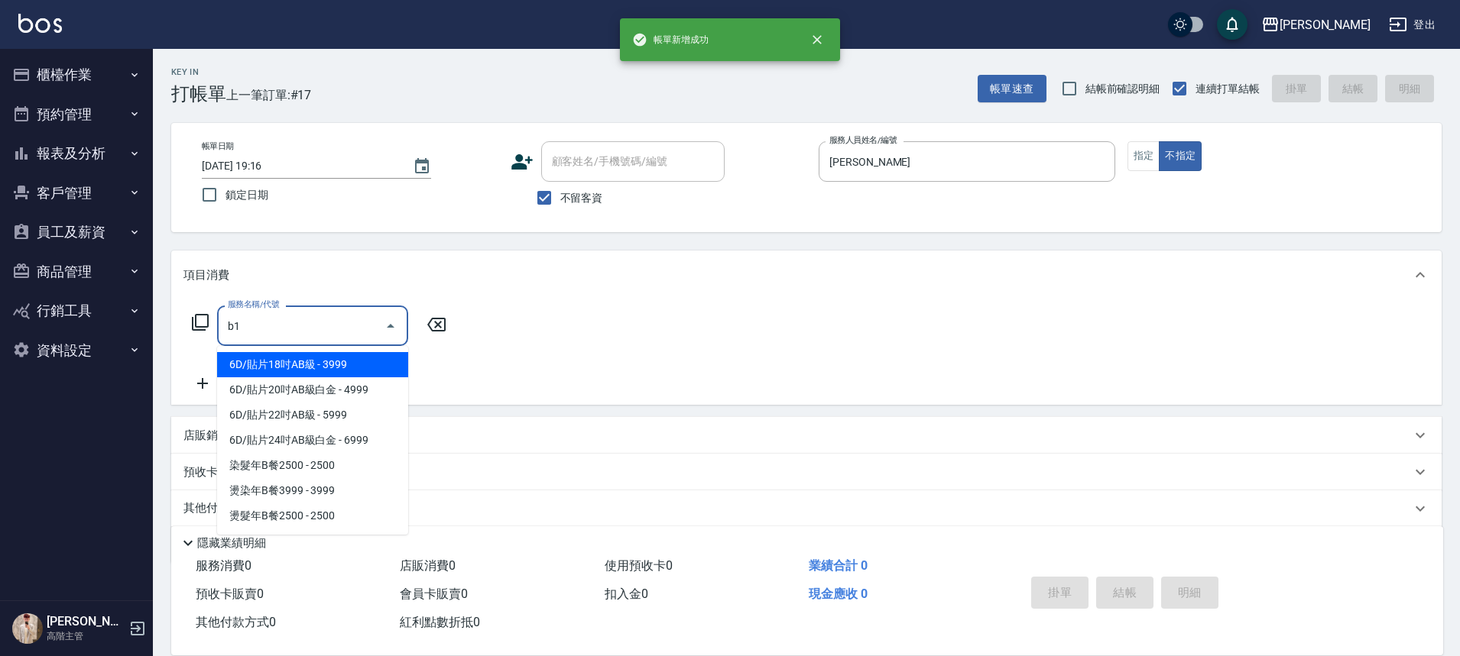
type input "剪髮(B1)"
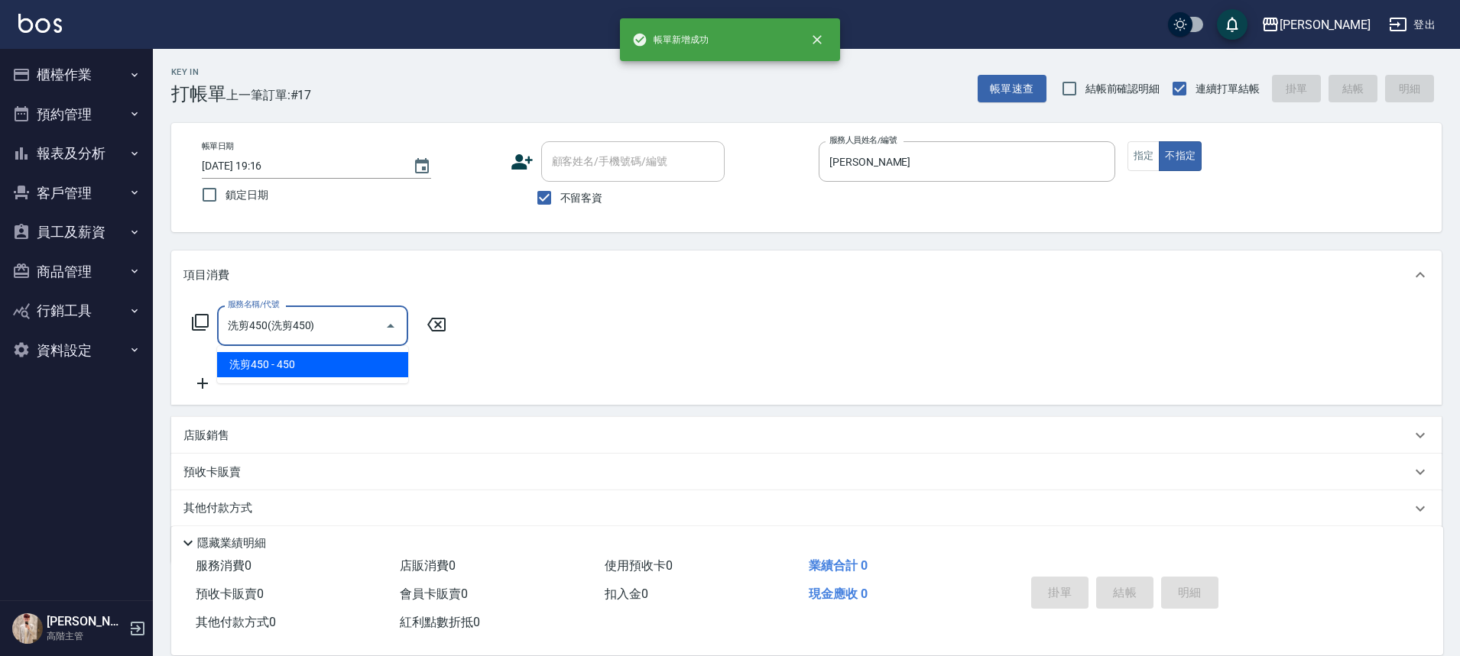
type input "洗剪450"
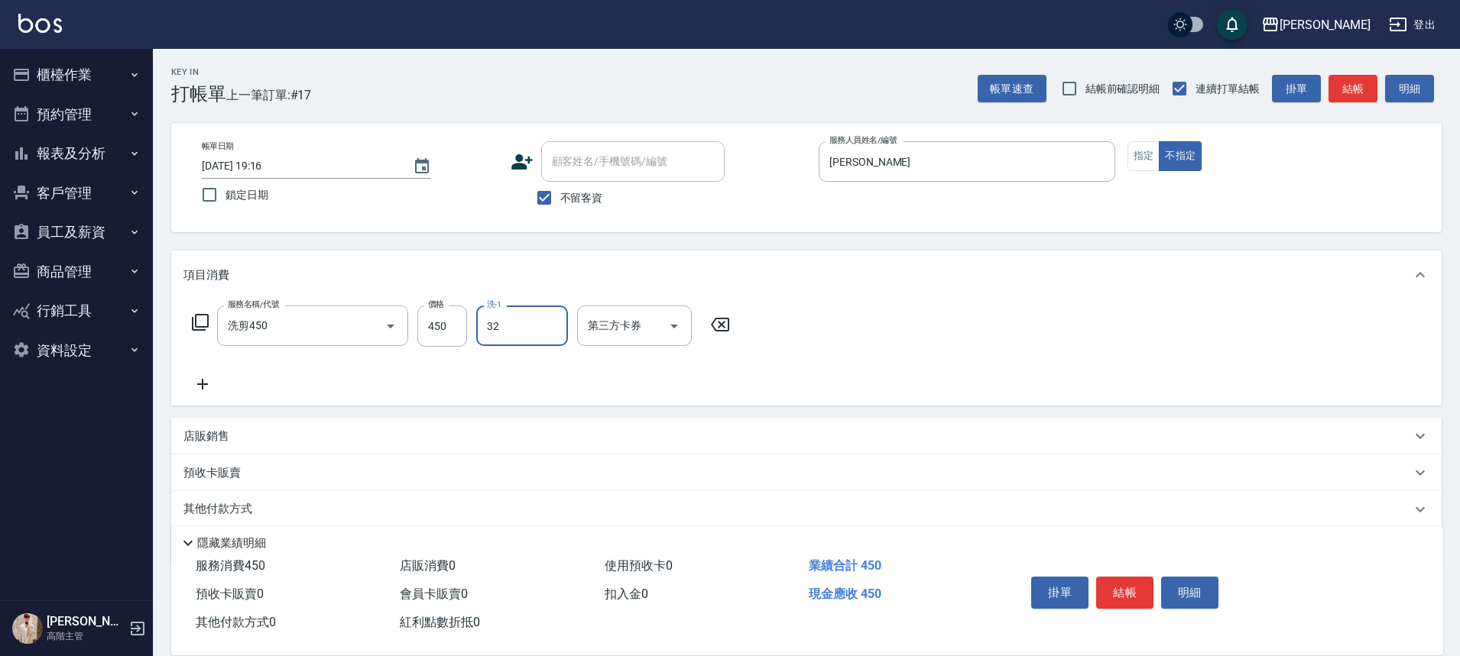
type input "萱芸-32"
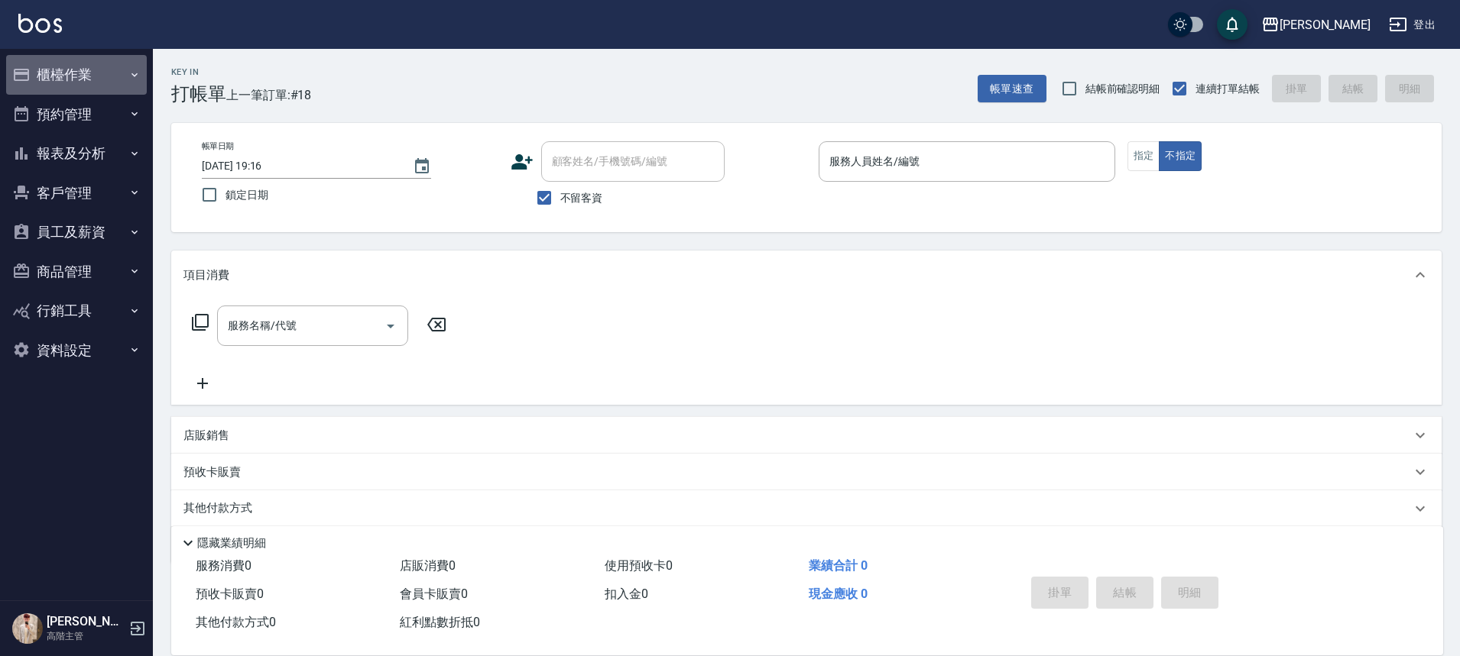
click at [105, 76] on button "櫃檯作業" at bounding box center [76, 75] width 141 height 40
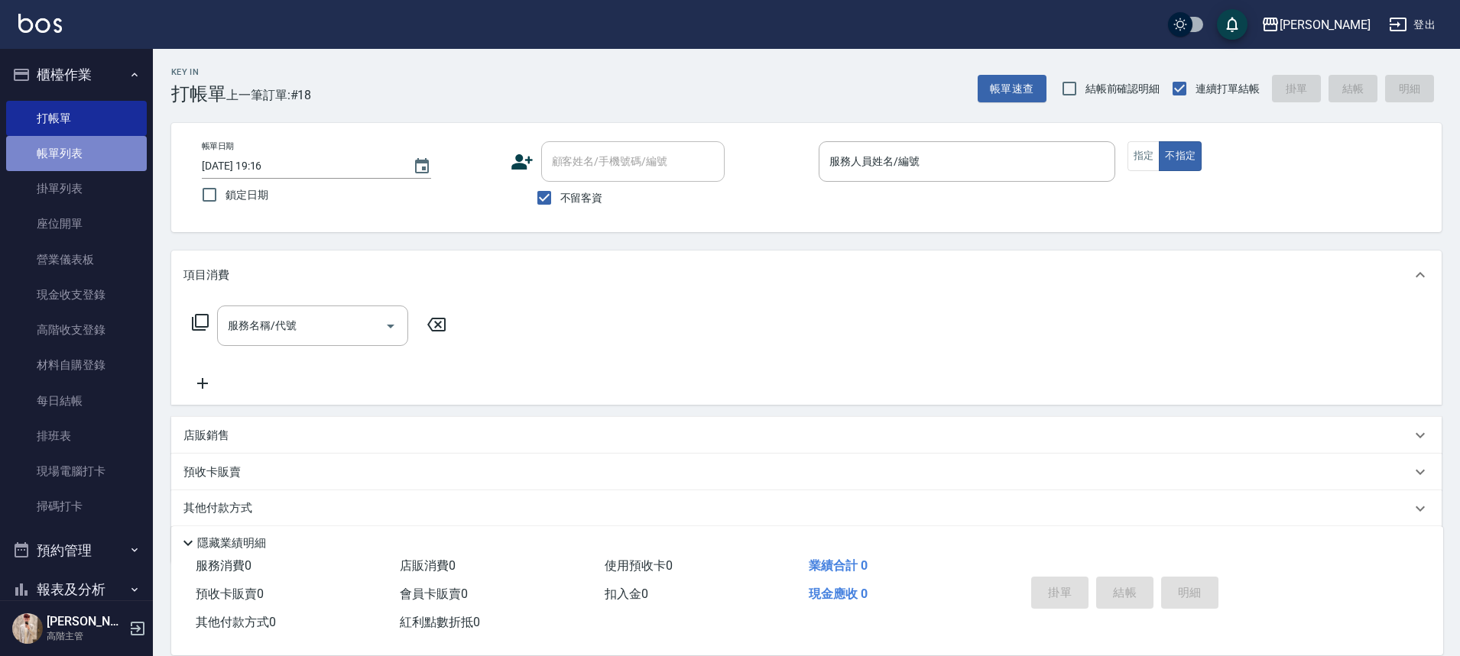
click at [98, 162] on link "帳單列表" at bounding box center [76, 153] width 141 height 35
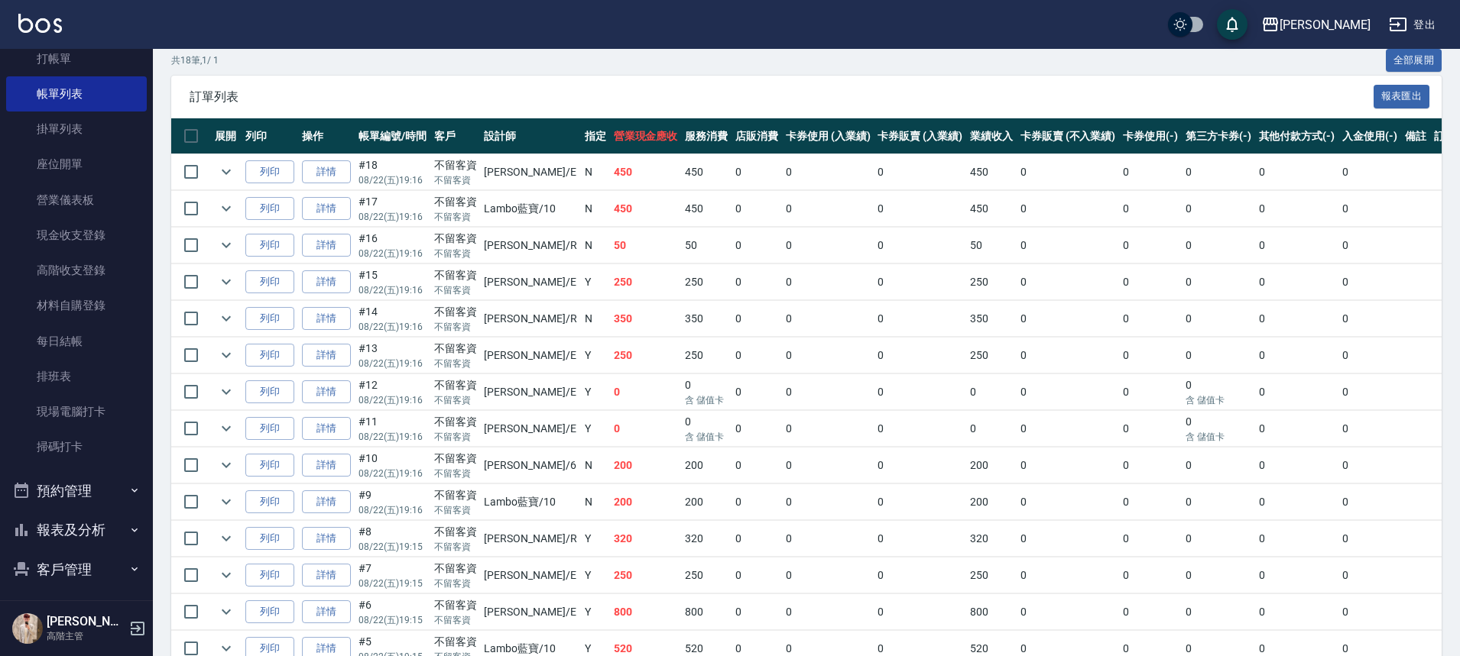
scroll to position [153, 0]
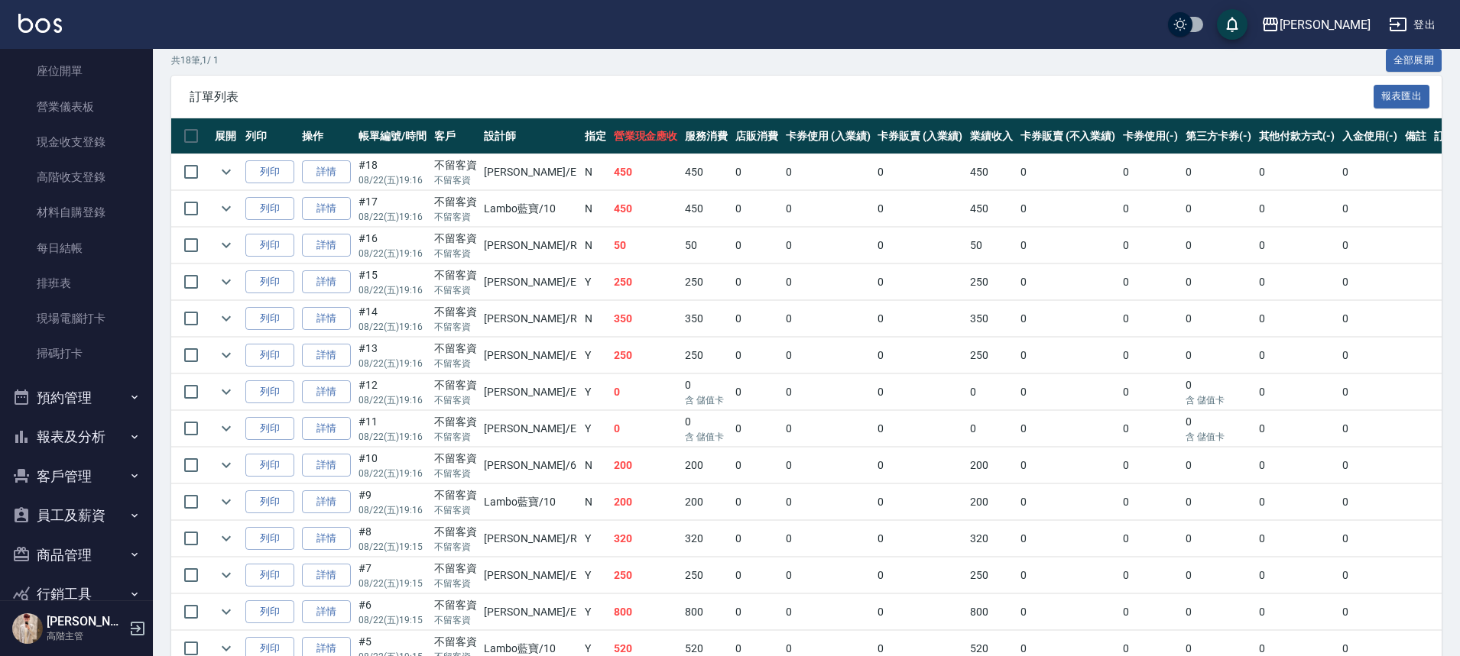
click at [120, 439] on button "報表及分析" at bounding box center [76, 437] width 141 height 40
click at [94, 598] on link "店家日報表" at bounding box center [76, 586] width 141 height 35
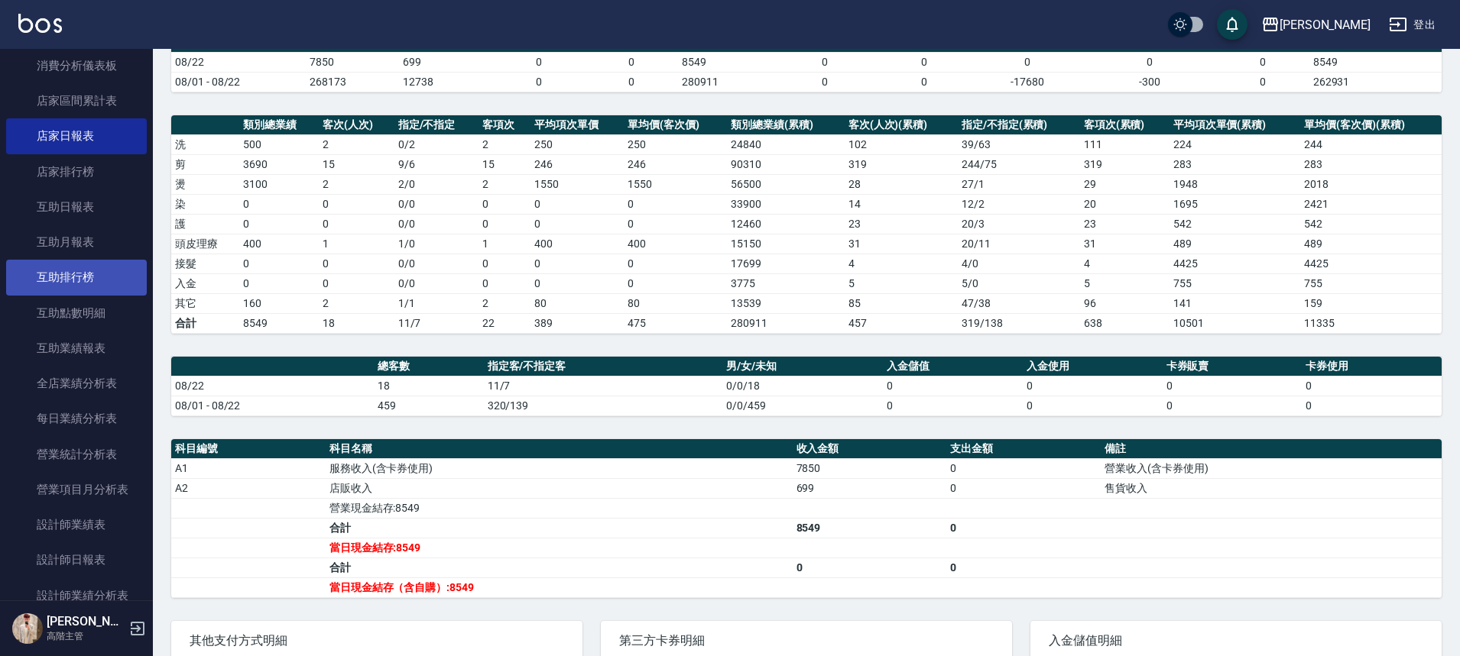
scroll to position [611, 0]
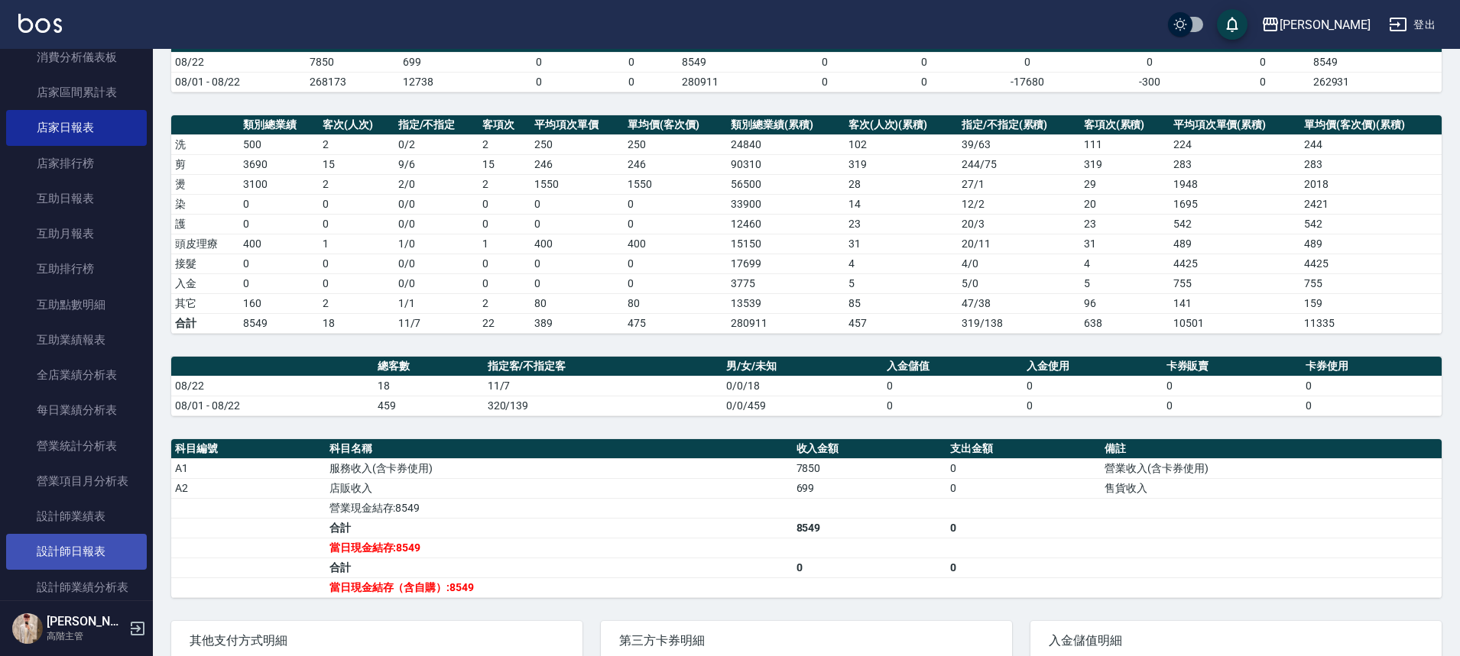
click at [102, 542] on link "設計師日報表" at bounding box center [76, 551] width 141 height 35
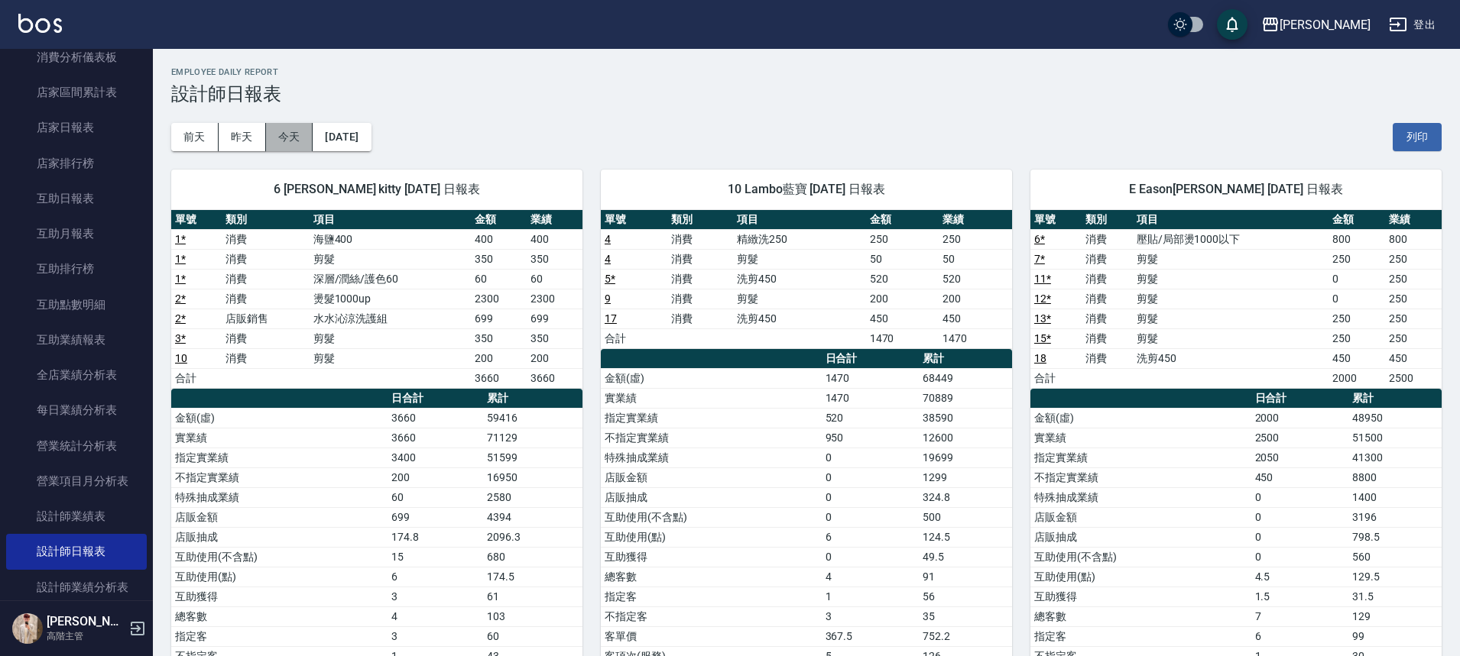
click at [306, 131] on button "今天" at bounding box center [289, 137] width 47 height 28
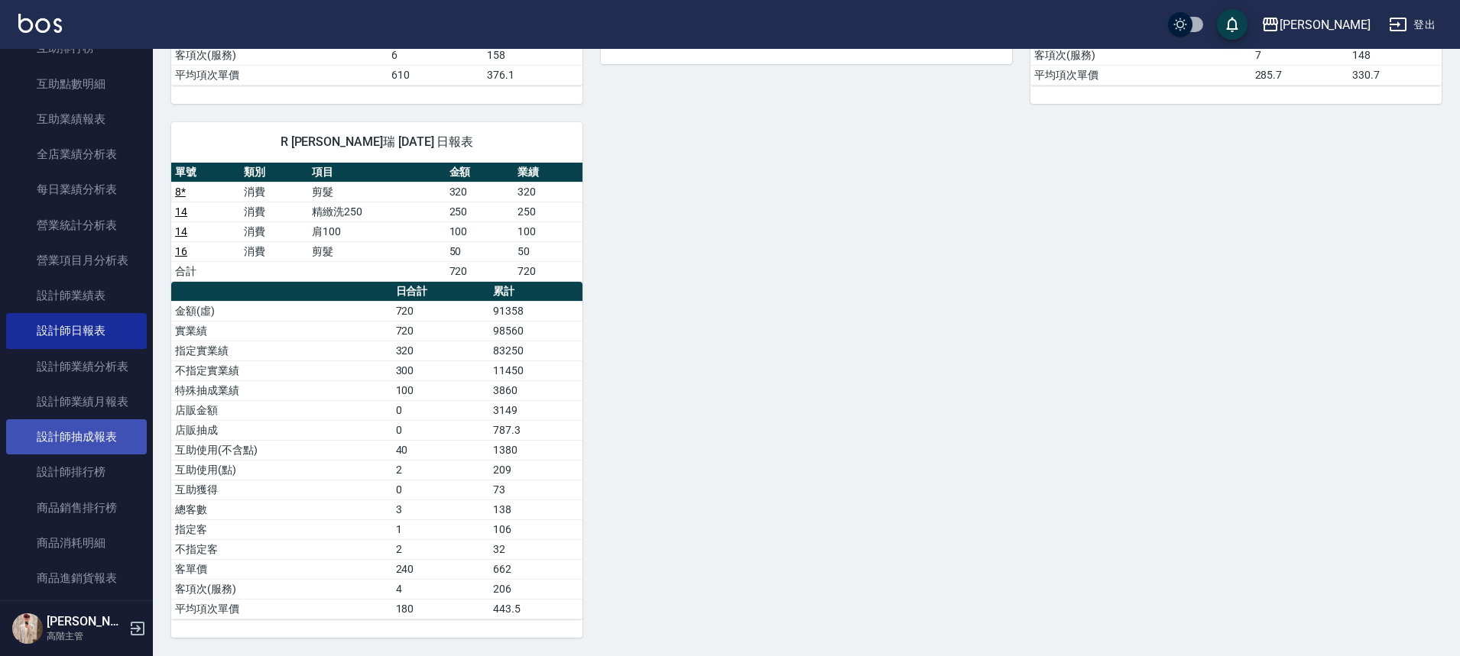
scroll to position [841, 0]
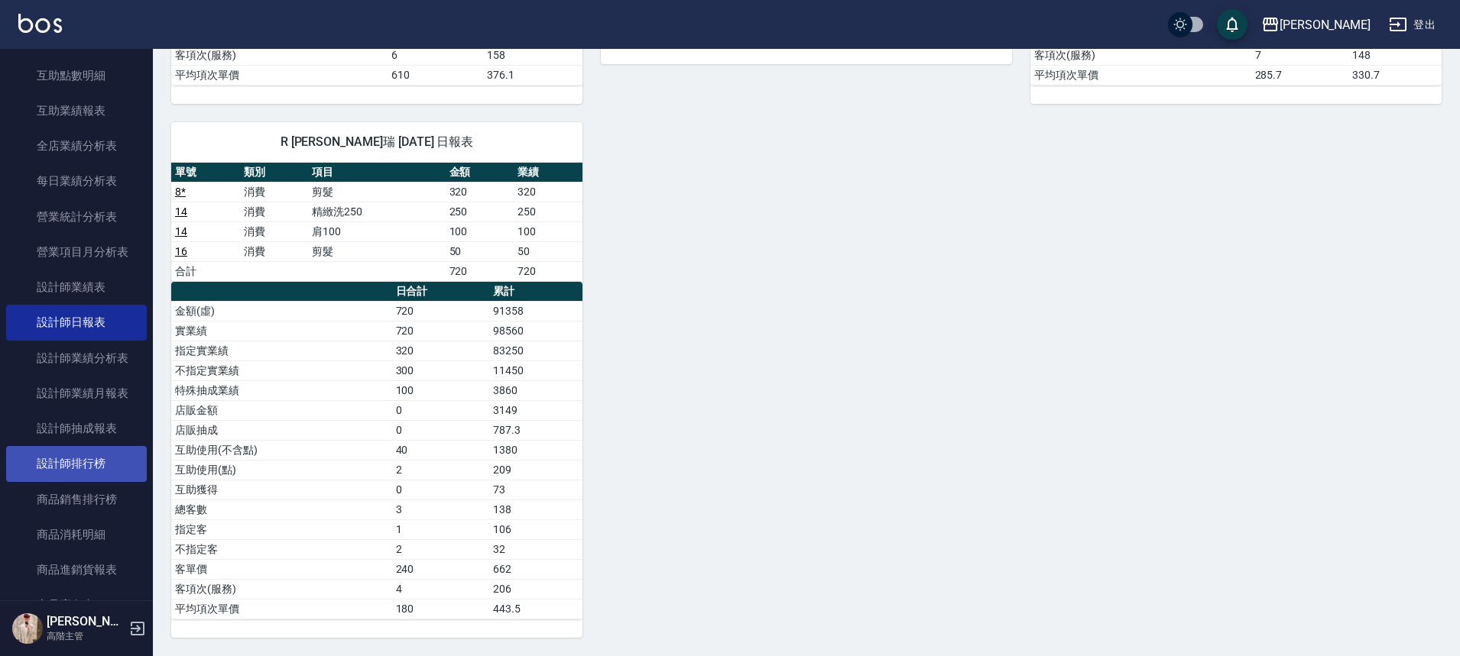
click at [92, 473] on link "設計師排行榜" at bounding box center [76, 463] width 141 height 35
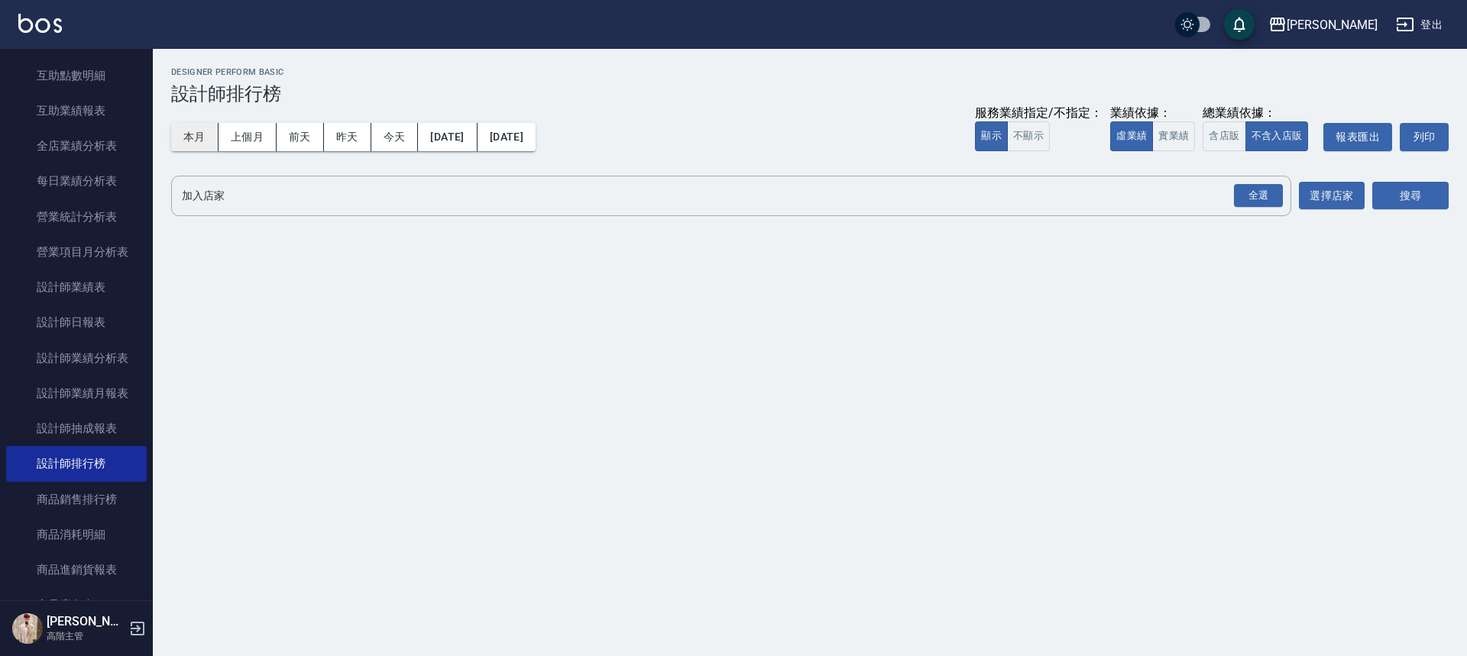
click at [183, 136] on button "本月" at bounding box center [194, 137] width 47 height 28
click at [1183, 142] on button "實業績" at bounding box center [1173, 137] width 43 height 30
drag, startPoint x: 1268, startPoint y: 199, endPoint x: 1359, endPoint y: 209, distance: 91.5
click at [1268, 199] on div "全選" at bounding box center [1258, 196] width 49 height 24
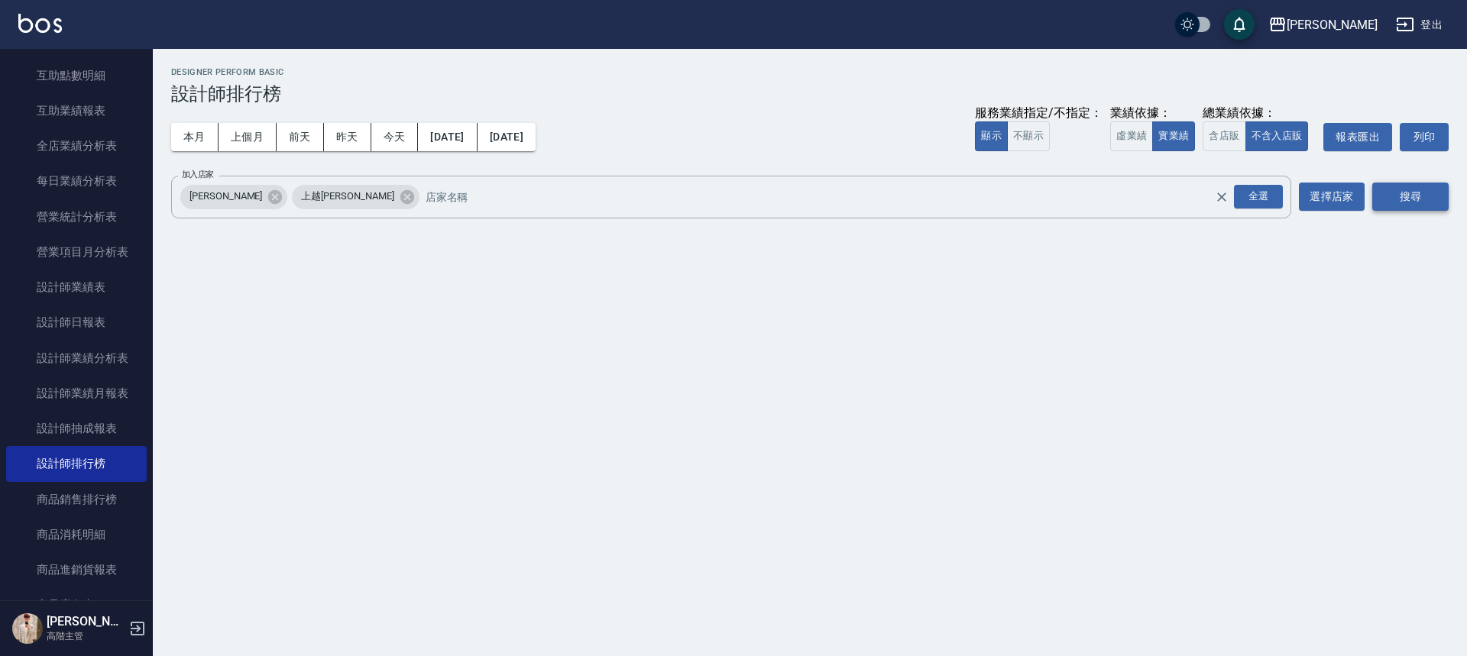
click at [1400, 202] on button "搜尋" at bounding box center [1411, 197] width 76 height 28
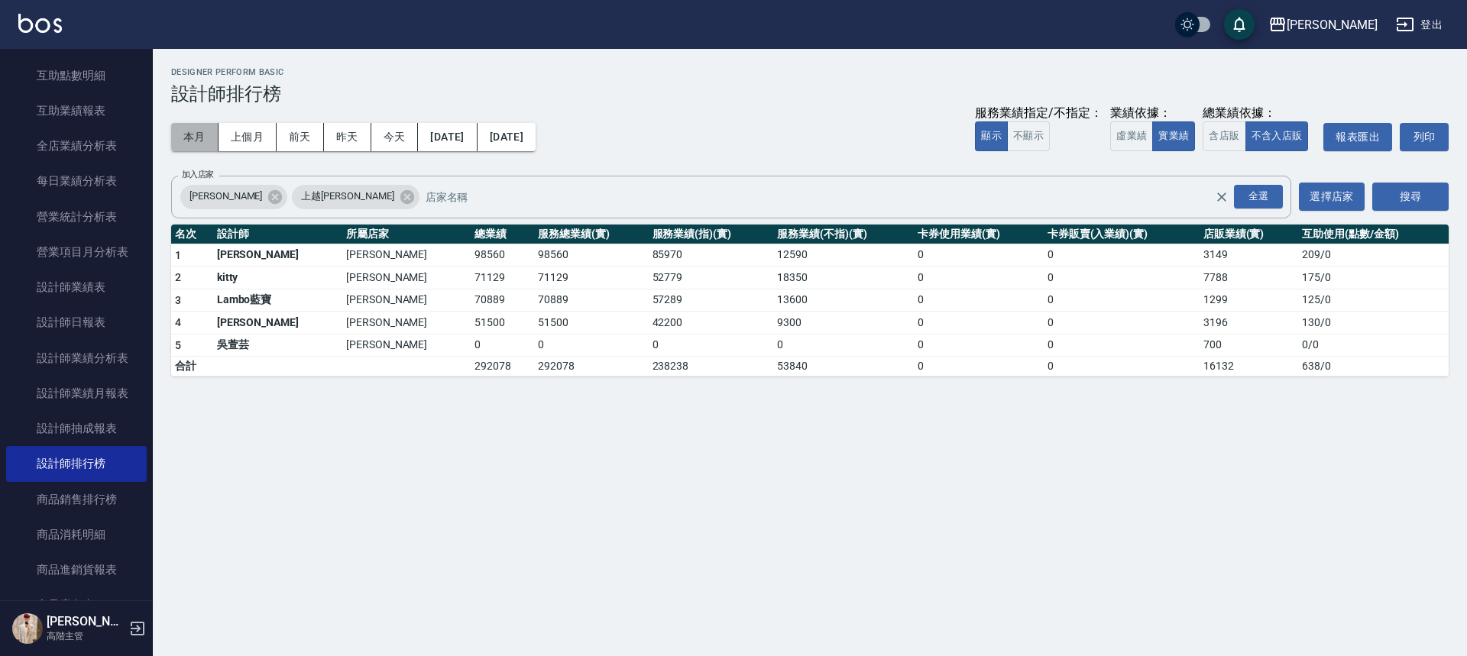
click at [181, 135] on button "本月" at bounding box center [194, 137] width 47 height 28
